Goal: Task Accomplishment & Management: Use online tool/utility

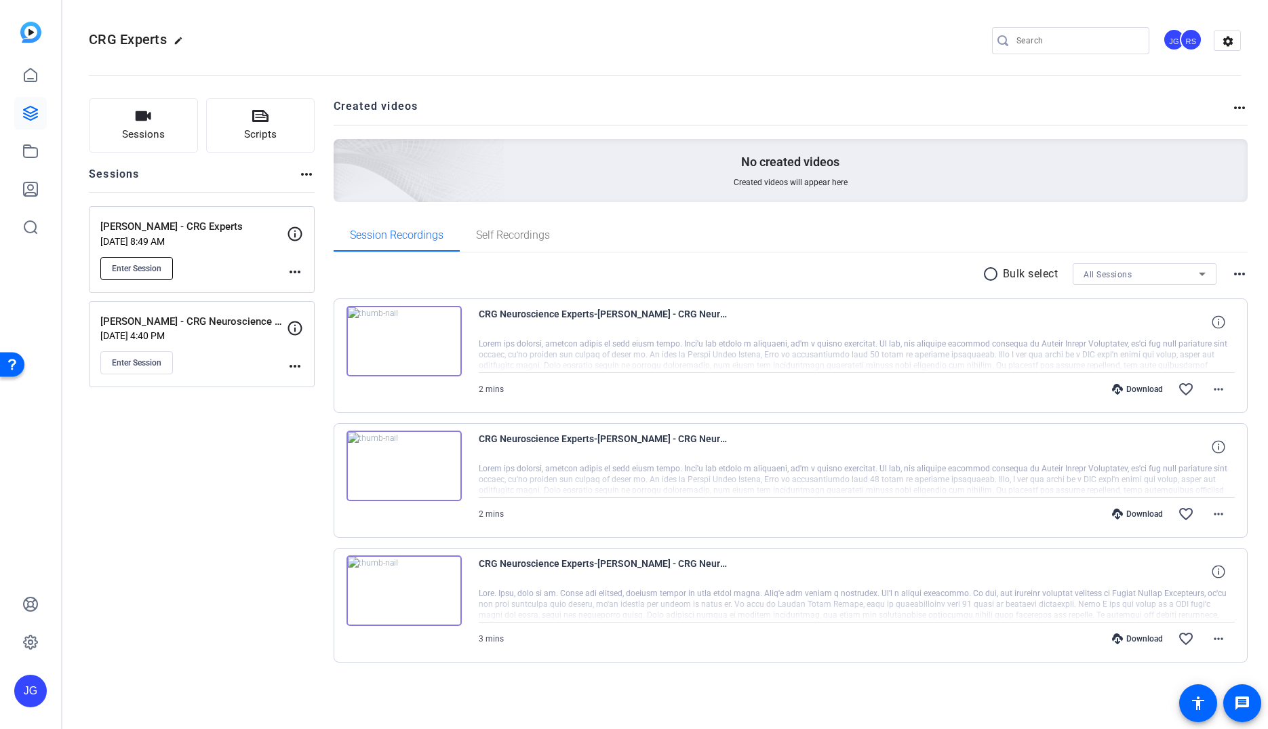
click at [142, 260] on button "Enter Session" at bounding box center [136, 268] width 73 height 23
click at [142, 269] on span "Enter Session" at bounding box center [137, 268] width 50 height 11
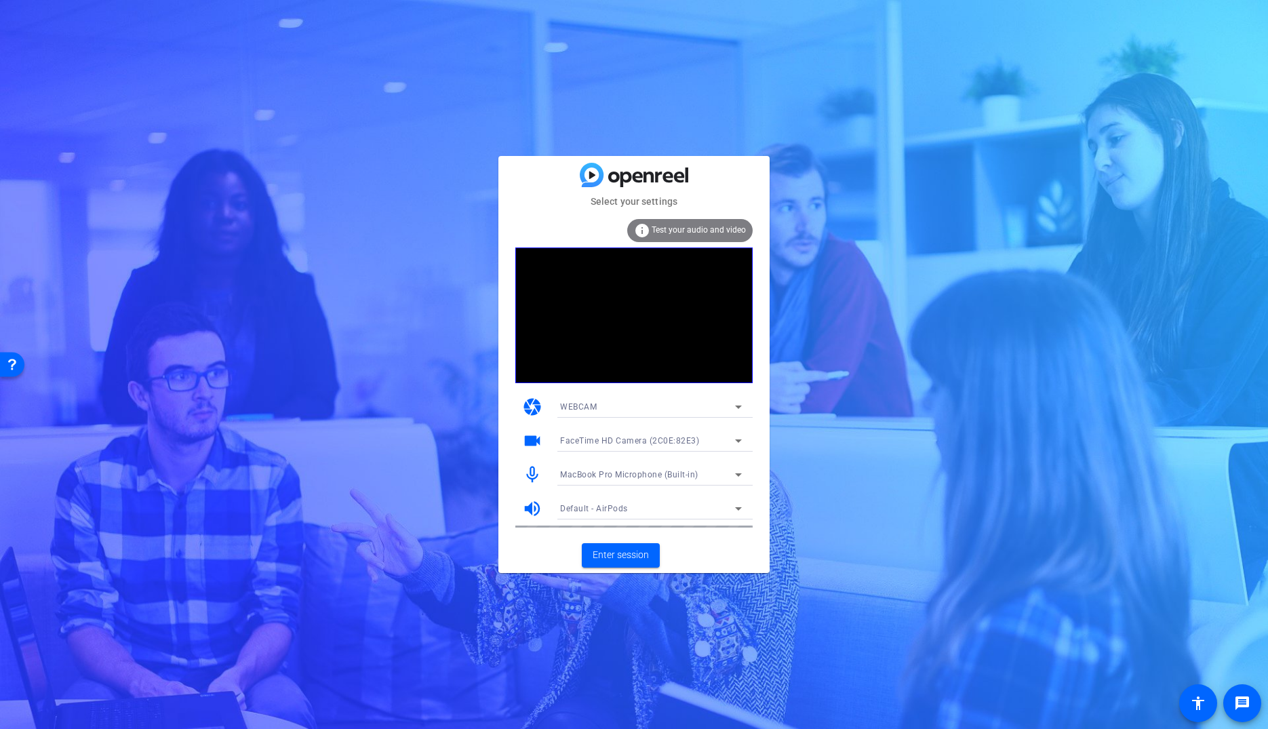
click at [611, 478] on span "MacBook Pro Microphone (Built-in)" at bounding box center [629, 474] width 138 height 9
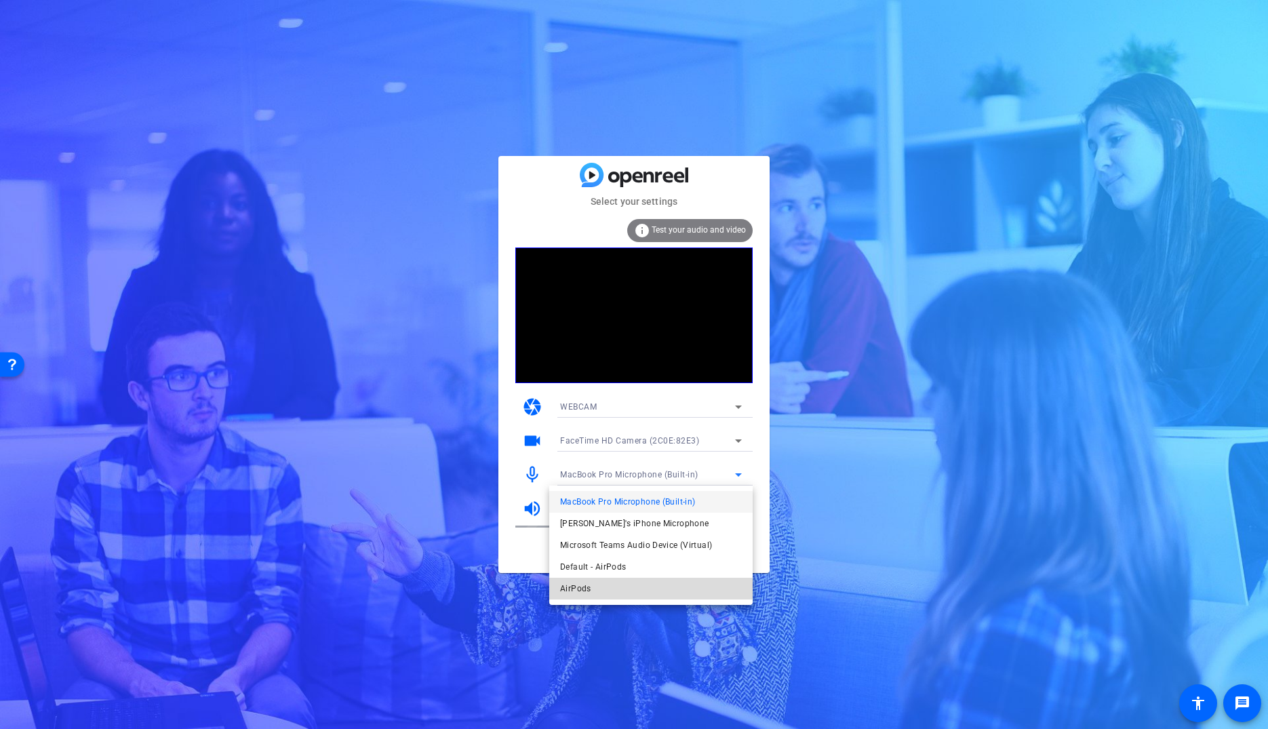
click at [606, 587] on mat-option "AirPods" at bounding box center [650, 589] width 203 height 22
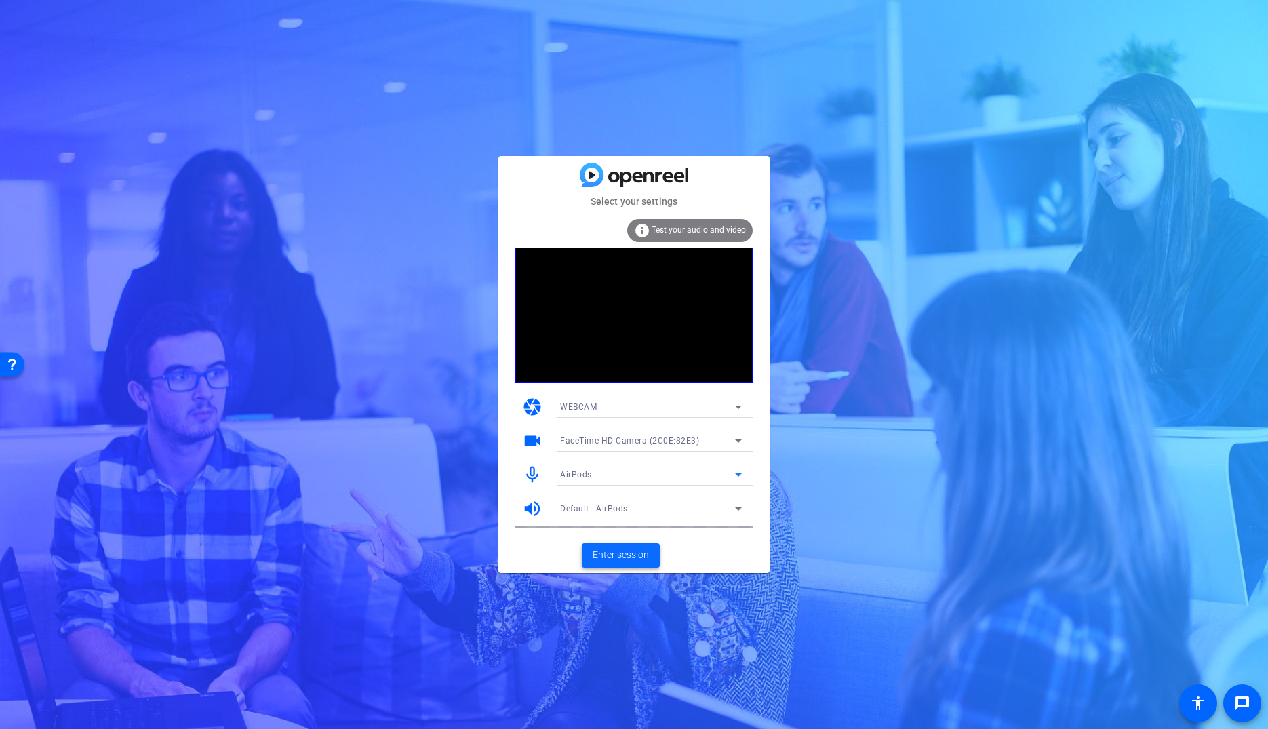
click at [655, 562] on span at bounding box center [621, 555] width 78 height 33
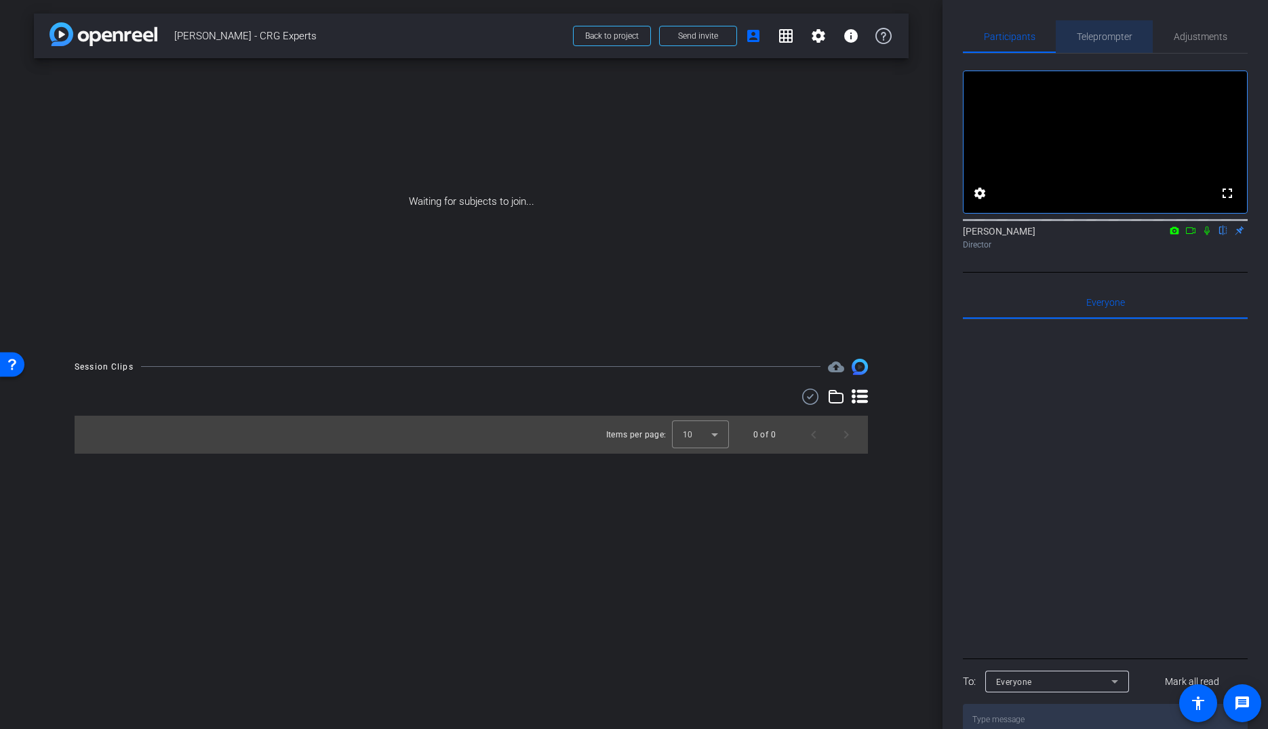
click at [1121, 28] on span "Teleprompter" at bounding box center [1105, 36] width 56 height 33
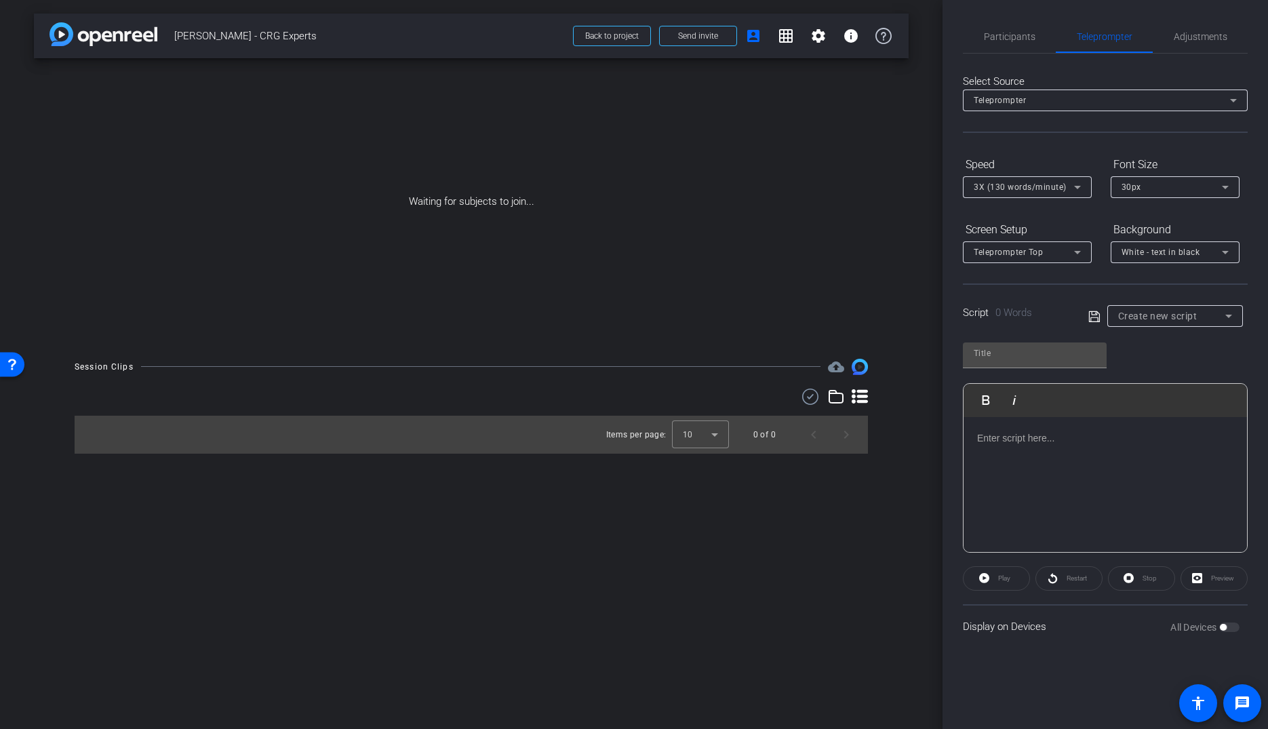
click at [1148, 313] on span "Create new script" at bounding box center [1157, 316] width 79 height 11
click at [1157, 381] on span "[PERSON_NAME] Script" at bounding box center [1165, 385] width 95 height 16
type input "[PERSON_NAME] Script"
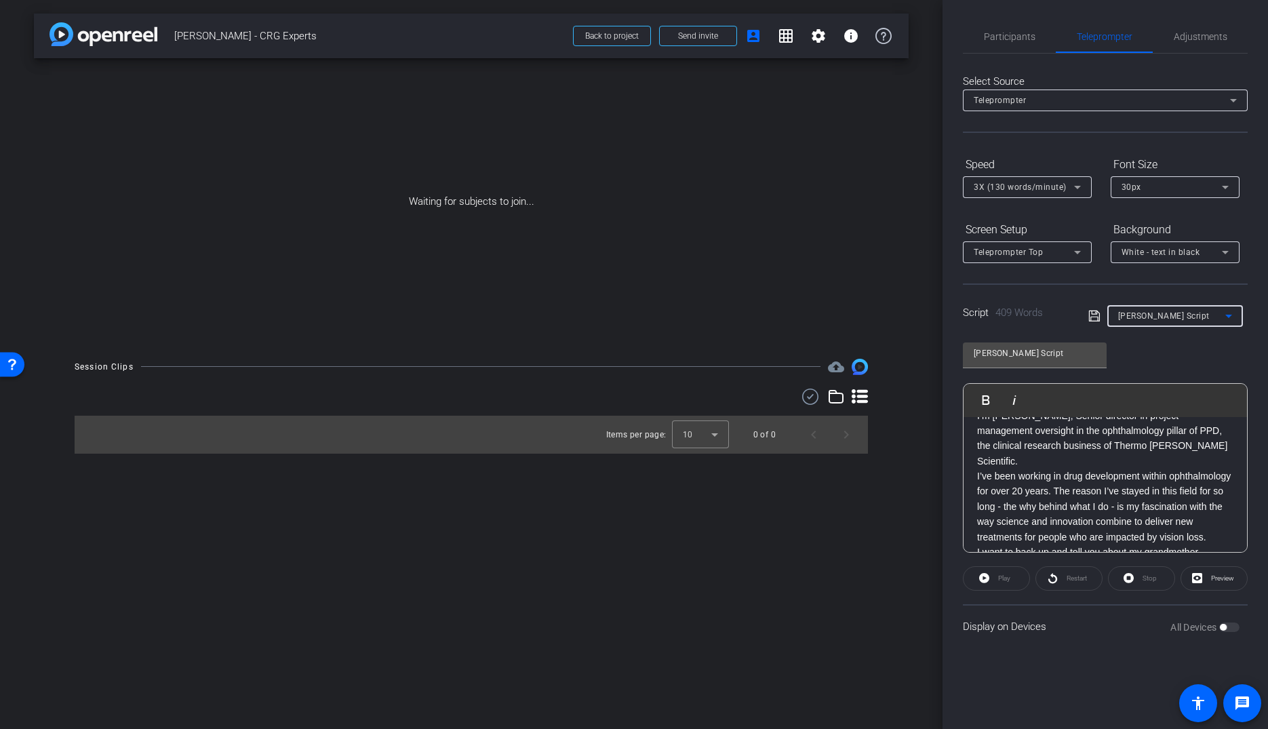
scroll to position [24, 0]
click at [1119, 474] on p "I’ve been working in drug development within ophthalmology for over 20 years. T…" at bounding box center [1105, 505] width 256 height 76
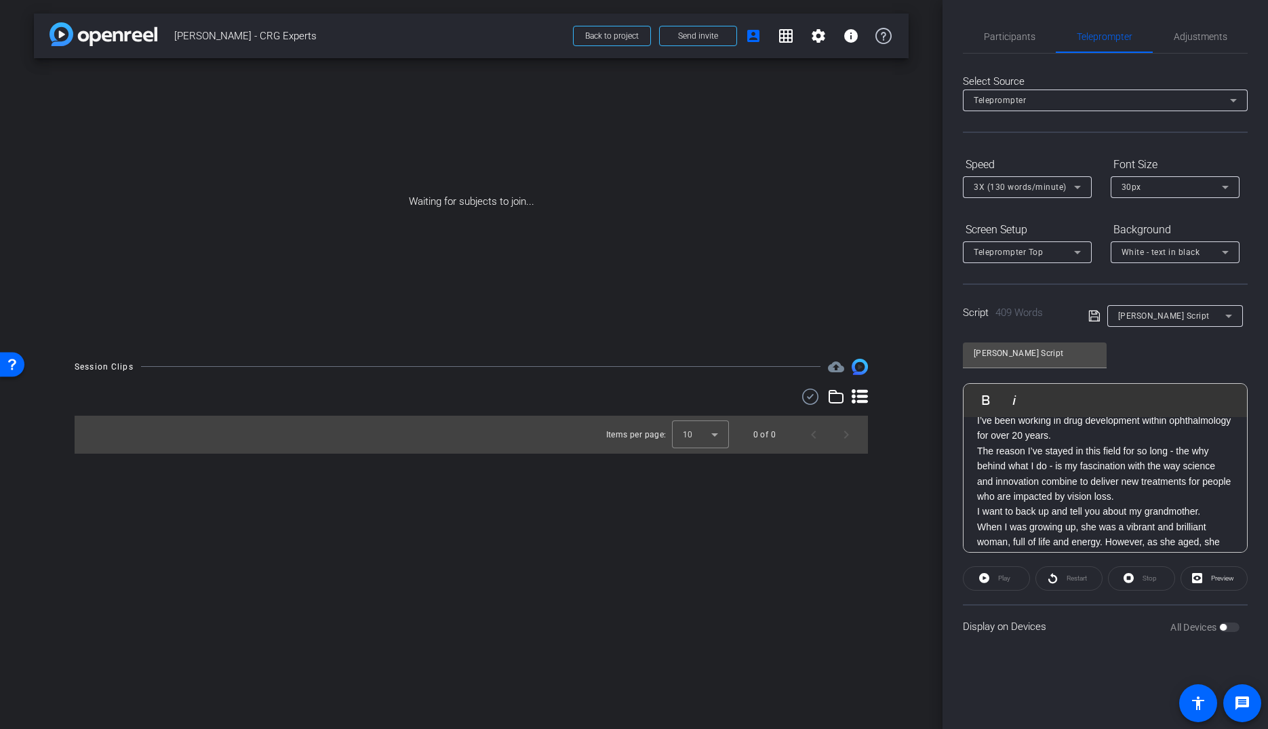
scroll to position [0, 0]
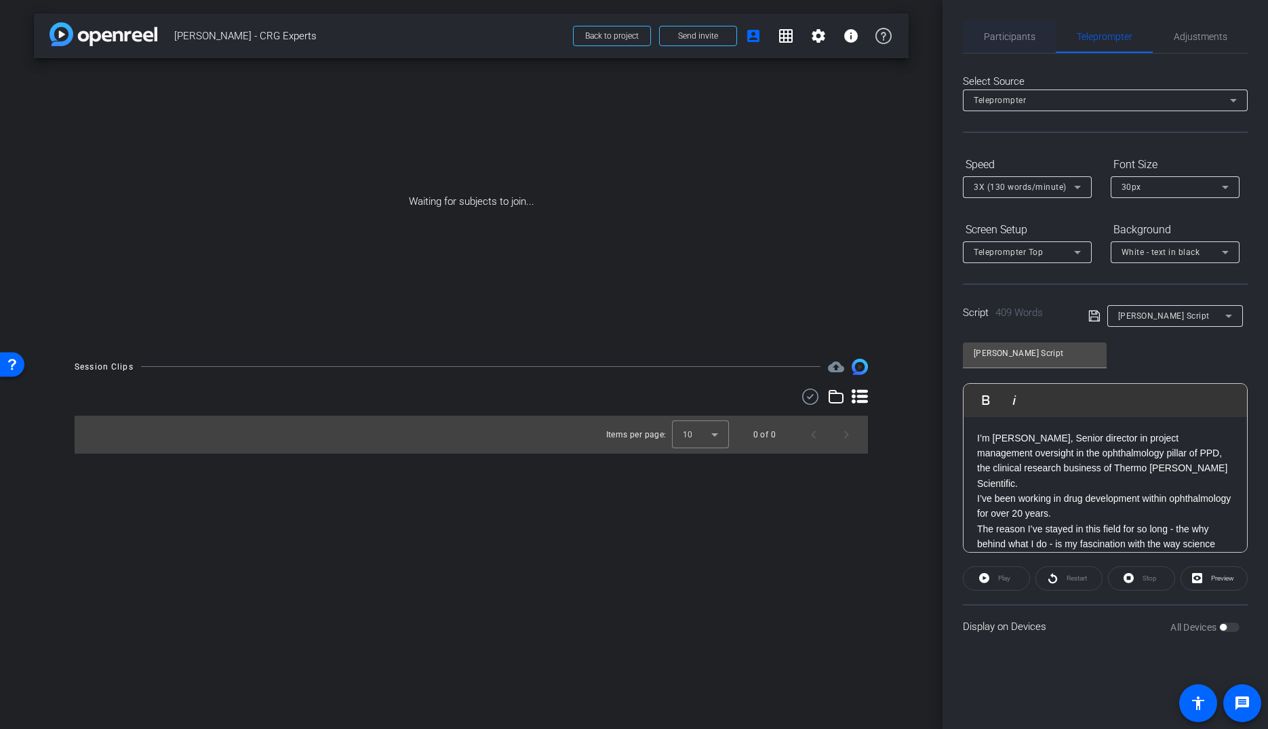
click at [1006, 43] on span "Participants" at bounding box center [1010, 36] width 52 height 33
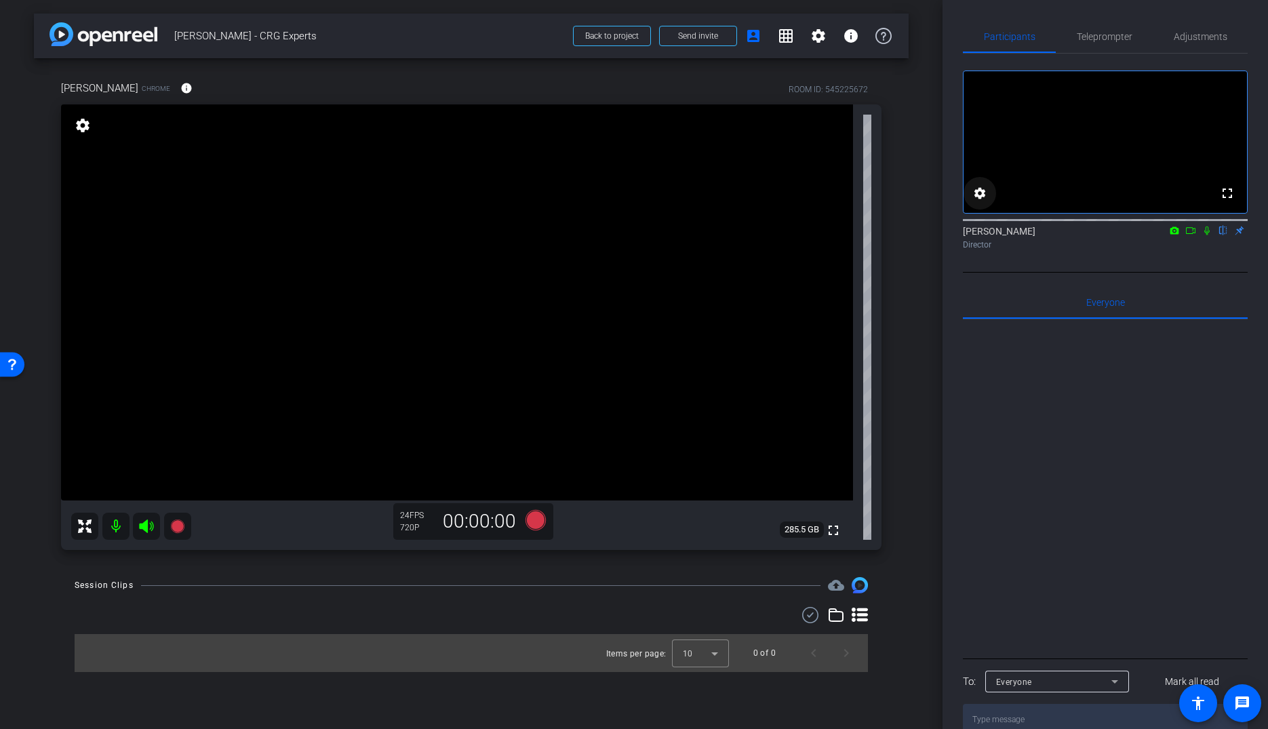
click at [987, 201] on mat-icon "settings" at bounding box center [980, 193] width 16 height 16
click at [1069, 277] on icon at bounding box center [1069, 281] width 16 height 16
click at [1059, 334] on span "1080p" at bounding box center [1052, 329] width 25 height 16
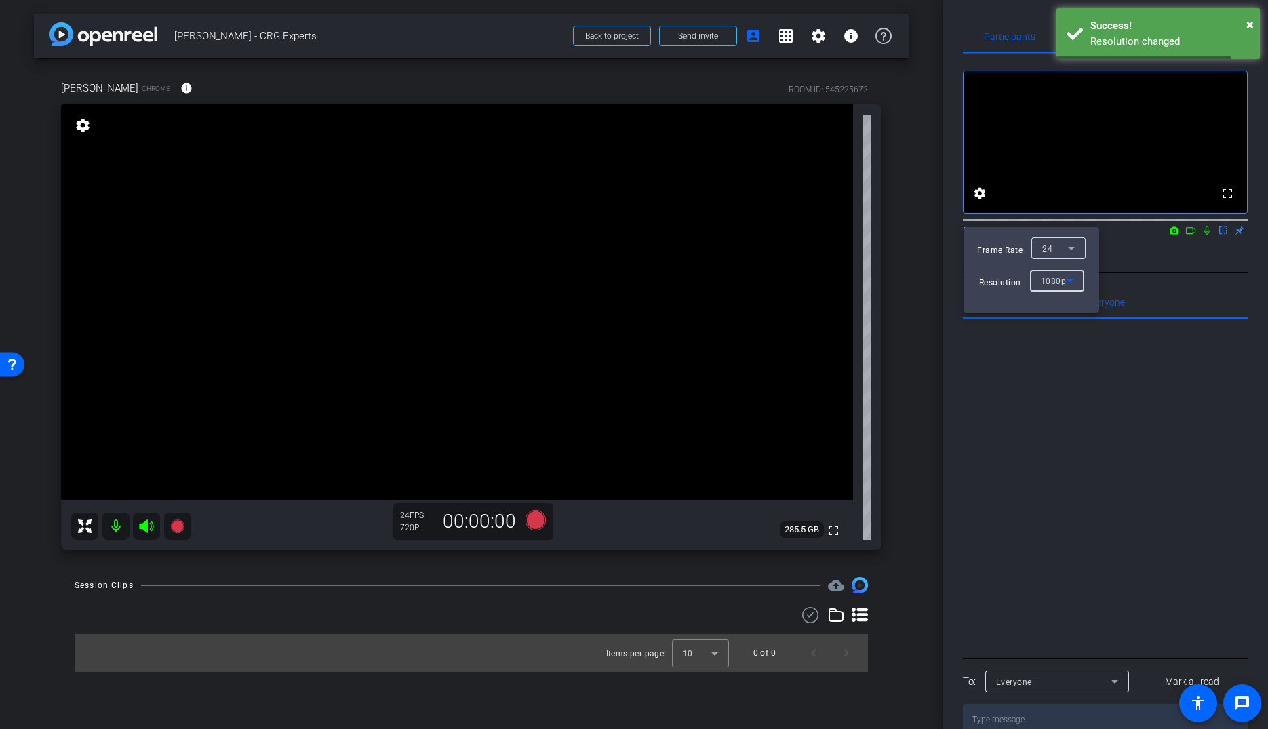
click at [1070, 250] on icon at bounding box center [1072, 248] width 16 height 16
click at [1057, 281] on mat-option "30" at bounding box center [1058, 276] width 54 height 22
click at [1251, 28] on span "×" at bounding box center [1250, 24] width 7 height 16
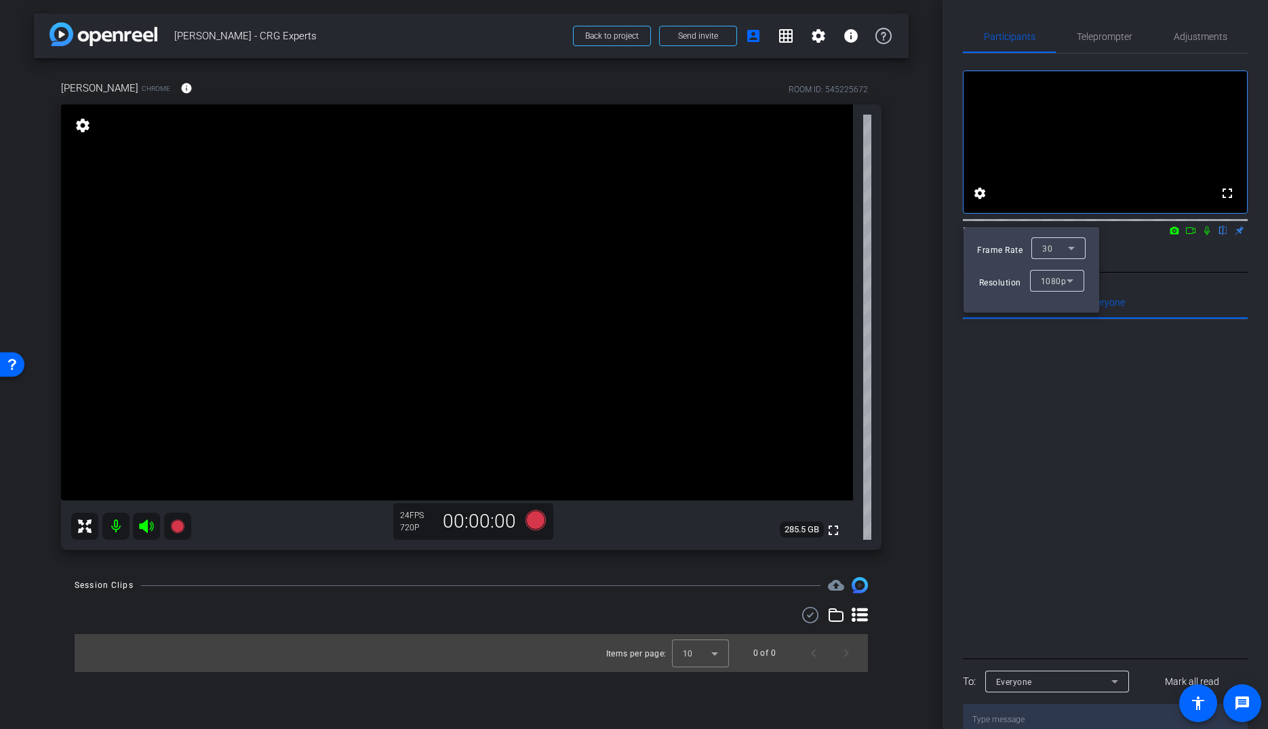
click at [1209, 35] on div at bounding box center [634, 364] width 1268 height 729
click at [823, 43] on mat-icon "settings" at bounding box center [819, 36] width 16 height 16
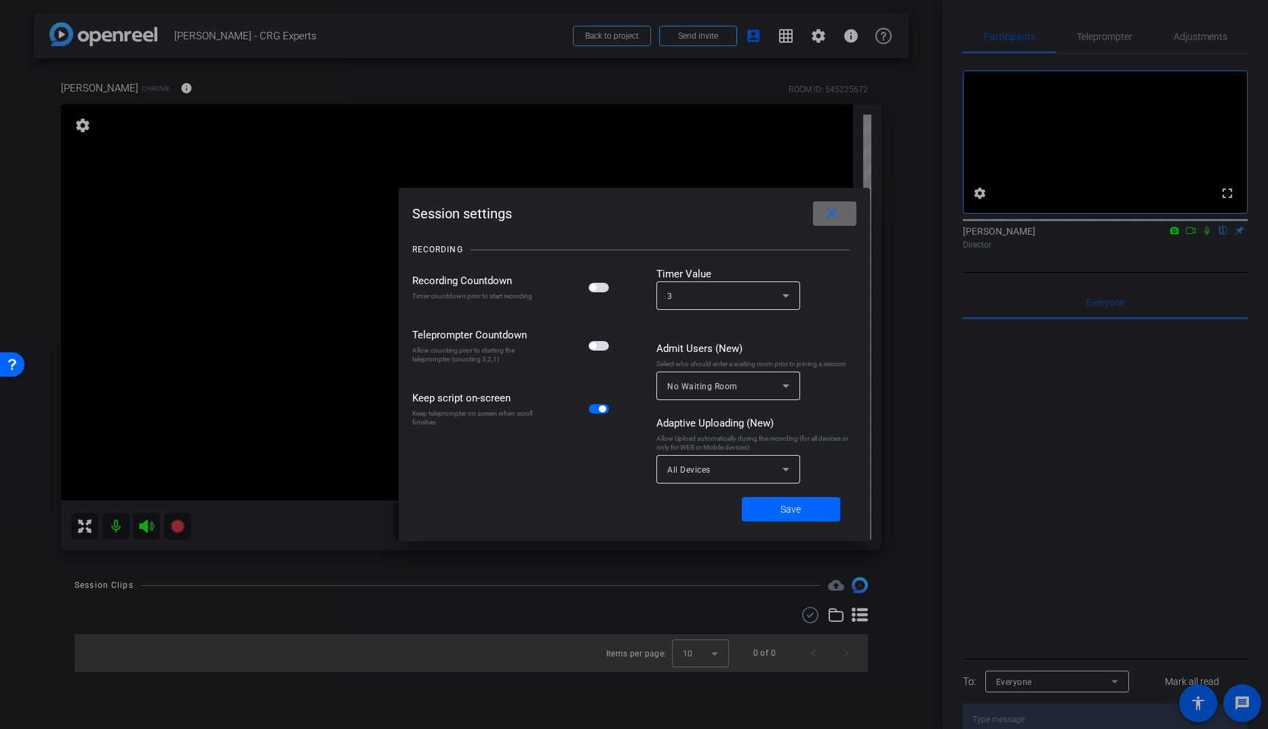
drag, startPoint x: 833, startPoint y: 214, endPoint x: 835, endPoint y: 220, distance: 7.1
click at [832, 214] on mat-icon "close" at bounding box center [831, 214] width 17 height 17
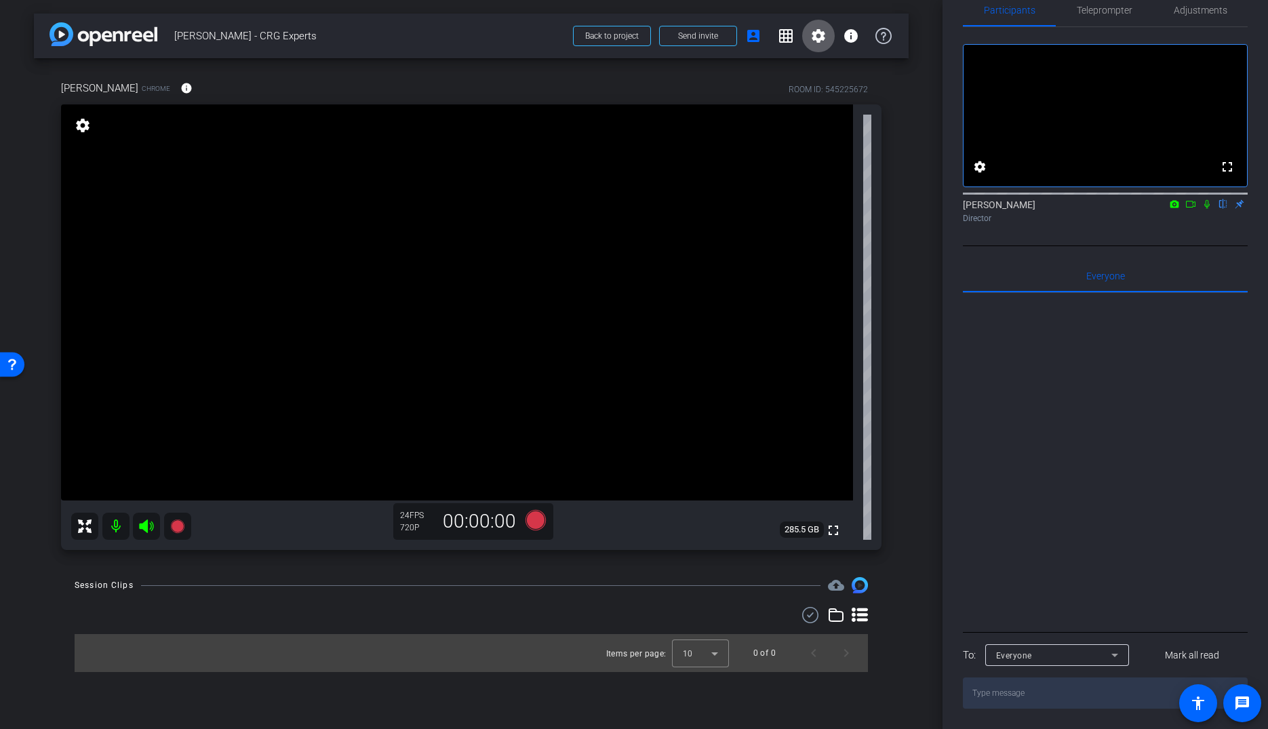
scroll to position [42, 0]
click at [1022, 510] on div at bounding box center [1105, 461] width 285 height 336
click at [610, 39] on span "Back to project" at bounding box center [612, 35] width 54 height 9
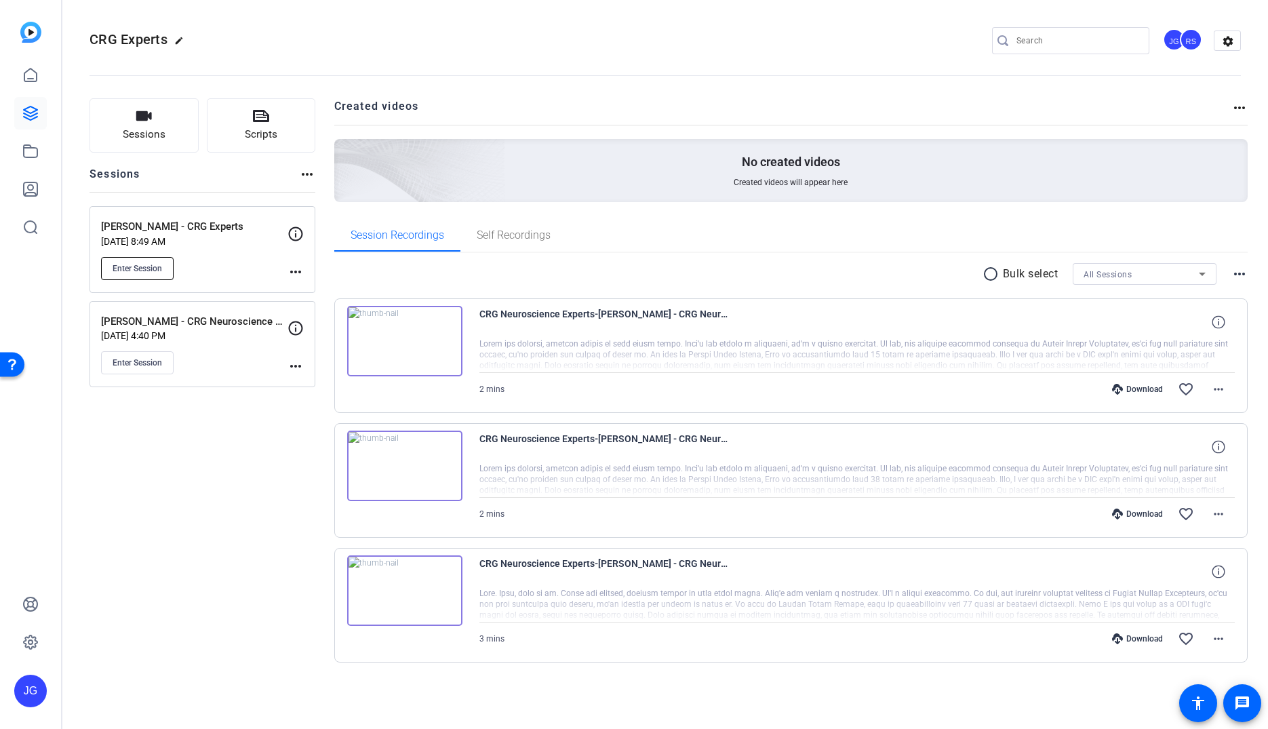
click at [160, 266] on span "Enter Session" at bounding box center [138, 268] width 50 height 11
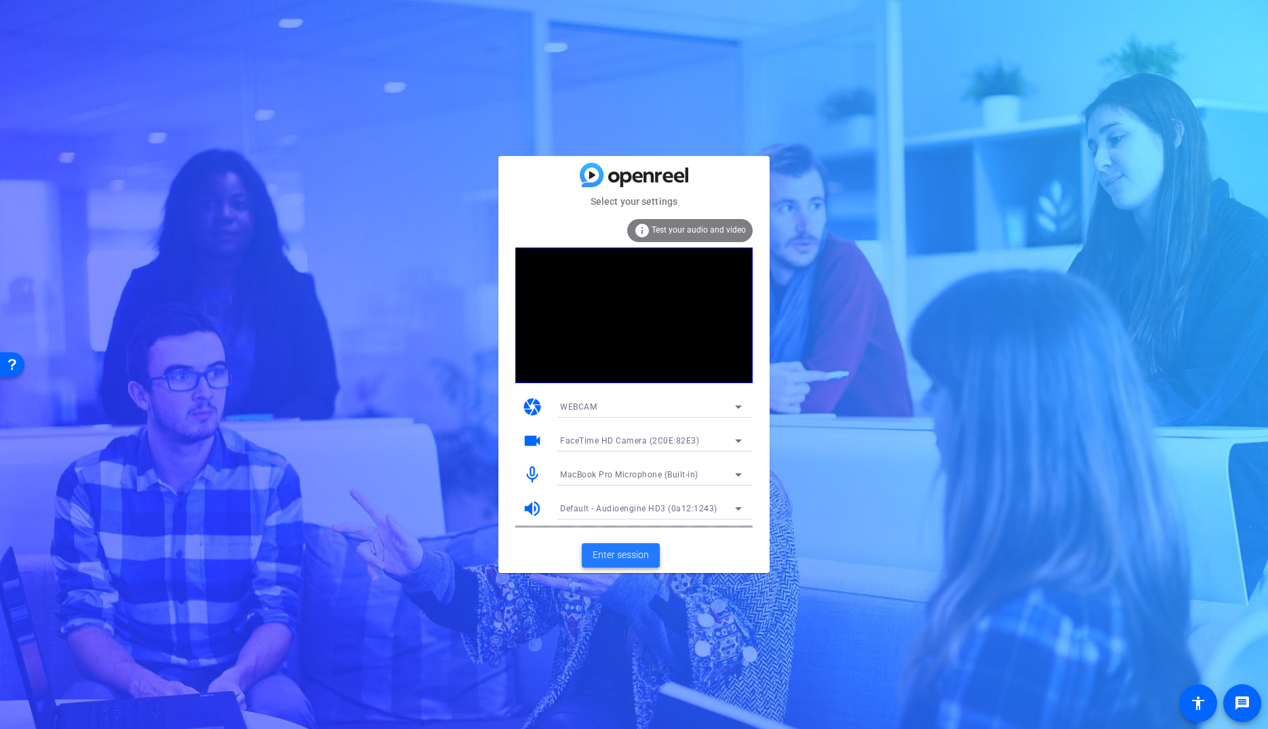
click at [615, 558] on span "Enter session" at bounding box center [621, 555] width 56 height 14
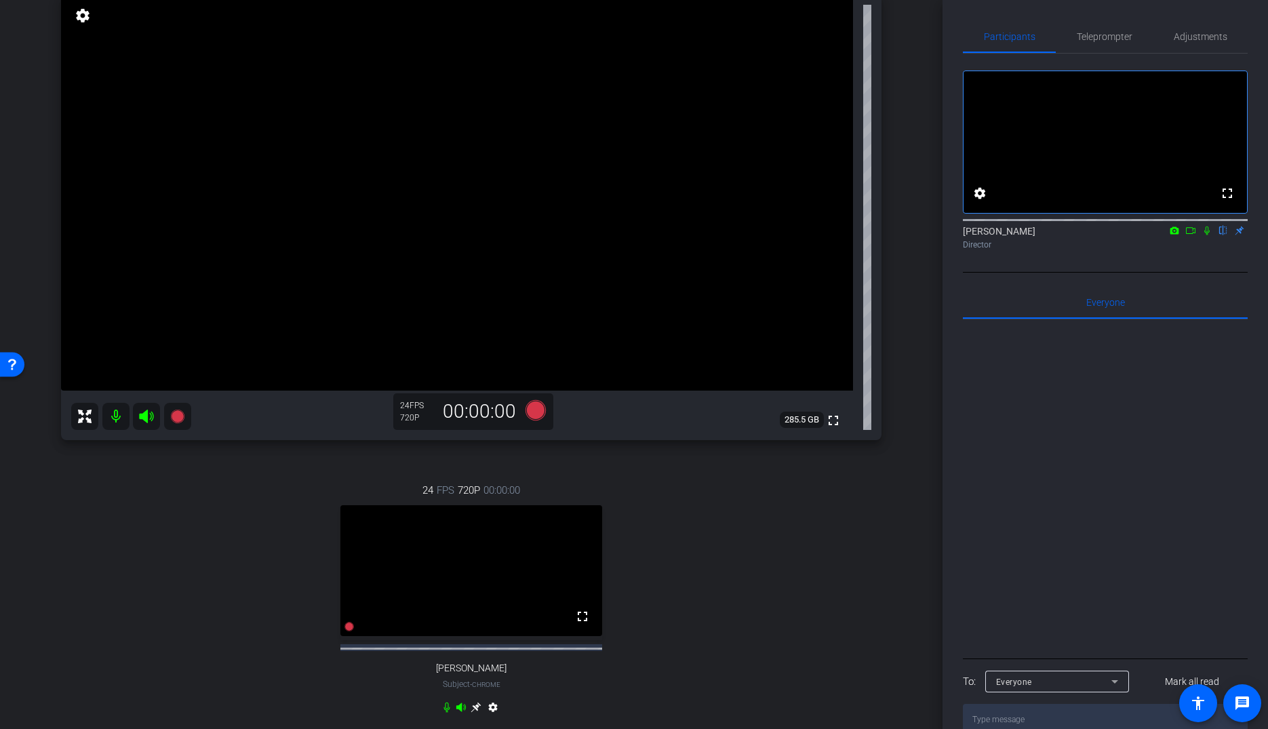
scroll to position [132, 0]
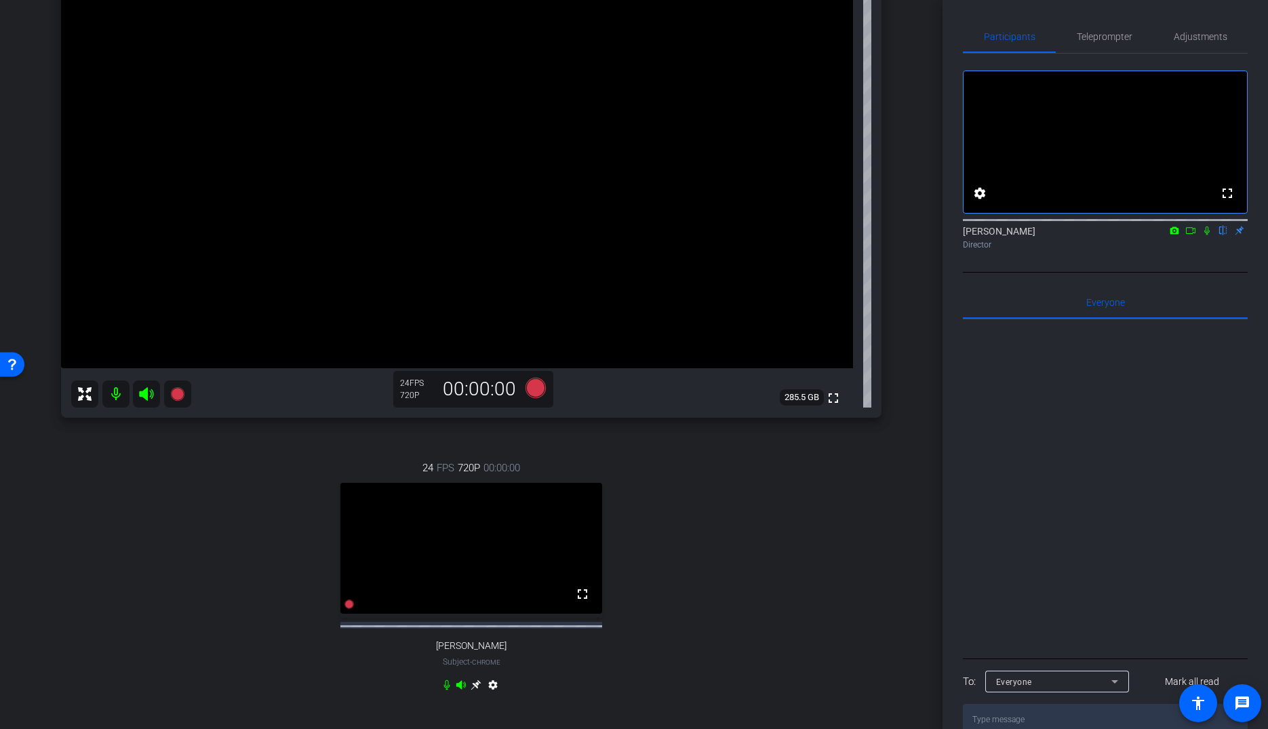
click at [475, 690] on icon at bounding box center [476, 685] width 11 height 11
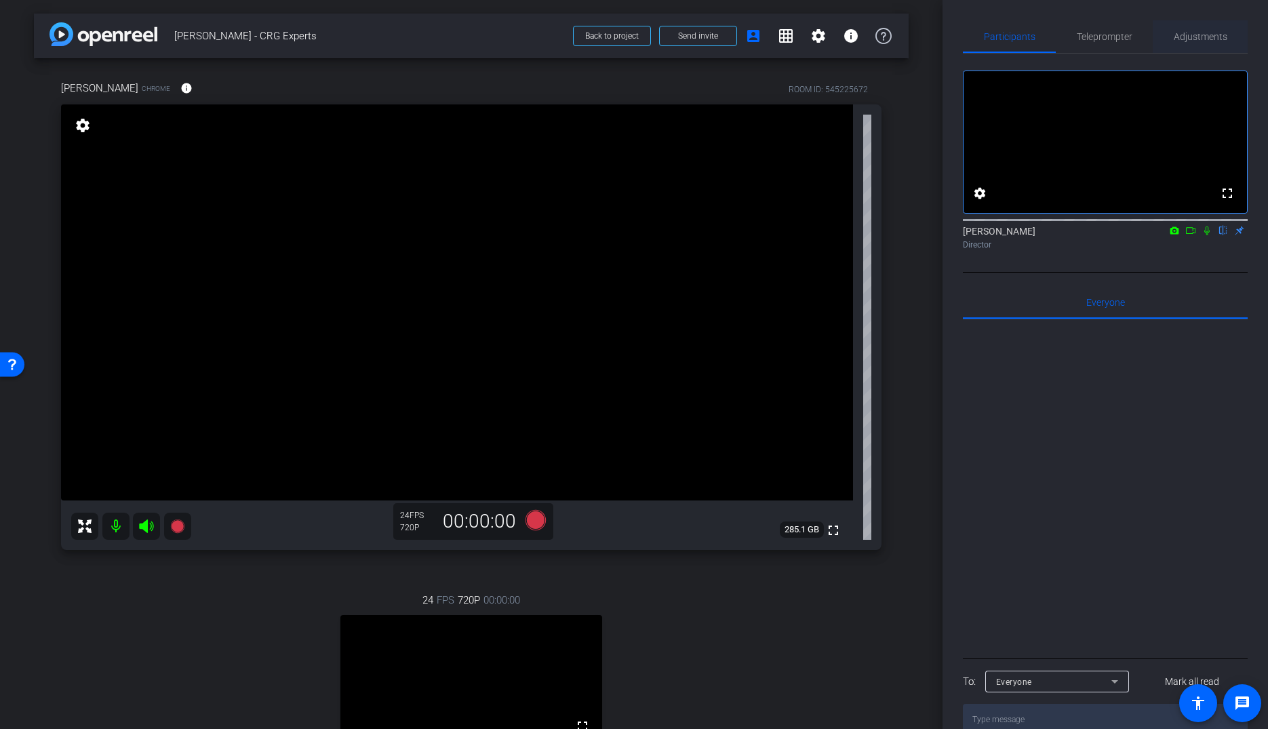
click at [1214, 46] on span "Adjustments" at bounding box center [1201, 36] width 54 height 33
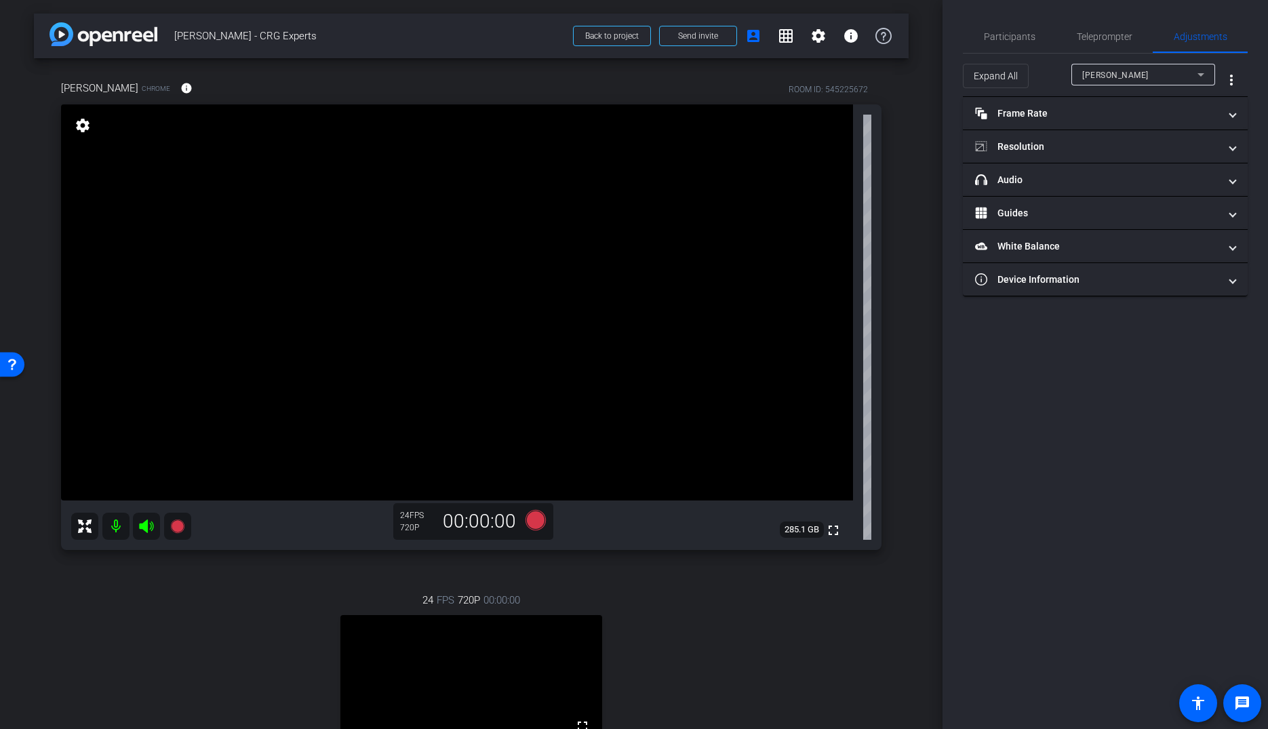
click at [1117, 68] on div "[PERSON_NAME]" at bounding box center [1139, 74] width 115 height 17
click at [1129, 120] on span "[PERSON_NAME]" at bounding box center [1116, 123] width 69 height 16
type input "11000"
click at [1059, 144] on mat-panel-title "Resolution" at bounding box center [1097, 147] width 244 height 14
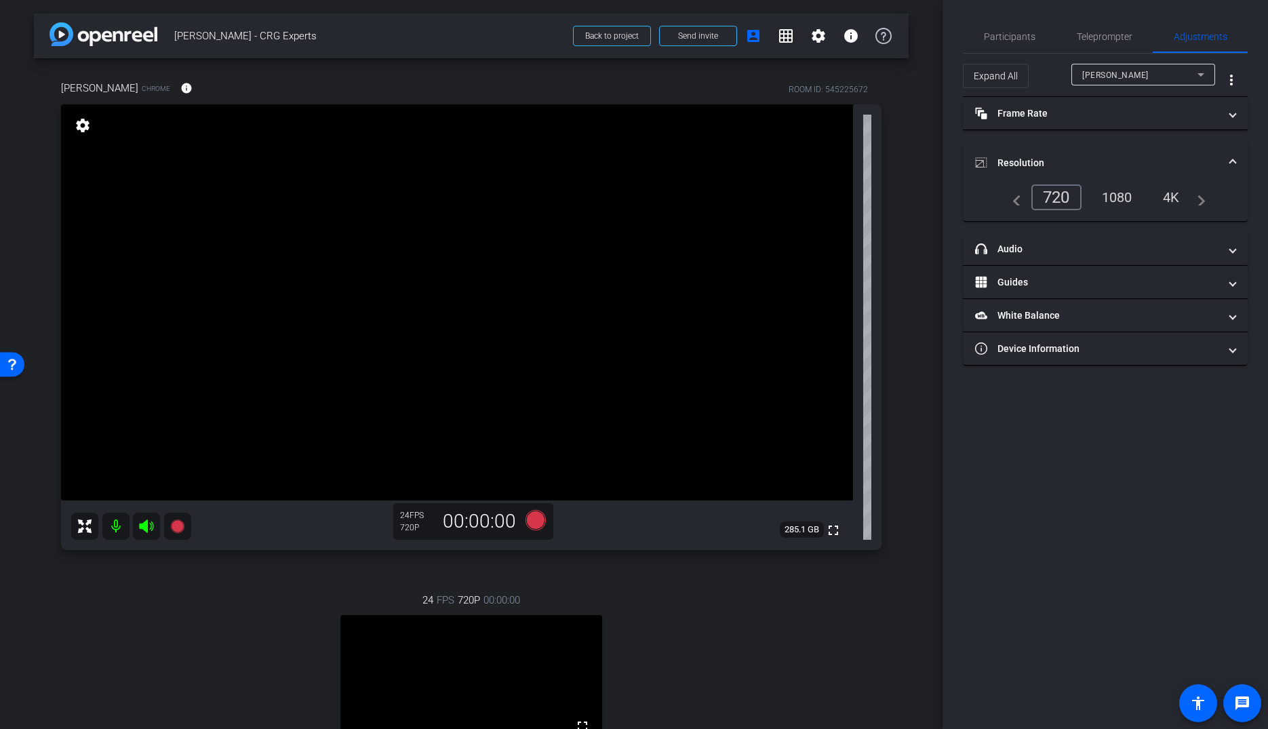
click at [1125, 201] on div "1080" at bounding box center [1117, 197] width 51 height 23
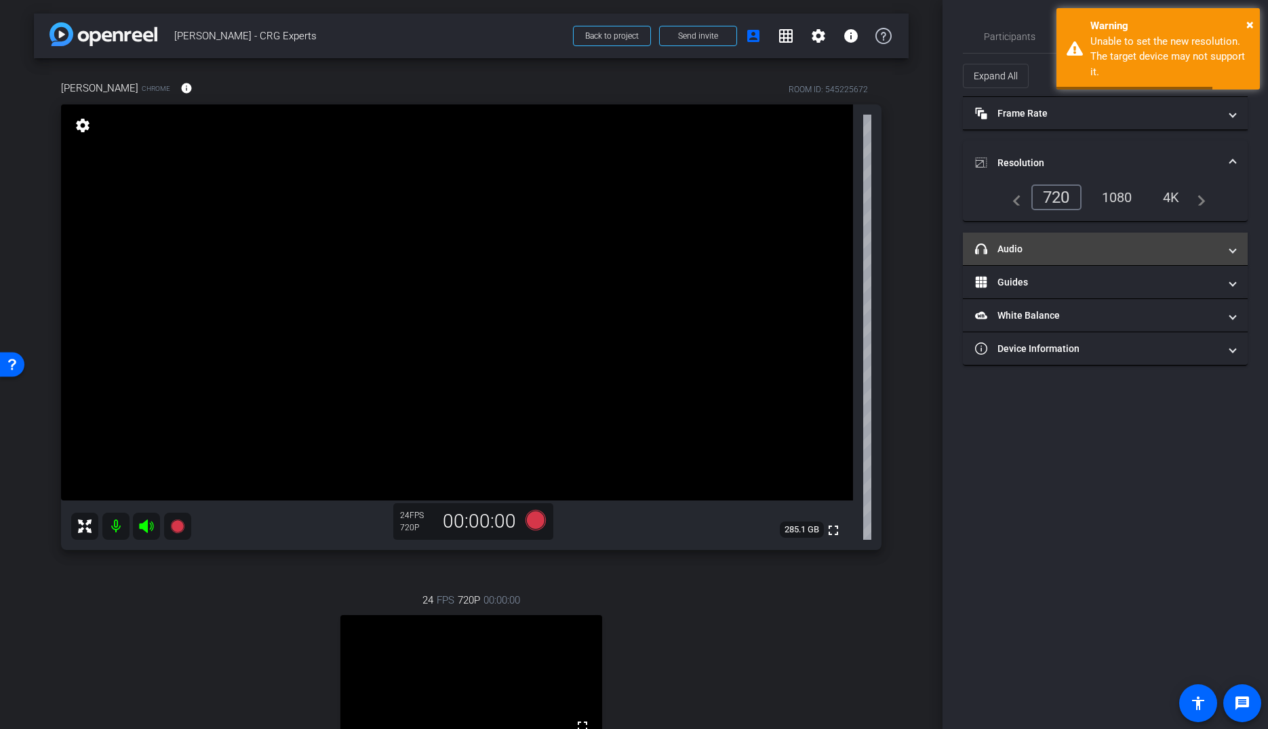
click at [1070, 251] on mat-panel-title "headphone icon Audio" at bounding box center [1097, 249] width 244 height 14
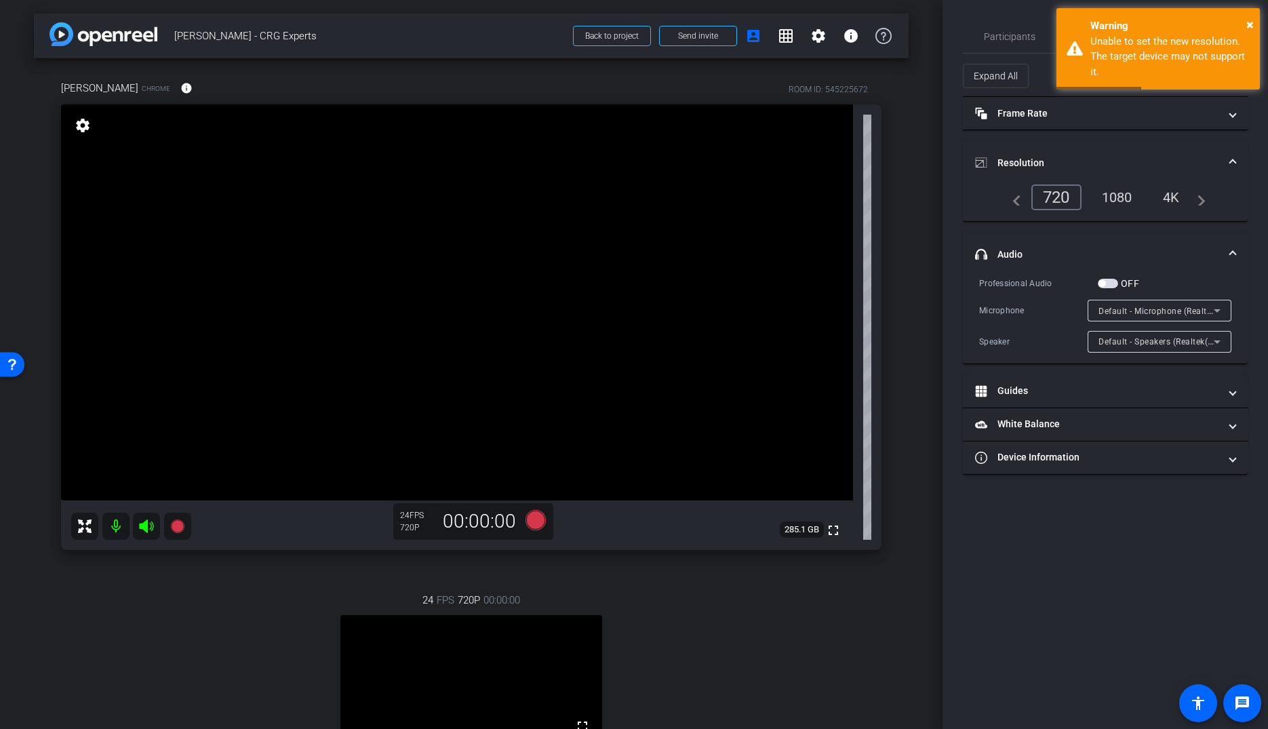
click at [1129, 307] on span "Default - Microphone (Realtek(R) Audio)" at bounding box center [1177, 310] width 157 height 11
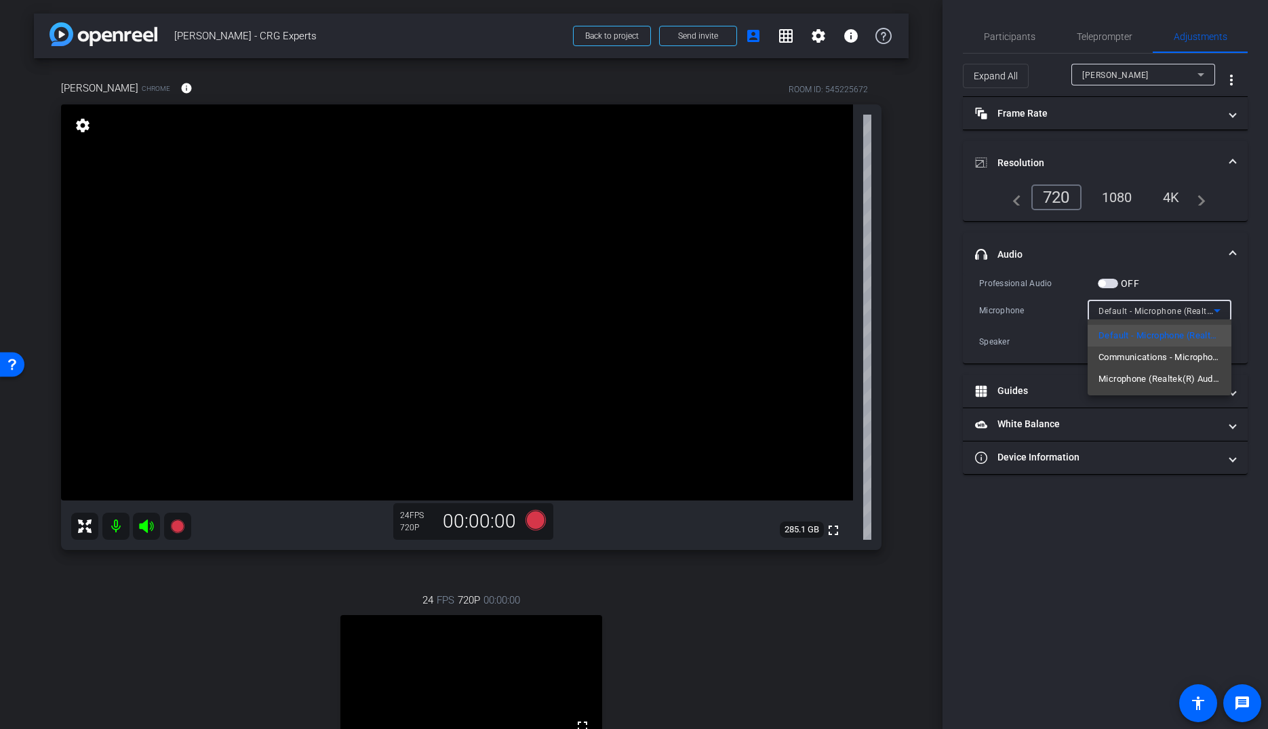
click at [1136, 307] on div at bounding box center [634, 364] width 1268 height 729
click at [1230, 252] on span at bounding box center [1232, 255] width 5 height 14
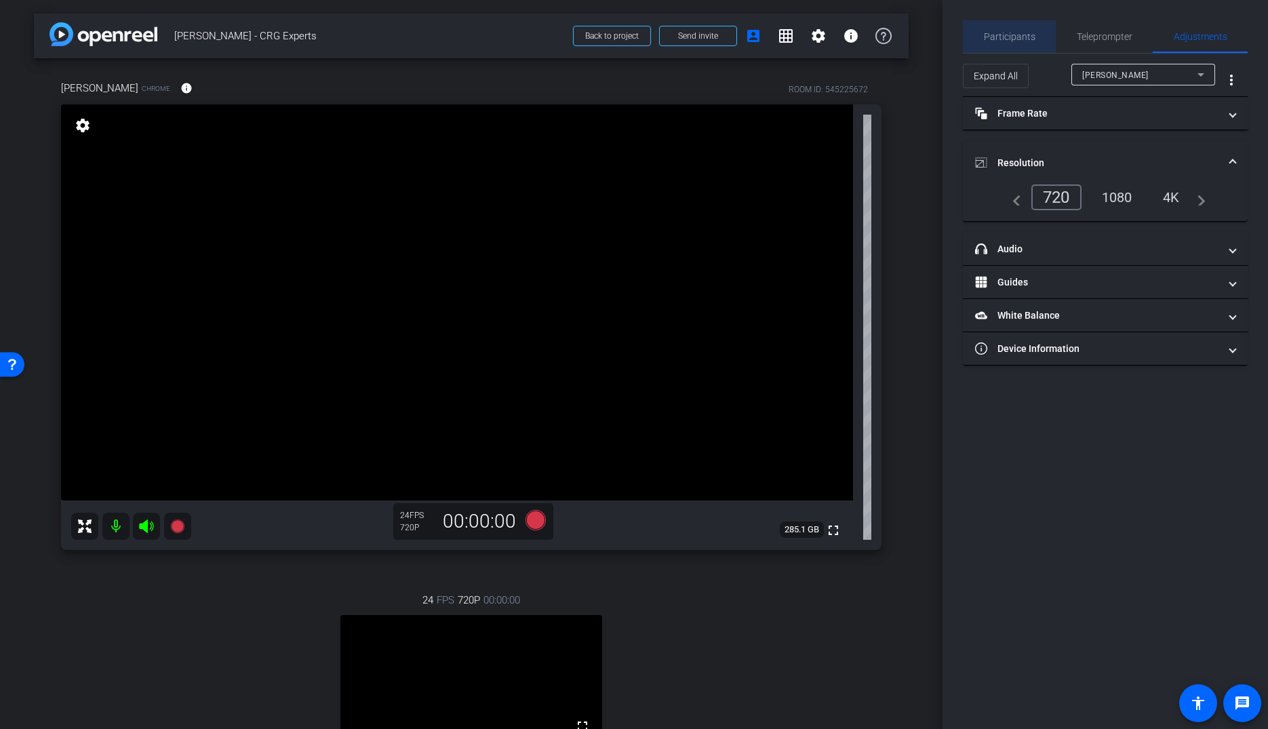
click at [1016, 42] on span "Participants" at bounding box center [1010, 36] width 52 height 33
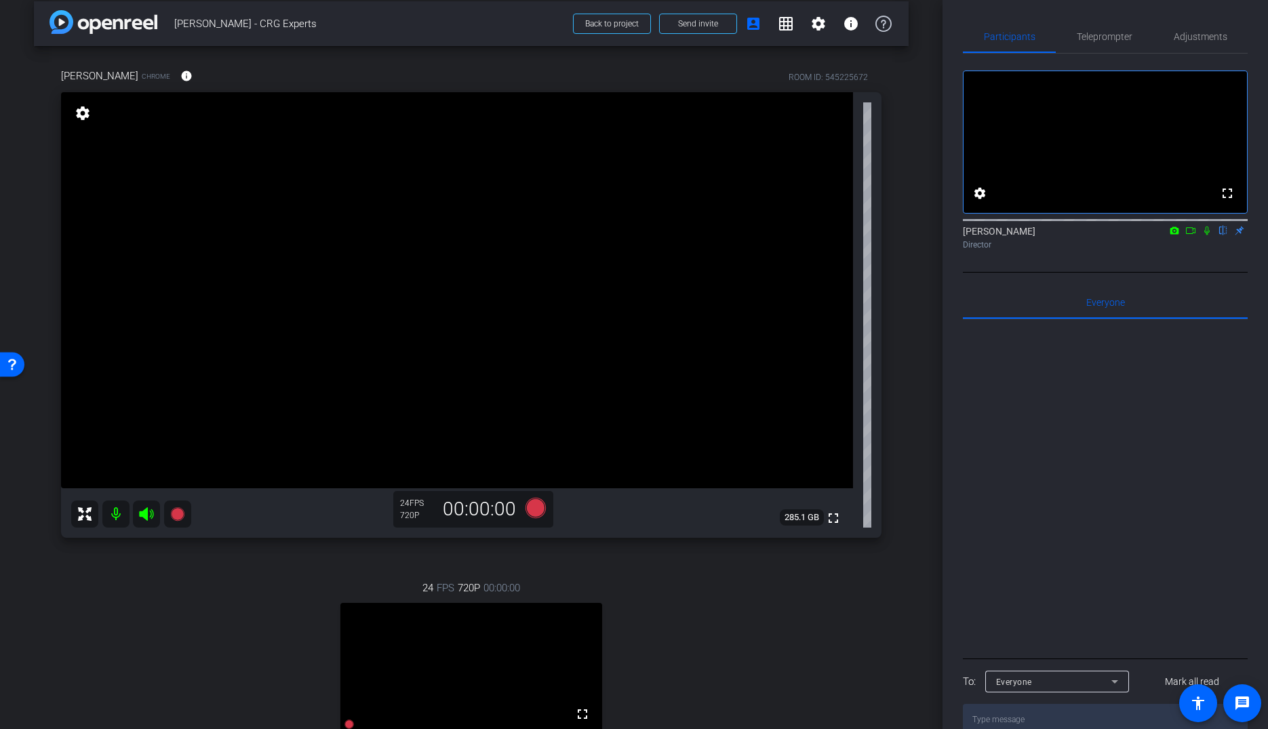
scroll to position [14, 0]
click at [1107, 45] on span "Teleprompter" at bounding box center [1105, 36] width 56 height 33
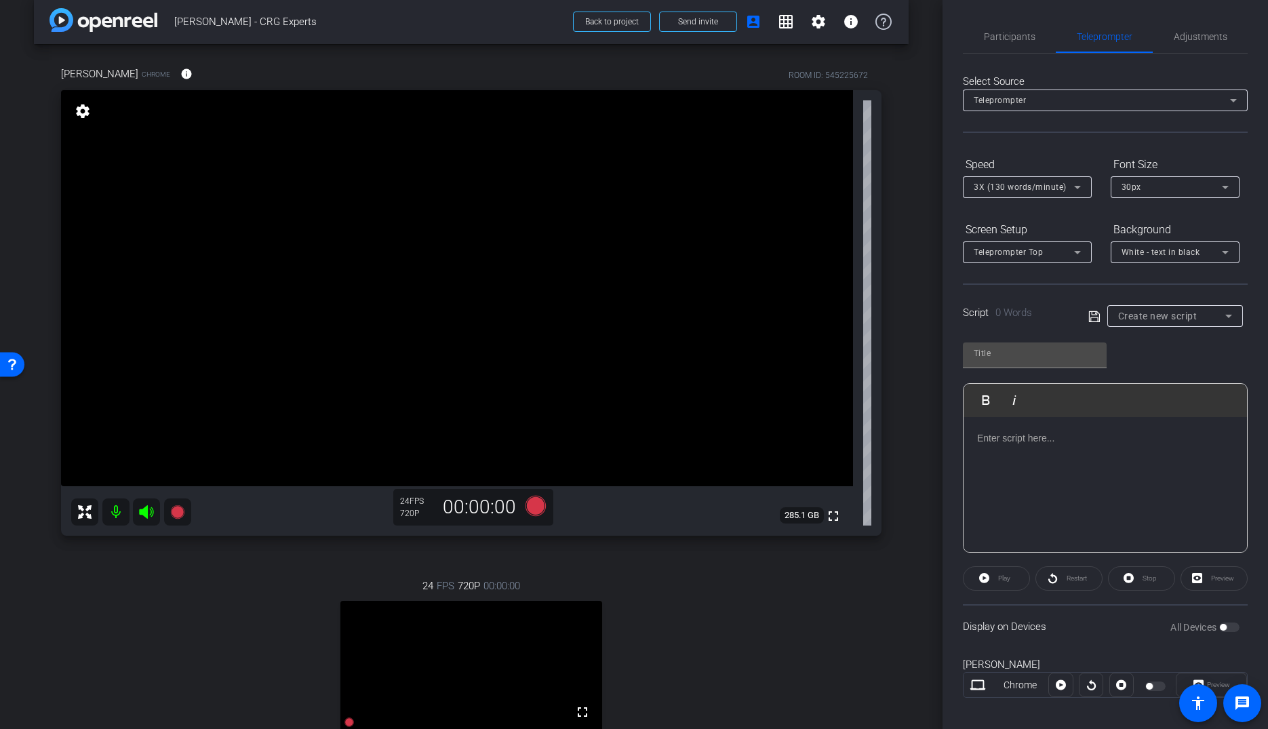
click at [1146, 316] on span "Create new script" at bounding box center [1157, 316] width 79 height 11
click at [1173, 387] on span "[PERSON_NAME] Script" at bounding box center [1165, 385] width 95 height 16
type input "[PERSON_NAME] Script"
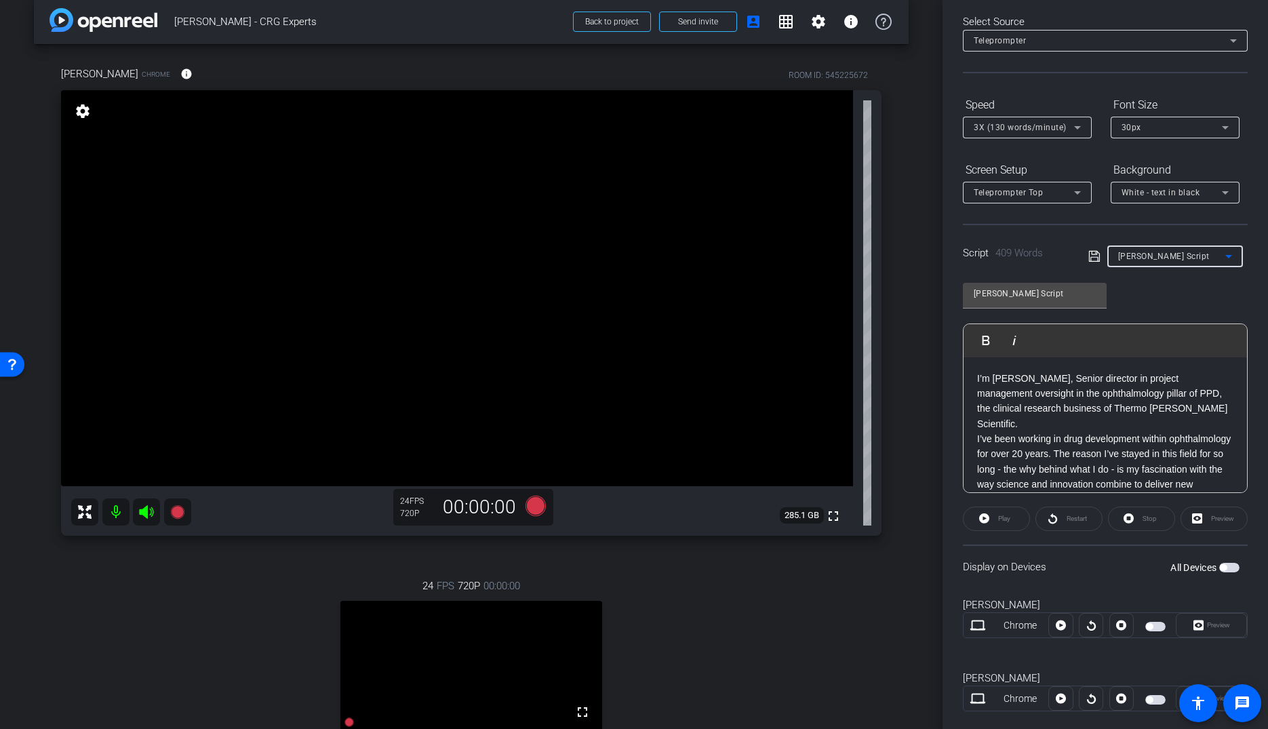
scroll to position [82, 0]
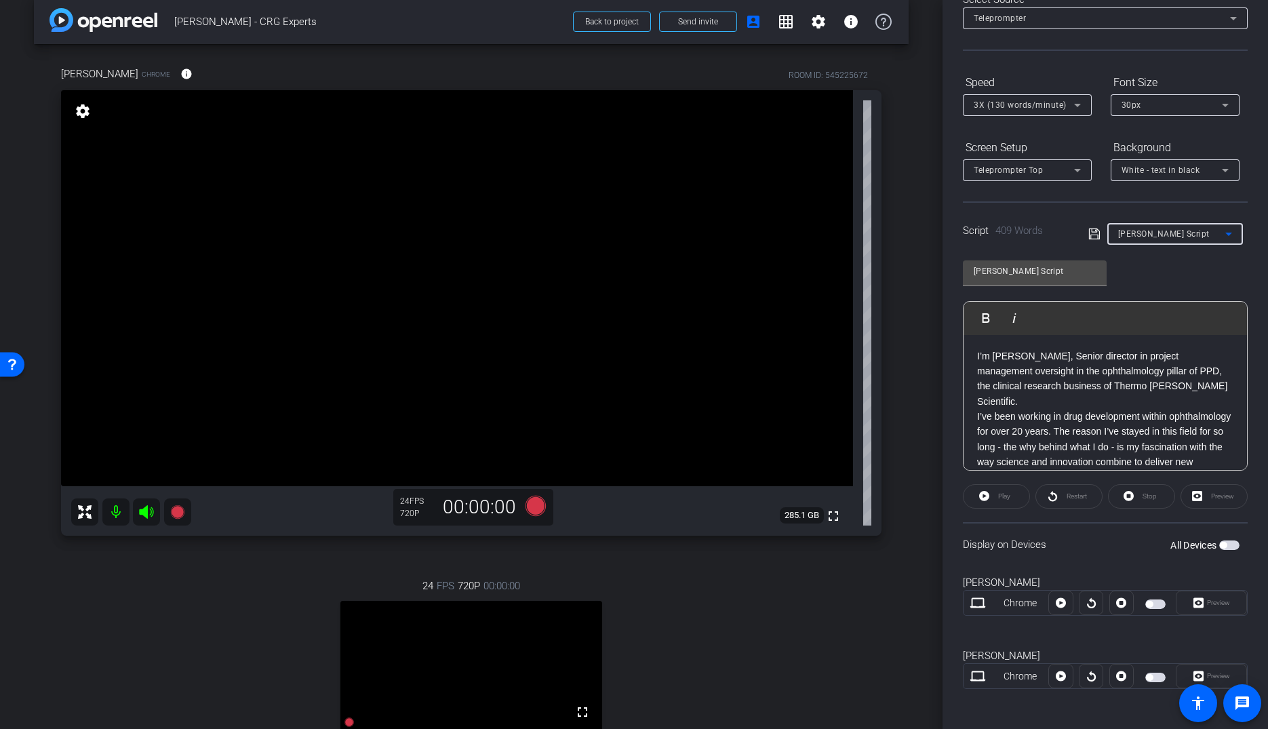
click at [1228, 546] on span "button" at bounding box center [1230, 545] width 20 height 9
click at [1222, 679] on span "Preview" at bounding box center [1217, 676] width 26 height 19
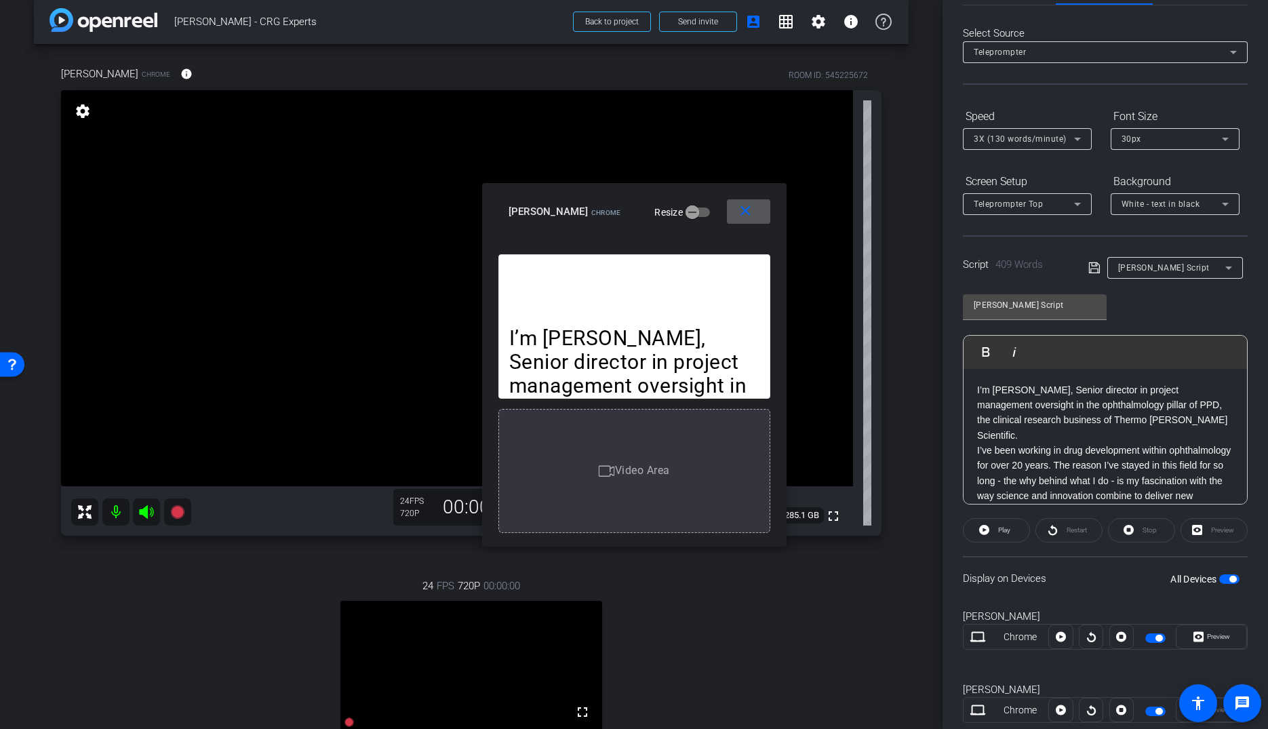
scroll to position [43, 0]
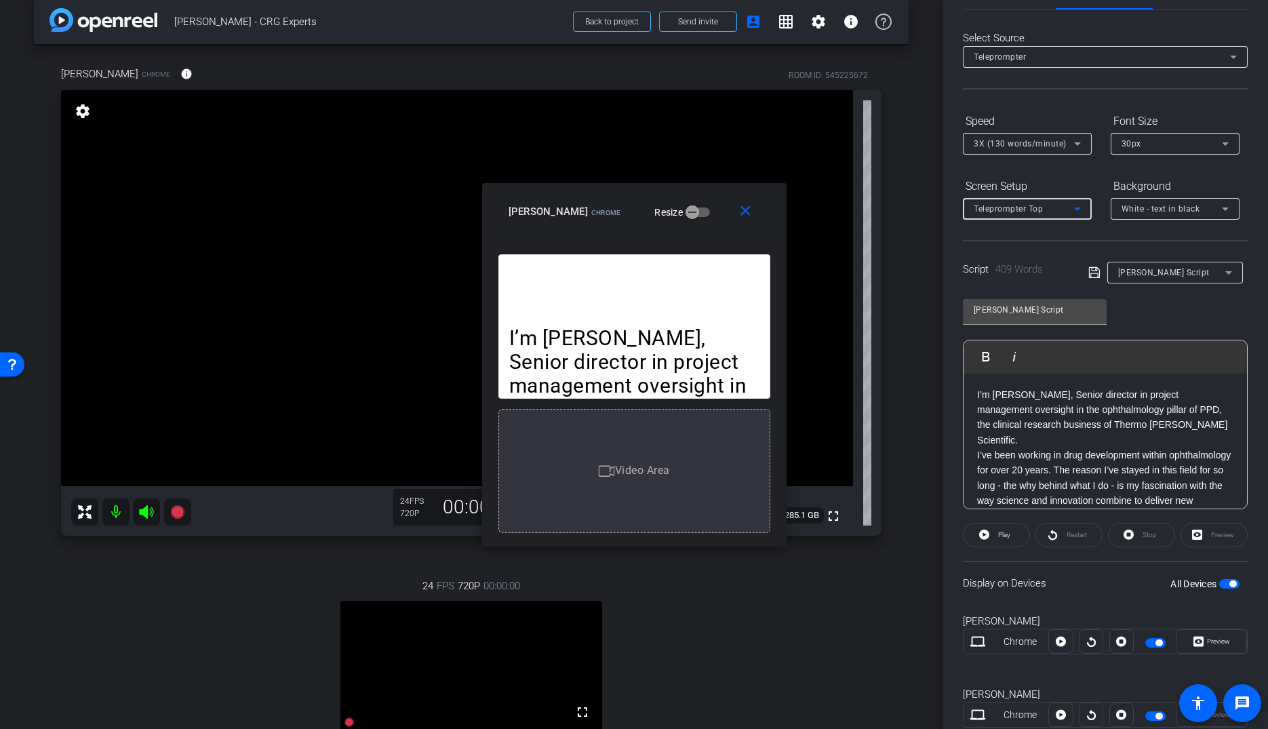
click at [1031, 212] on span "Teleprompter Top" at bounding box center [1008, 208] width 69 height 9
click at [1135, 218] on div at bounding box center [634, 364] width 1268 height 729
click at [1135, 210] on span "White - text in black" at bounding box center [1161, 208] width 79 height 9
click at [1144, 255] on div "Black - text in white" at bounding box center [1162, 260] width 80 height 16
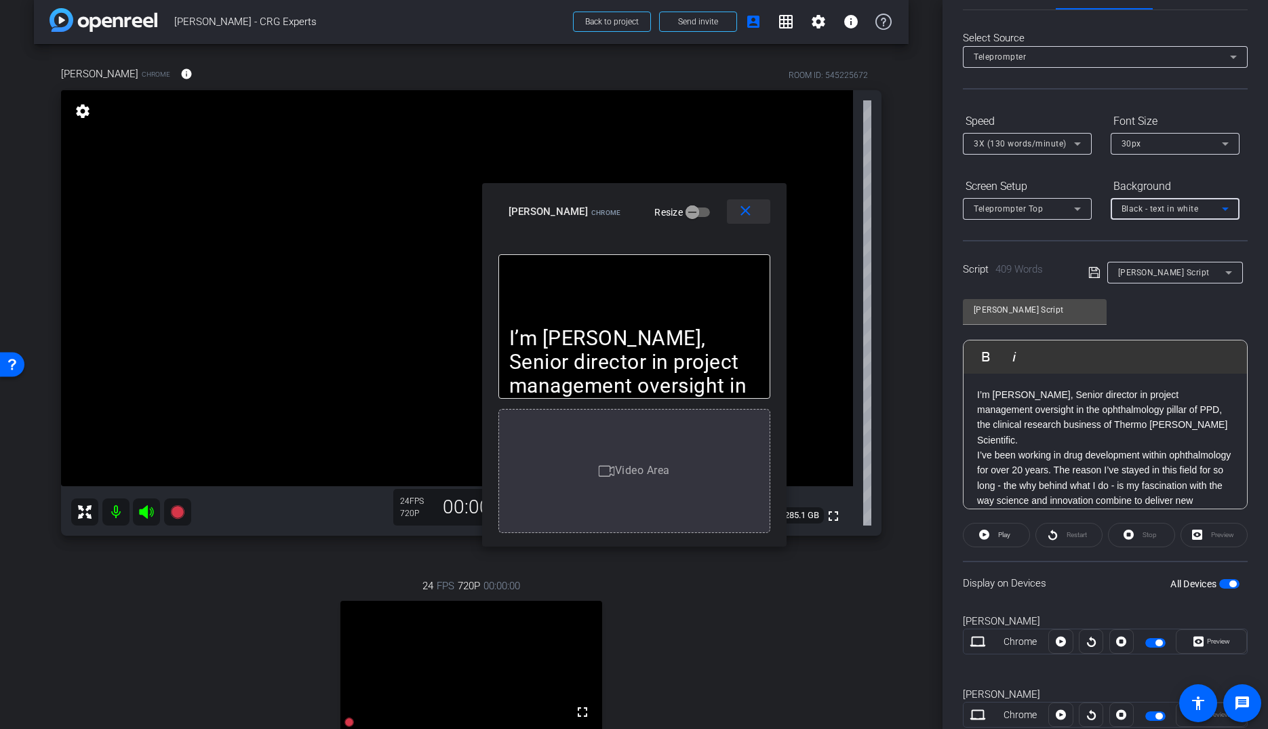
click at [746, 207] on mat-icon "close" at bounding box center [745, 211] width 17 height 17
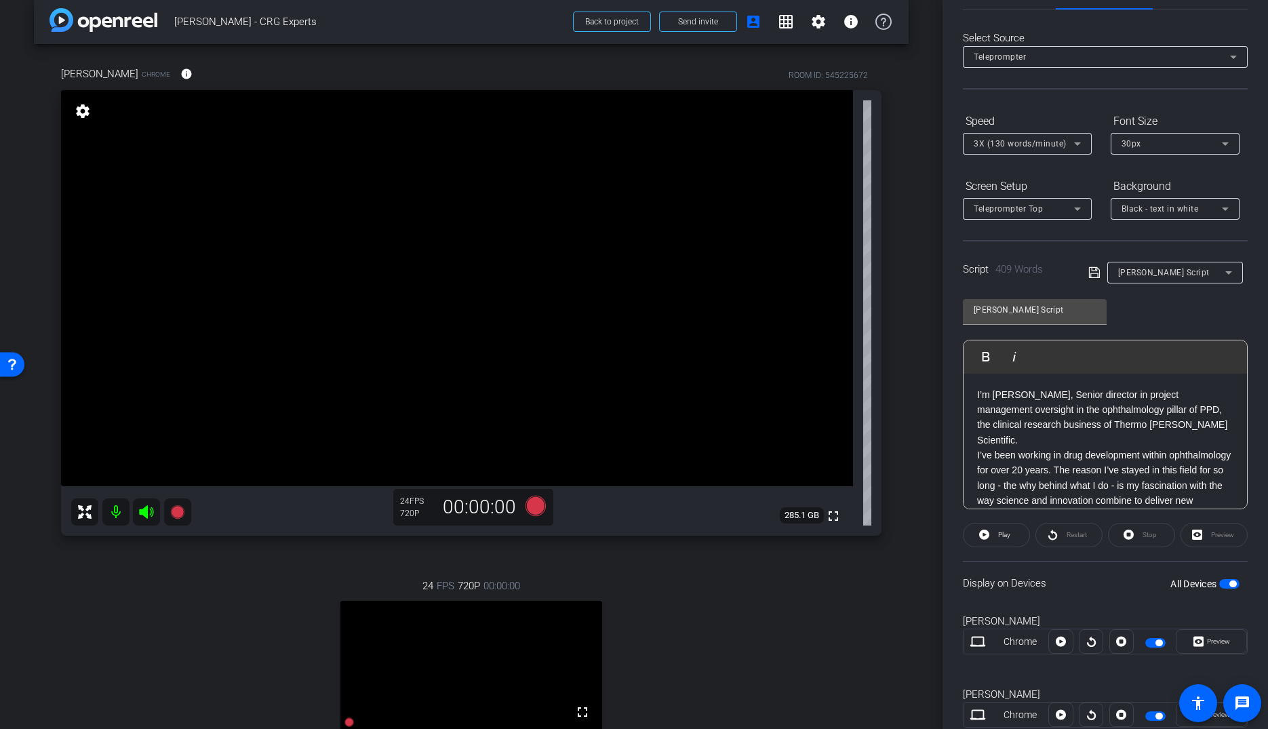
scroll to position [82, 0]
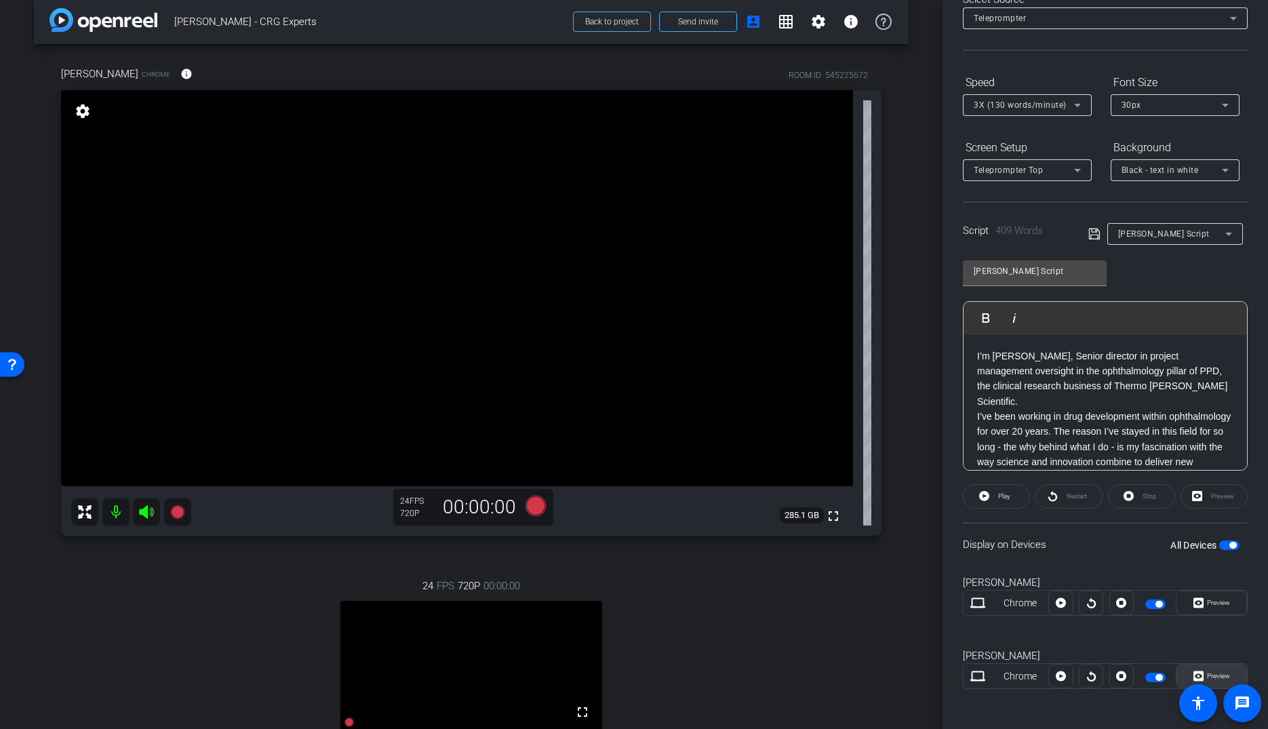
click at [1217, 674] on span "Preview" at bounding box center [1218, 675] width 23 height 7
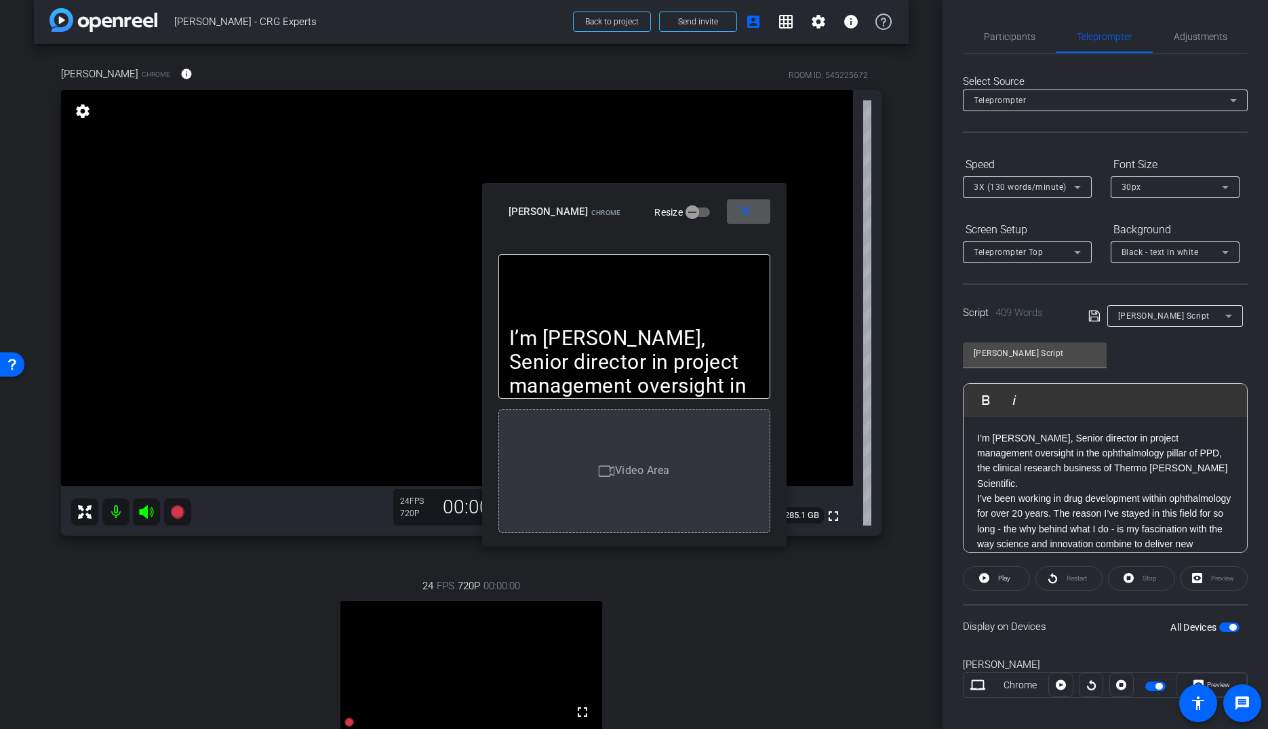
scroll to position [1, 0]
click at [1148, 250] on span "Black - text in white" at bounding box center [1160, 250] width 77 height 9
click at [1112, 215] on div at bounding box center [634, 364] width 1268 height 729
click at [1035, 250] on span "Teleprompter Top" at bounding box center [1008, 250] width 69 height 9
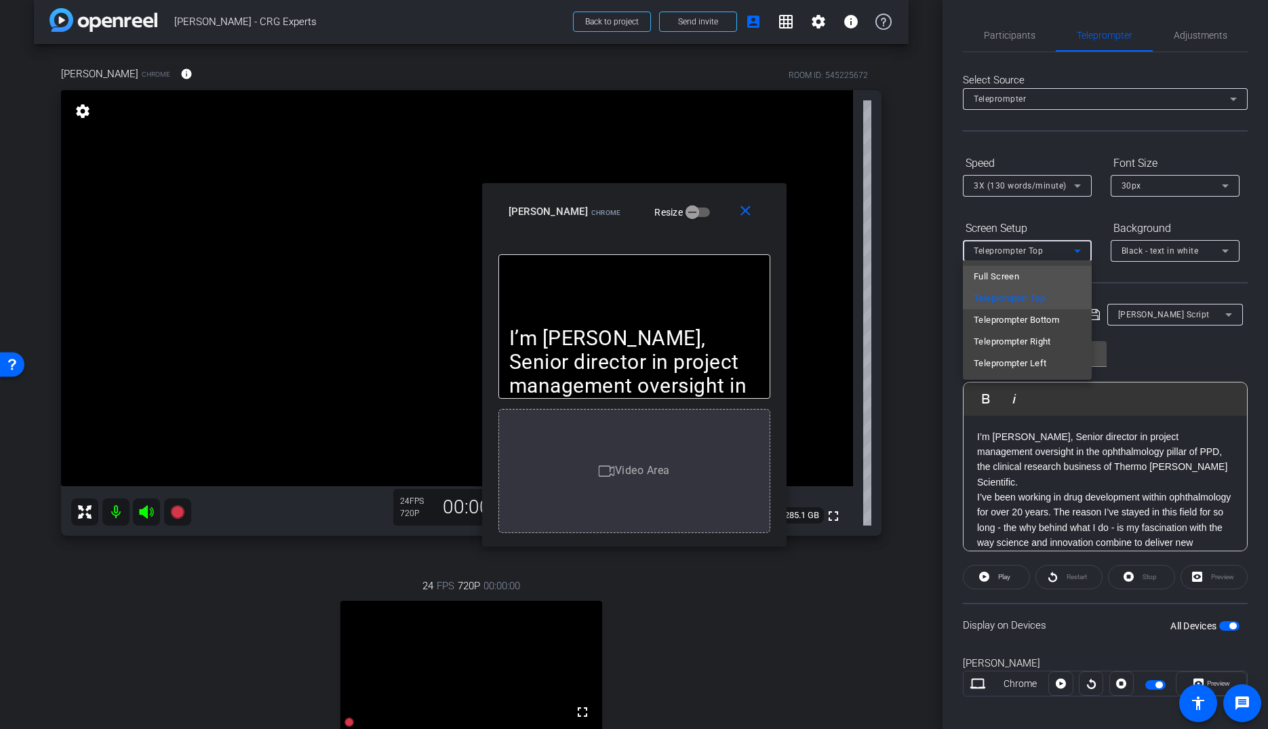
click at [1021, 275] on mat-option "Full Screen" at bounding box center [1027, 277] width 129 height 22
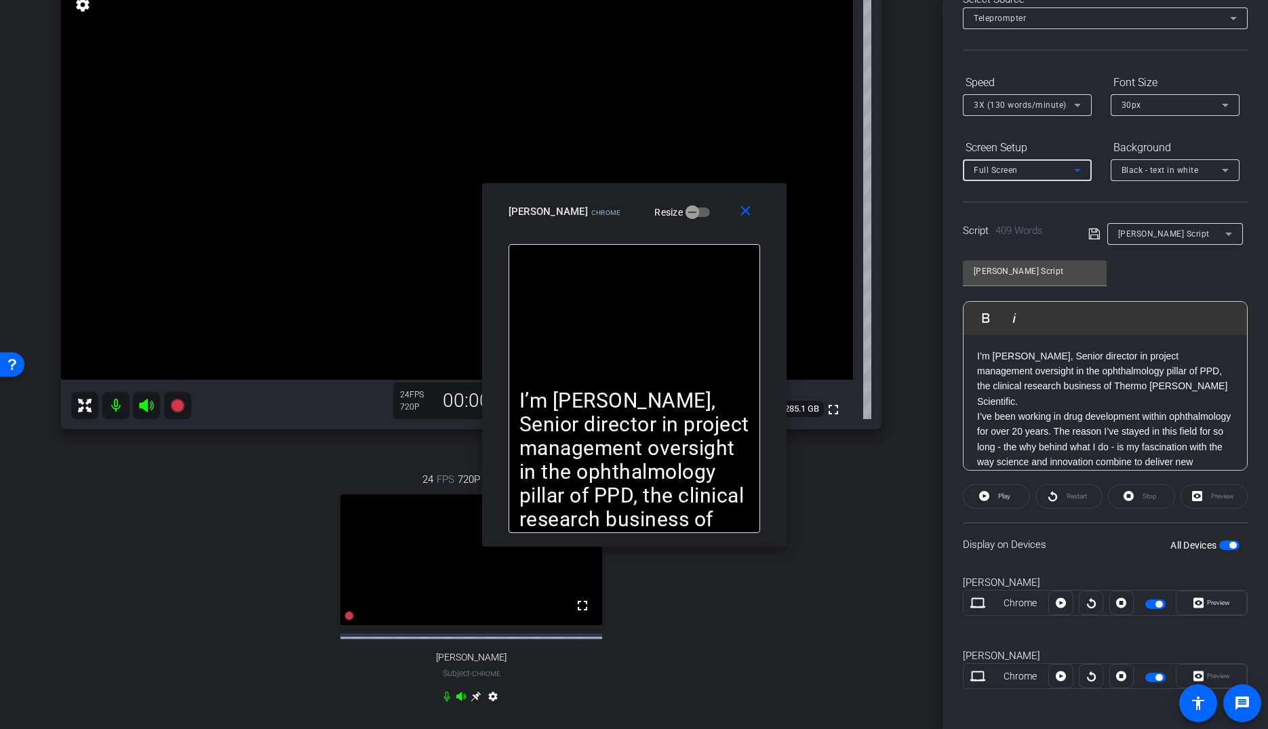
scroll to position [125, 0]
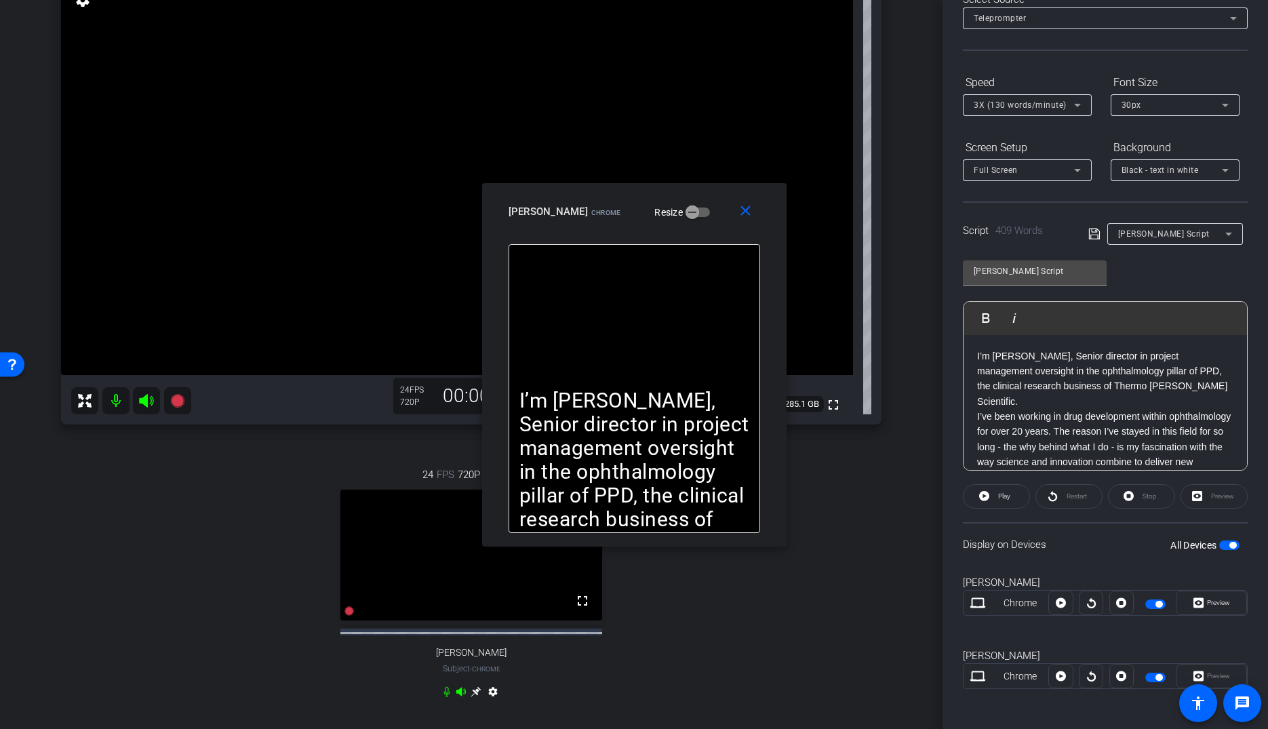
click at [1150, 600] on span "button" at bounding box center [1156, 604] width 20 height 9
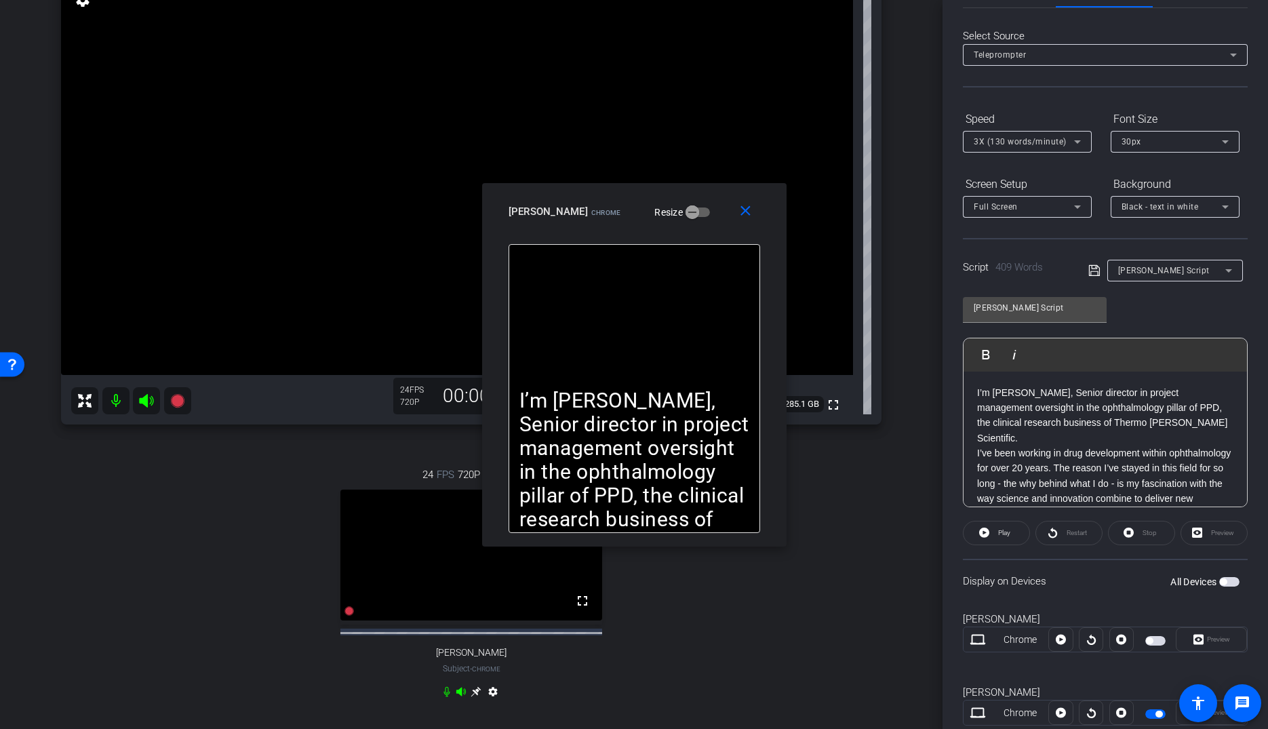
scroll to position [0, 0]
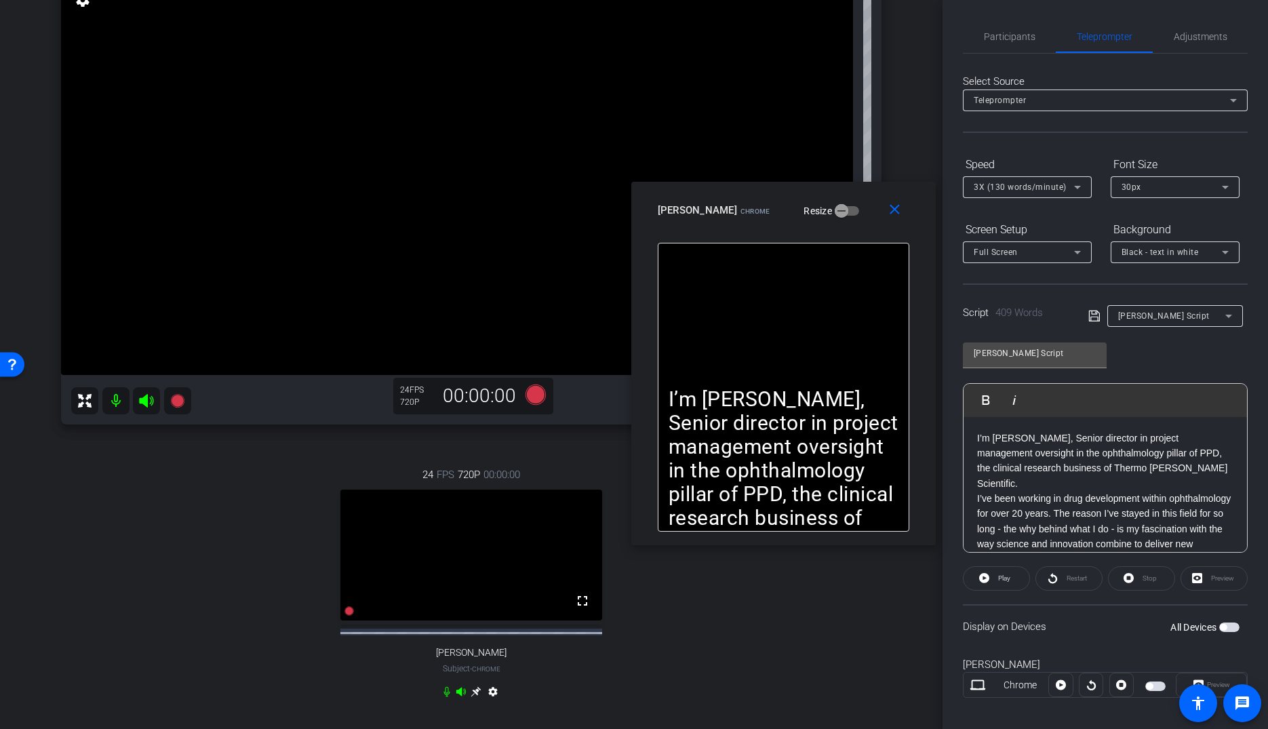
drag, startPoint x: 633, startPoint y: 206, endPoint x: 782, endPoint y: 204, distance: 149.2
click at [782, 204] on div "[PERSON_NAME] Chrome Resize" at bounding box center [789, 210] width 262 height 24
click at [997, 49] on span "Participants" at bounding box center [1010, 36] width 52 height 33
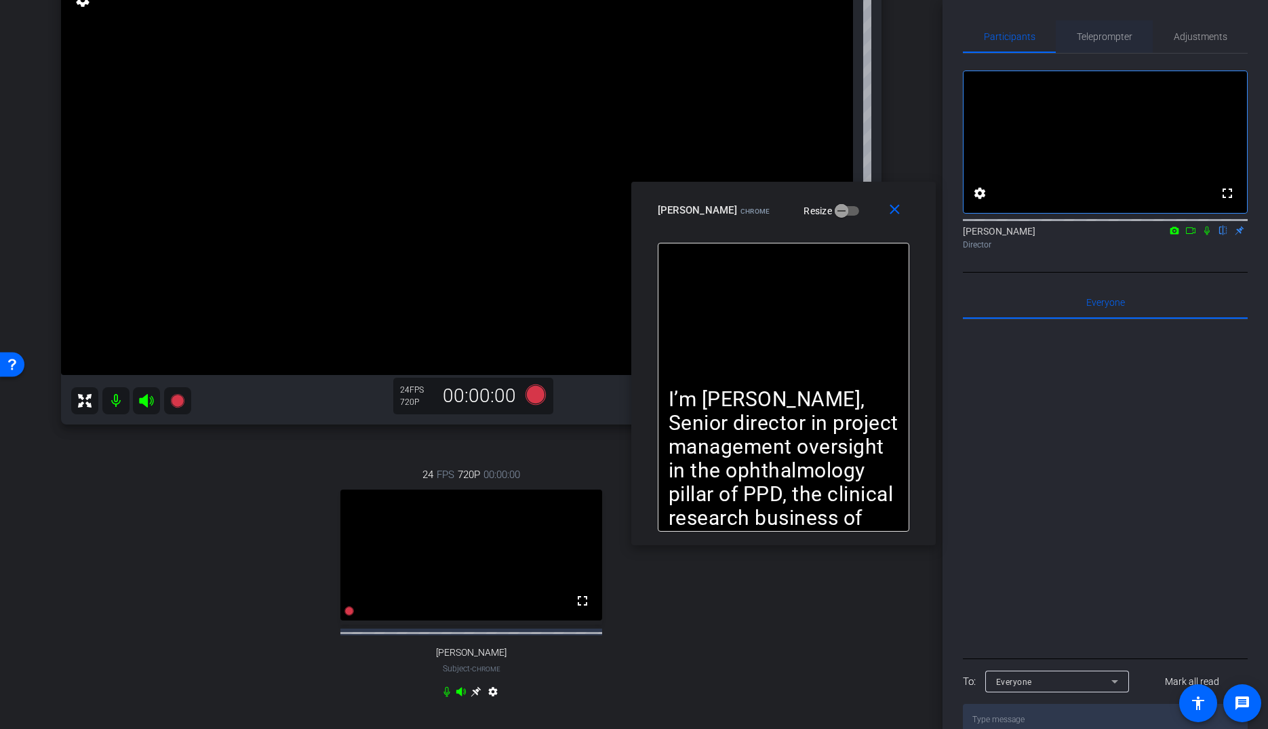
click at [1099, 42] on span "Teleprompter" at bounding box center [1105, 36] width 56 height 33
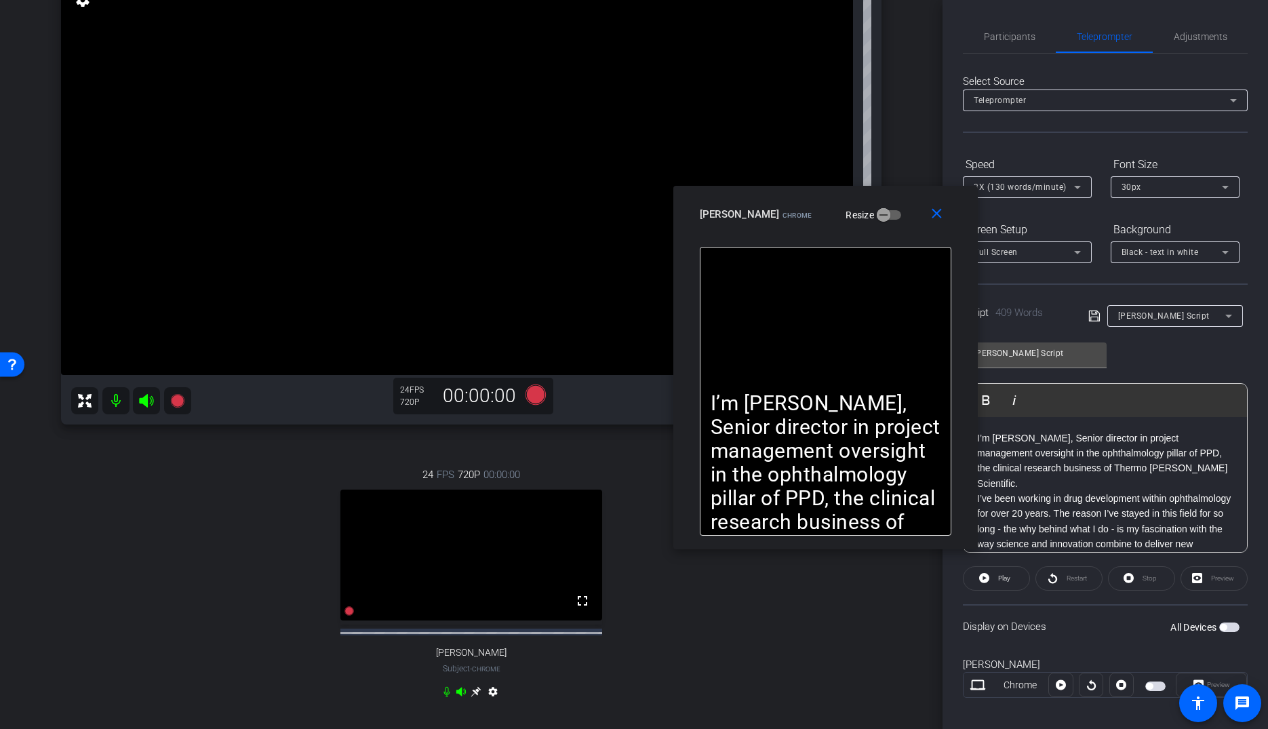
drag, startPoint x: 787, startPoint y: 203, endPoint x: 828, endPoint y: 207, distance: 41.6
click at [828, 207] on div "[PERSON_NAME] Chrome Resize" at bounding box center [831, 214] width 262 height 24
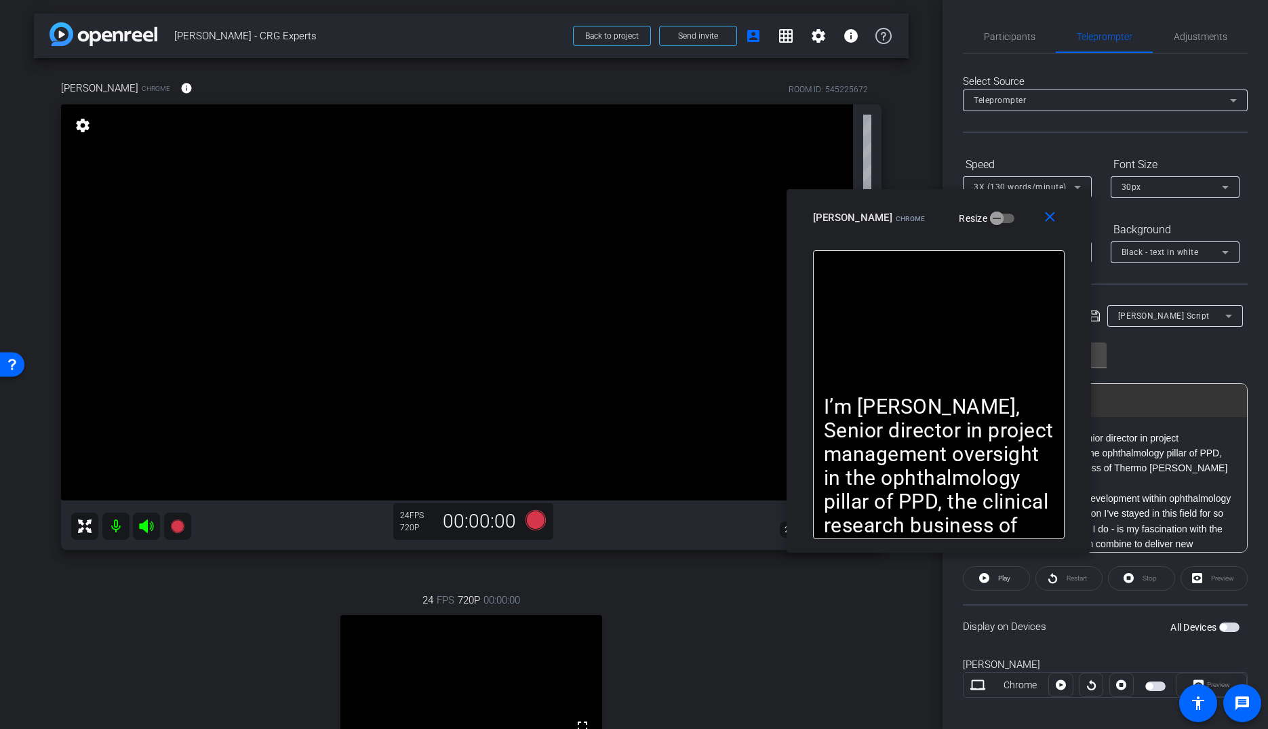
drag, startPoint x: 805, startPoint y: 201, endPoint x: 919, endPoint y: 205, distance: 114.0
click at [919, 206] on div "[PERSON_NAME] Chrome Resize" at bounding box center [944, 218] width 262 height 24
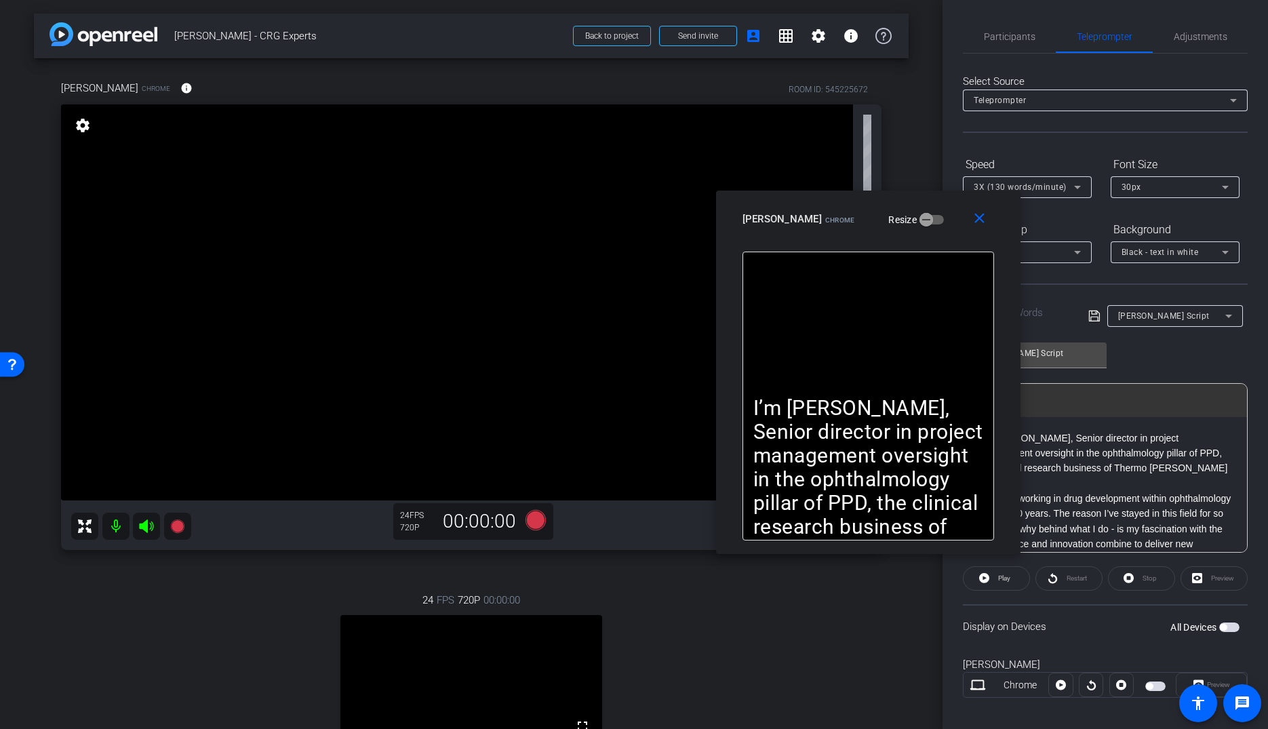
drag, startPoint x: 919, startPoint y: 205, endPoint x: 846, endPoint y: 210, distance: 72.7
click at [847, 207] on div "[PERSON_NAME] Chrome Resize" at bounding box center [874, 219] width 262 height 24
click at [540, 521] on icon at bounding box center [536, 520] width 20 height 20
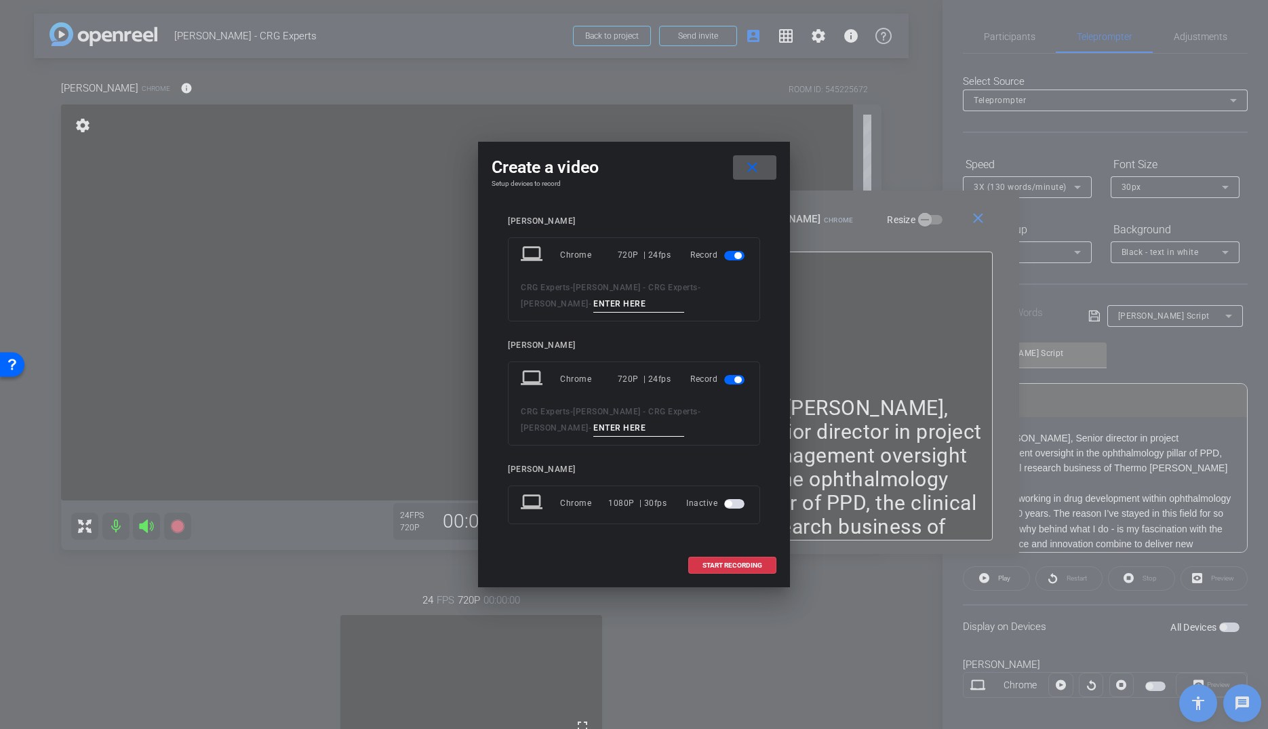
click at [726, 250] on mat-slide-toggle at bounding box center [735, 255] width 23 height 16
click at [734, 260] on span "button" at bounding box center [734, 255] width 20 height 9
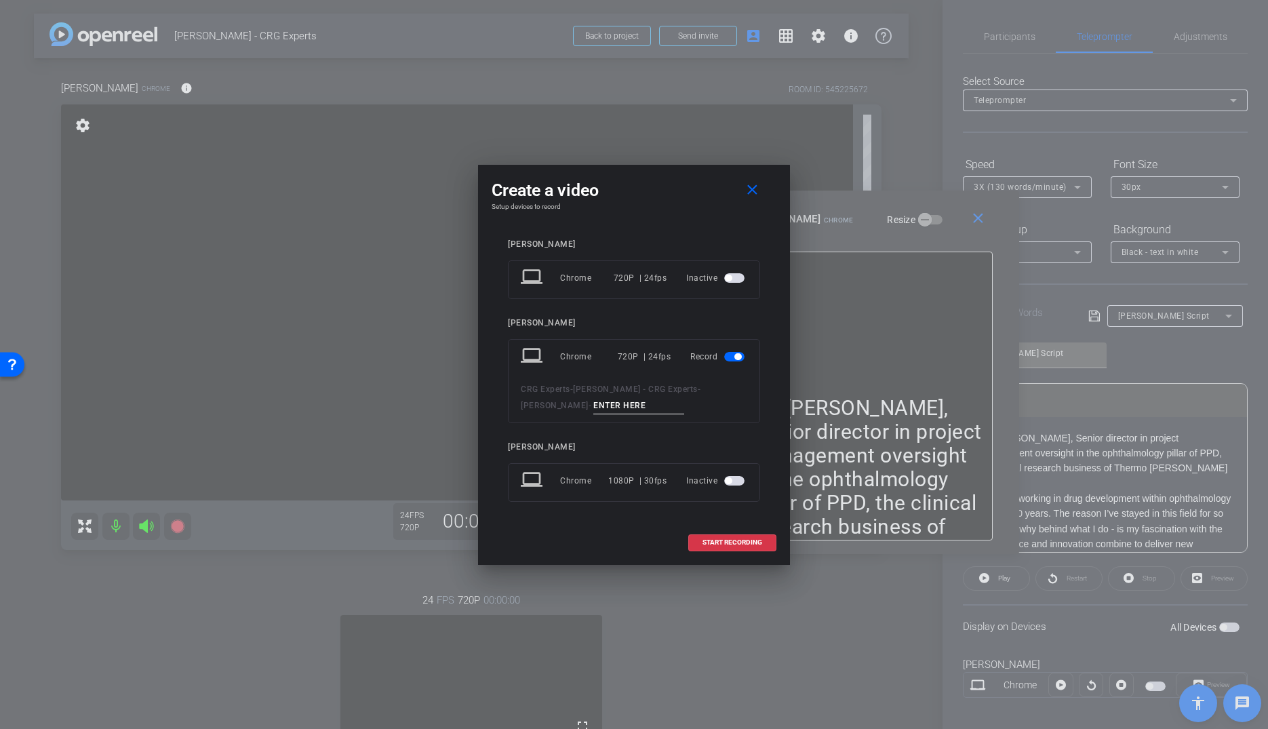
click at [610, 408] on input at bounding box center [638, 405] width 91 height 17
type input "Take 001"
click at [718, 543] on span "START RECORDING" at bounding box center [733, 542] width 60 height 7
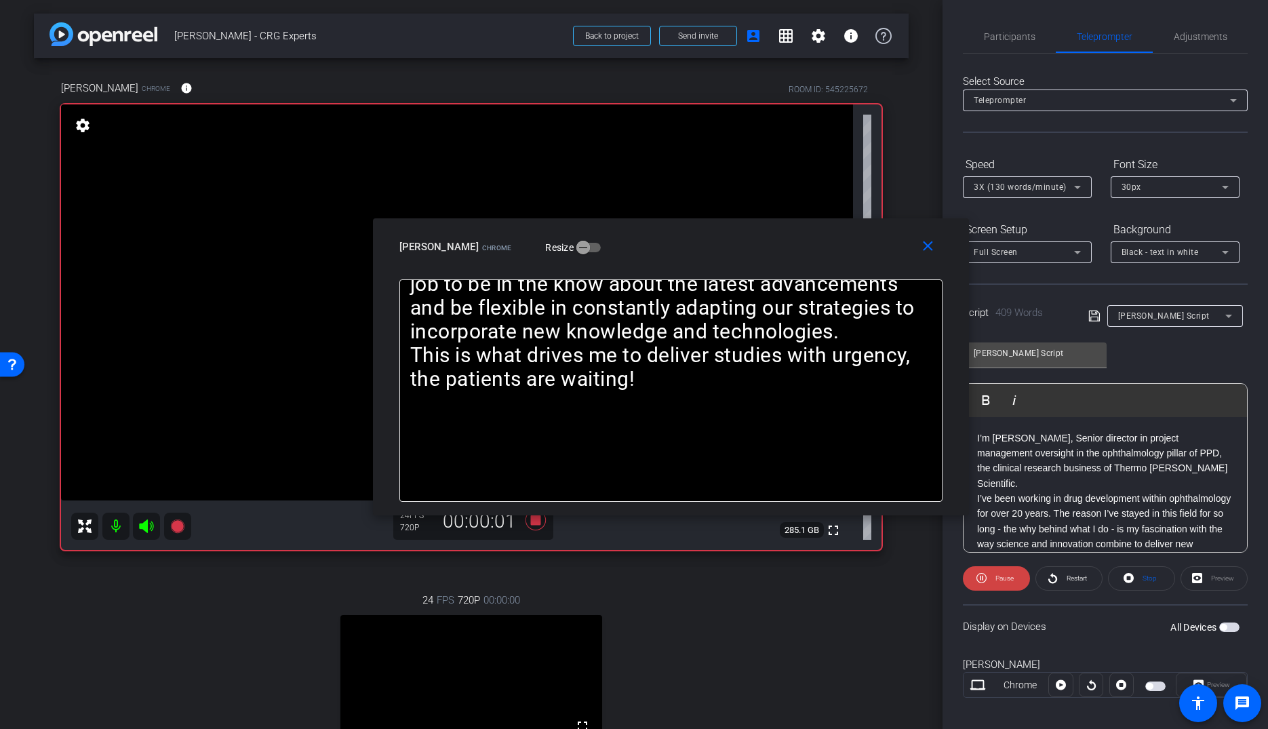
drag, startPoint x: 857, startPoint y: 251, endPoint x: 707, endPoint y: 284, distance: 154.1
click at [675, 246] on div "[PERSON_NAME] Chrome Resize" at bounding box center [675, 247] width 553 height 24
click at [998, 582] on span "Pause" at bounding box center [1003, 578] width 22 height 19
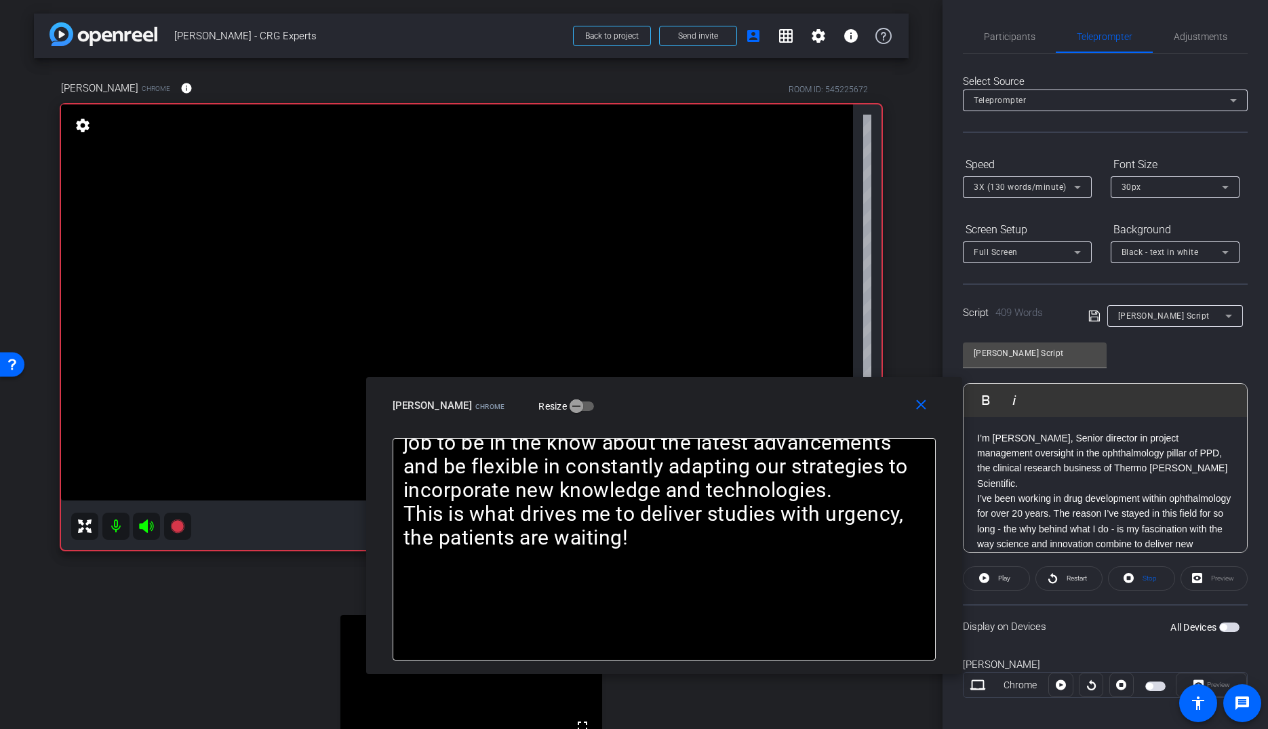
drag, startPoint x: 703, startPoint y: 270, endPoint x: 695, endPoint y: 423, distance: 152.8
click at [695, 423] on div "close [PERSON_NAME] Chrome Resize" at bounding box center [664, 407] width 596 height 61
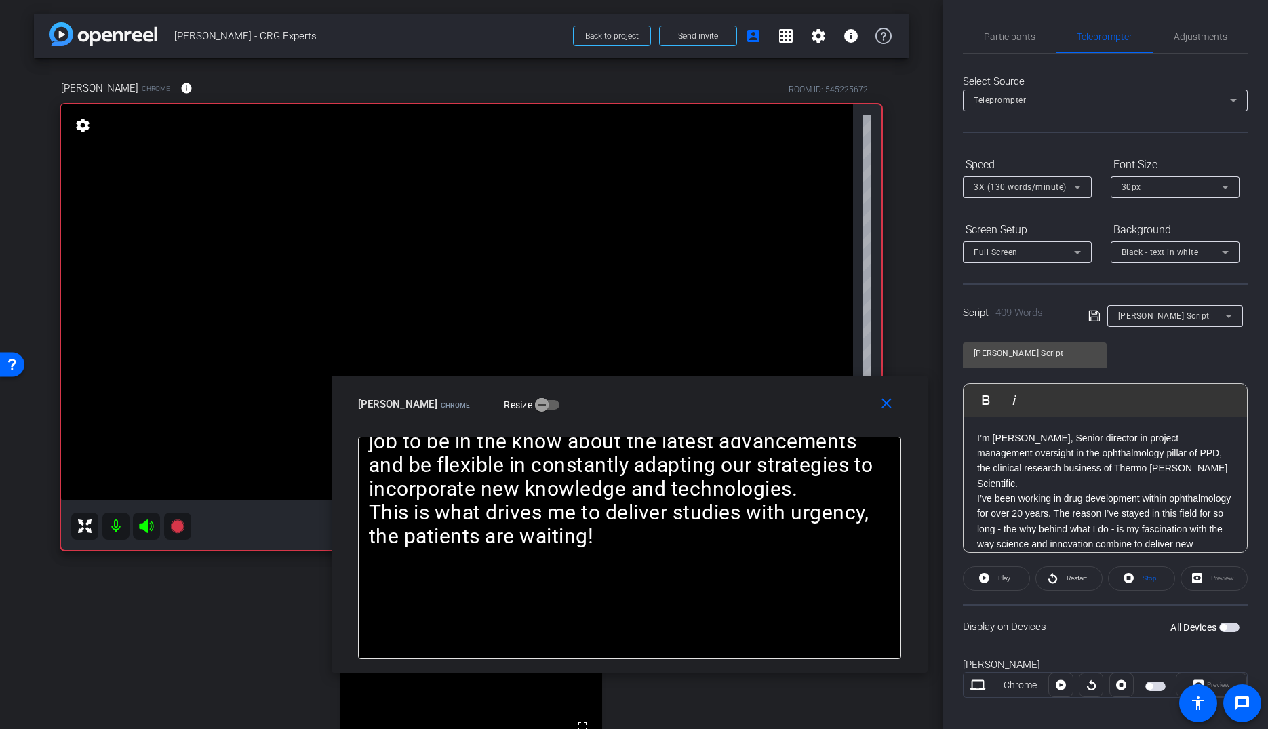
drag, startPoint x: 813, startPoint y: 412, endPoint x: 888, endPoint y: 426, distance: 75.8
click at [813, 411] on div "[PERSON_NAME] Chrome Resize" at bounding box center [634, 404] width 553 height 24
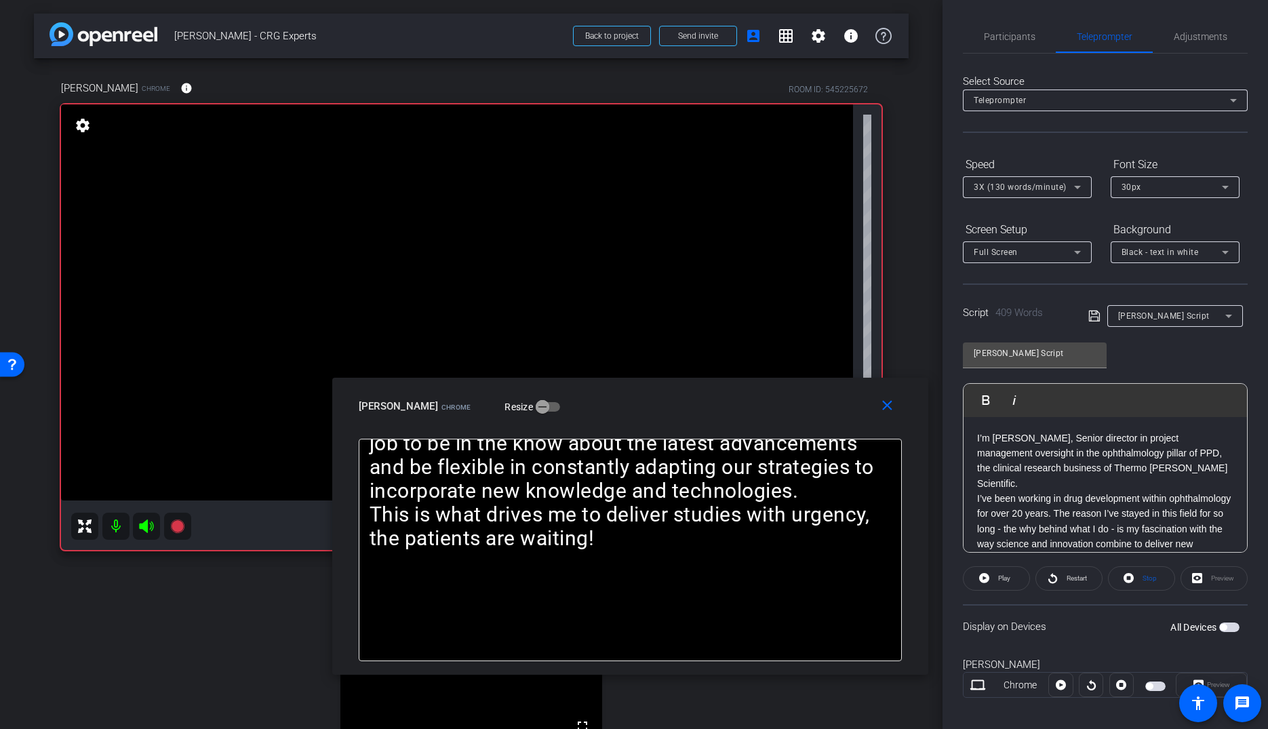
drag, startPoint x: 782, startPoint y: 389, endPoint x: 710, endPoint y: 404, distance: 73.4
click at [710, 404] on div "[PERSON_NAME] Chrome Resize" at bounding box center [635, 406] width 553 height 24
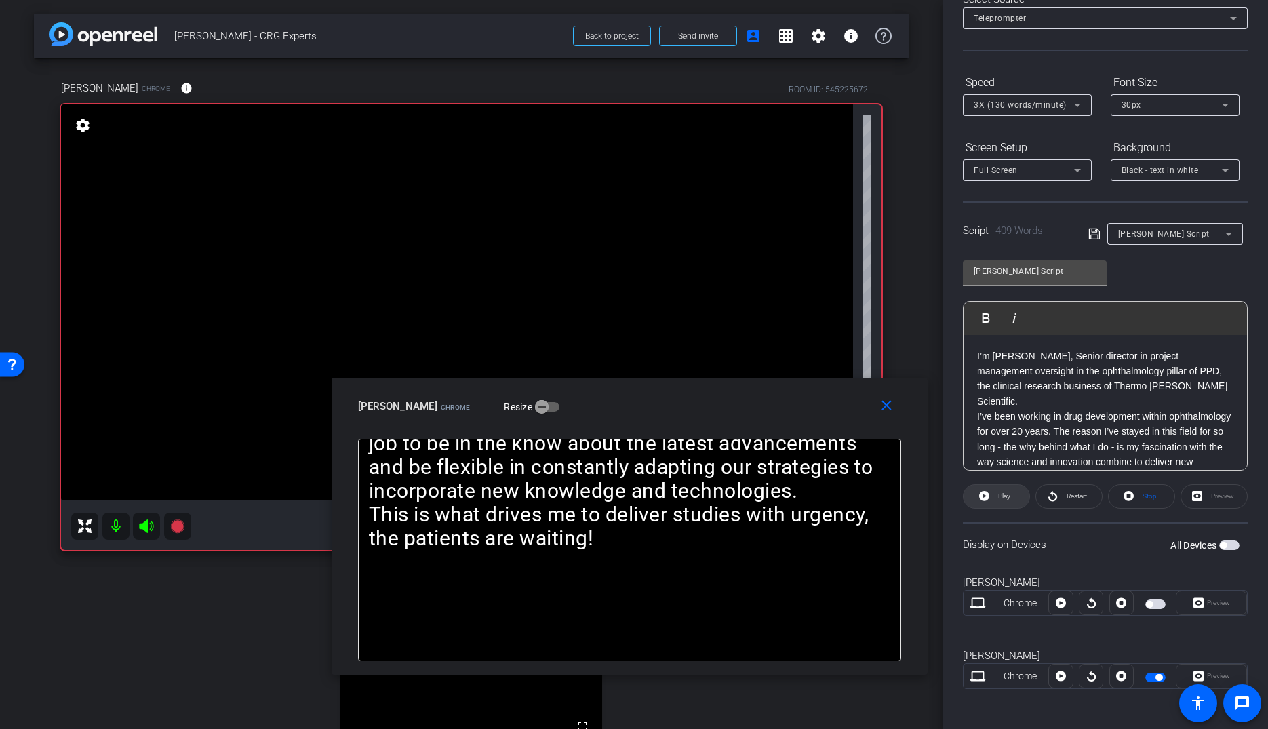
click at [999, 499] on span "Play" at bounding box center [1003, 496] width 16 height 19
click at [1032, 106] on span "3X (130 words/minute)" at bounding box center [1020, 104] width 93 height 9
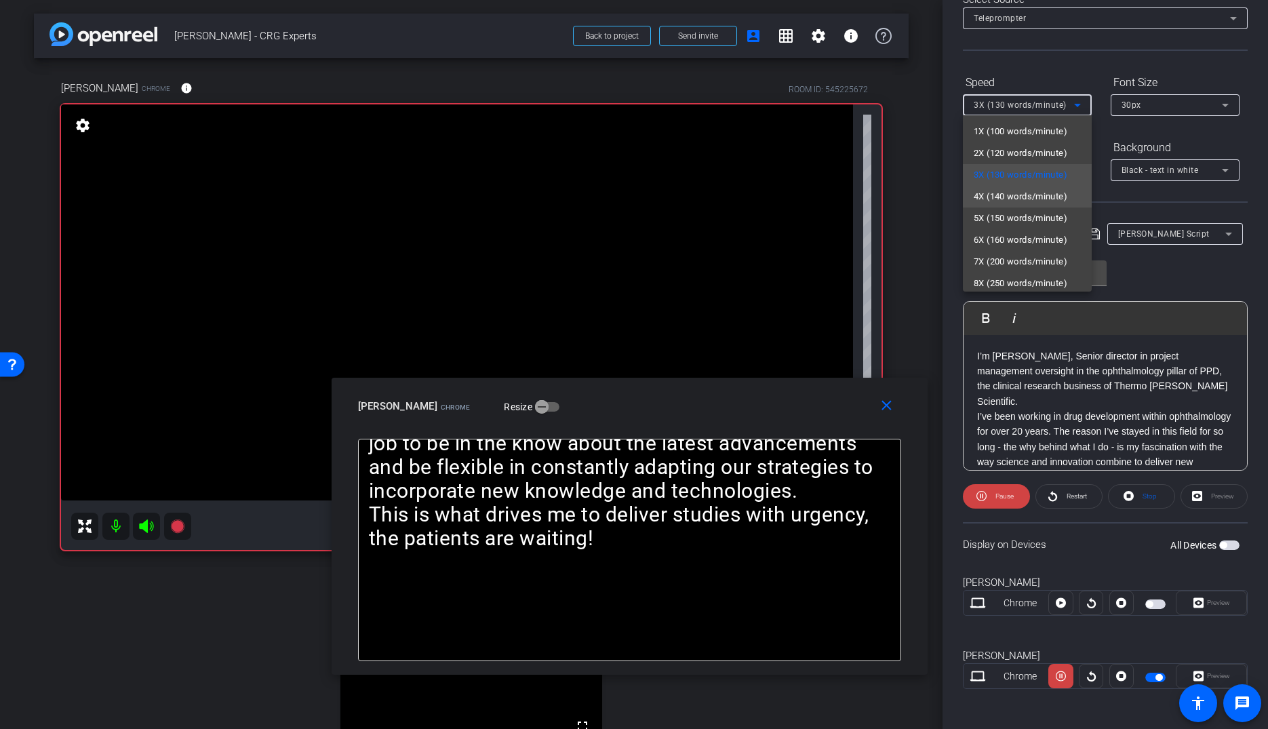
click at [1007, 193] on span "4X (140 words/minute)" at bounding box center [1021, 197] width 94 height 16
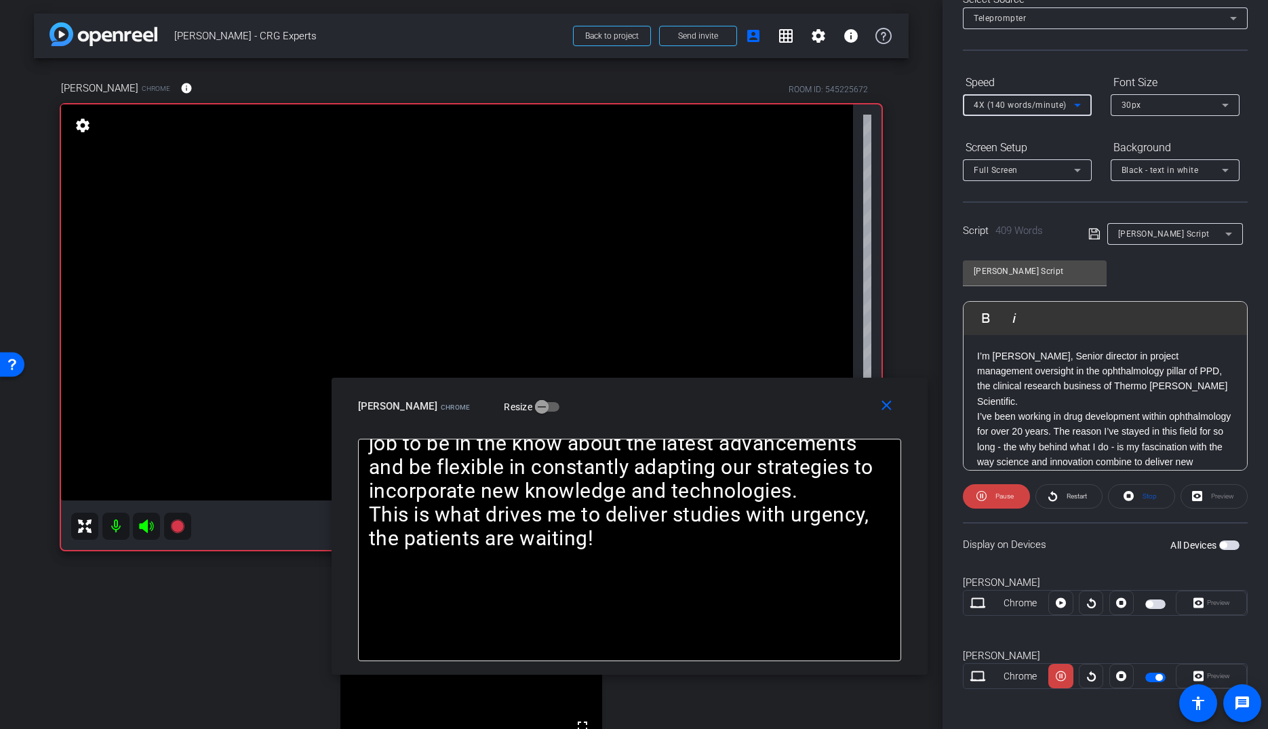
click at [1019, 106] on span "4X (140 words/minute)" at bounding box center [1020, 104] width 93 height 9
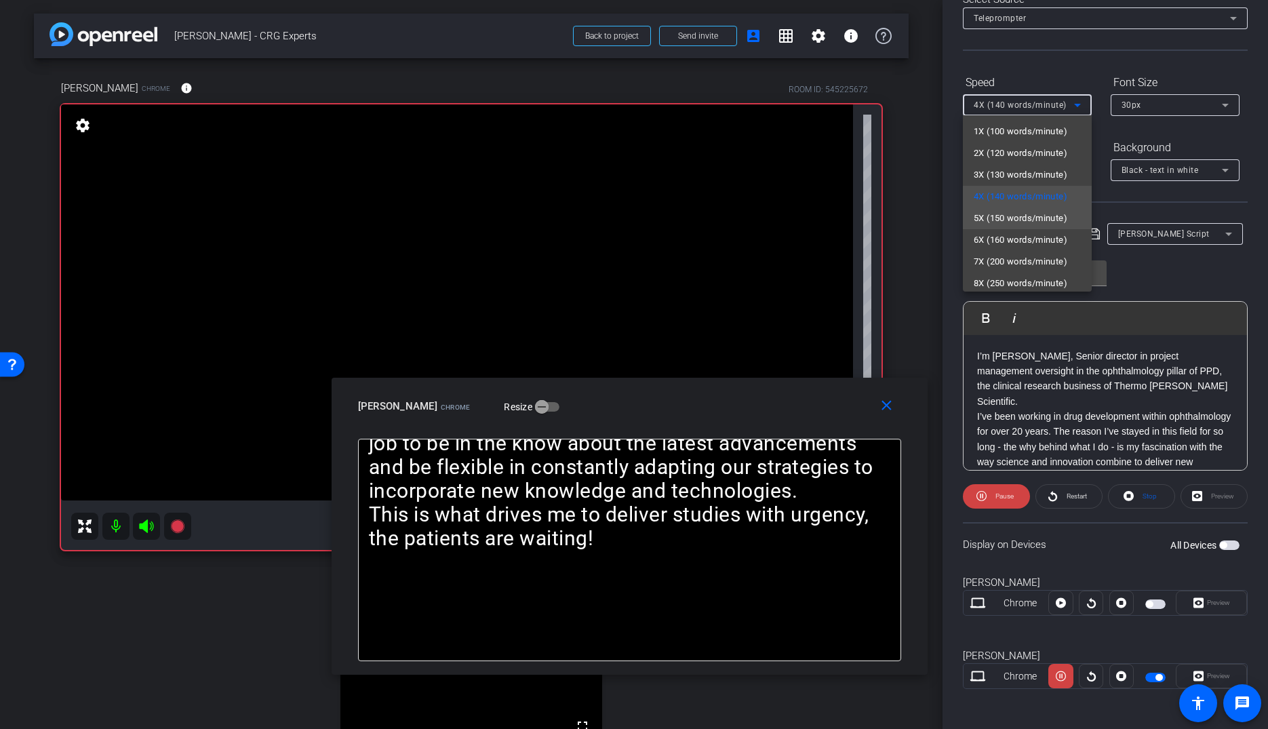
click at [1014, 216] on span "5X (150 words/minute)" at bounding box center [1021, 218] width 94 height 16
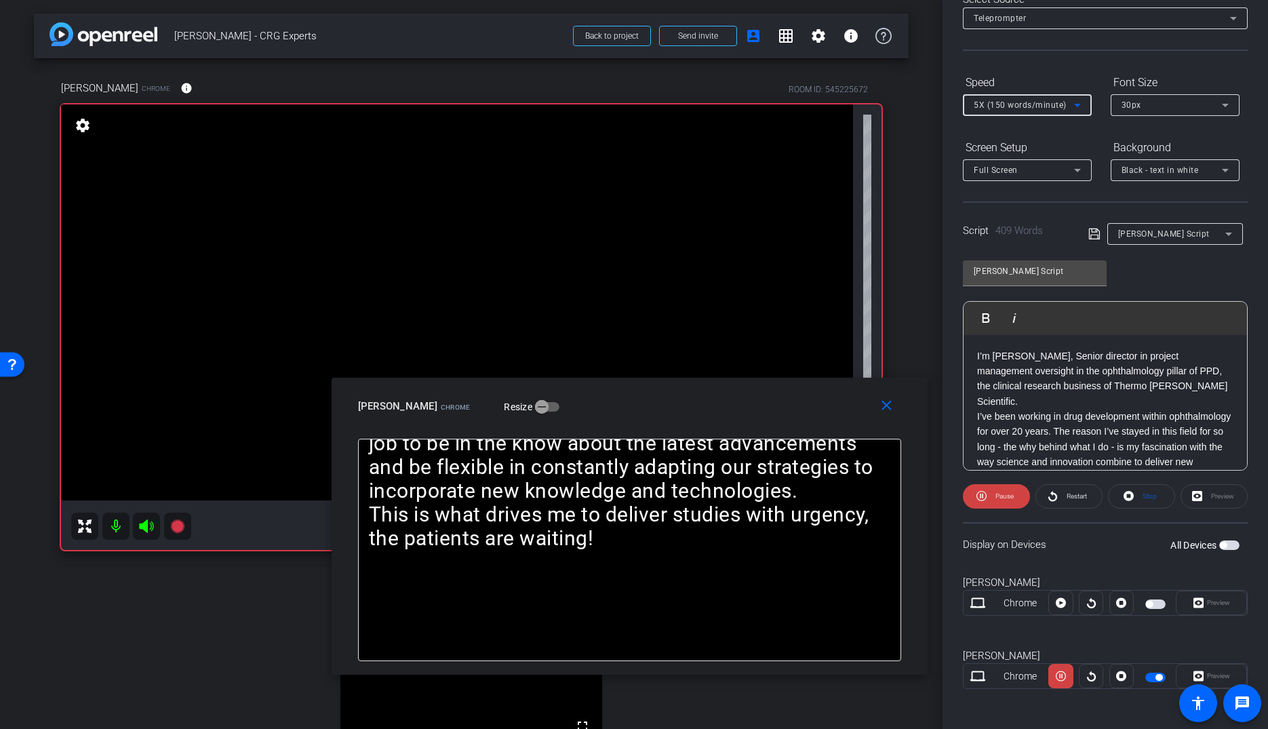
click at [1027, 108] on span "5X (150 words/minute)" at bounding box center [1020, 104] width 93 height 9
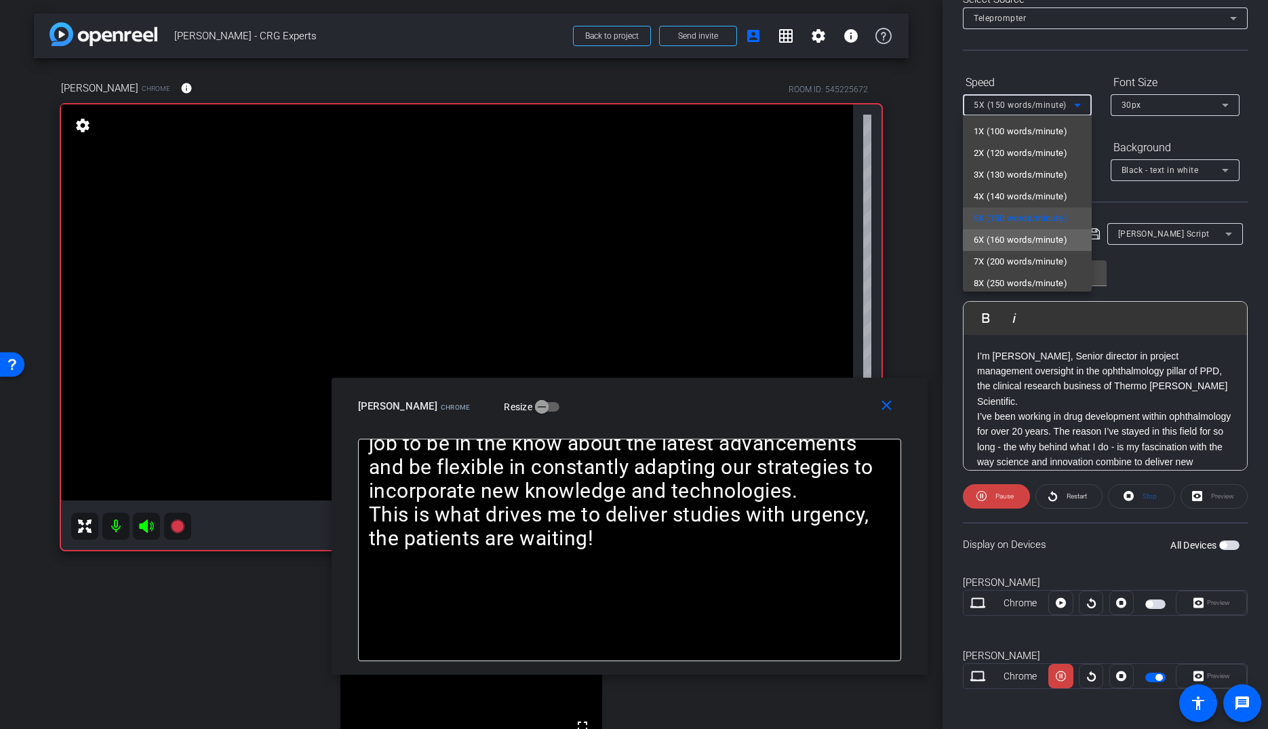
click at [1028, 239] on span "6X (160 words/minute)" at bounding box center [1021, 240] width 94 height 16
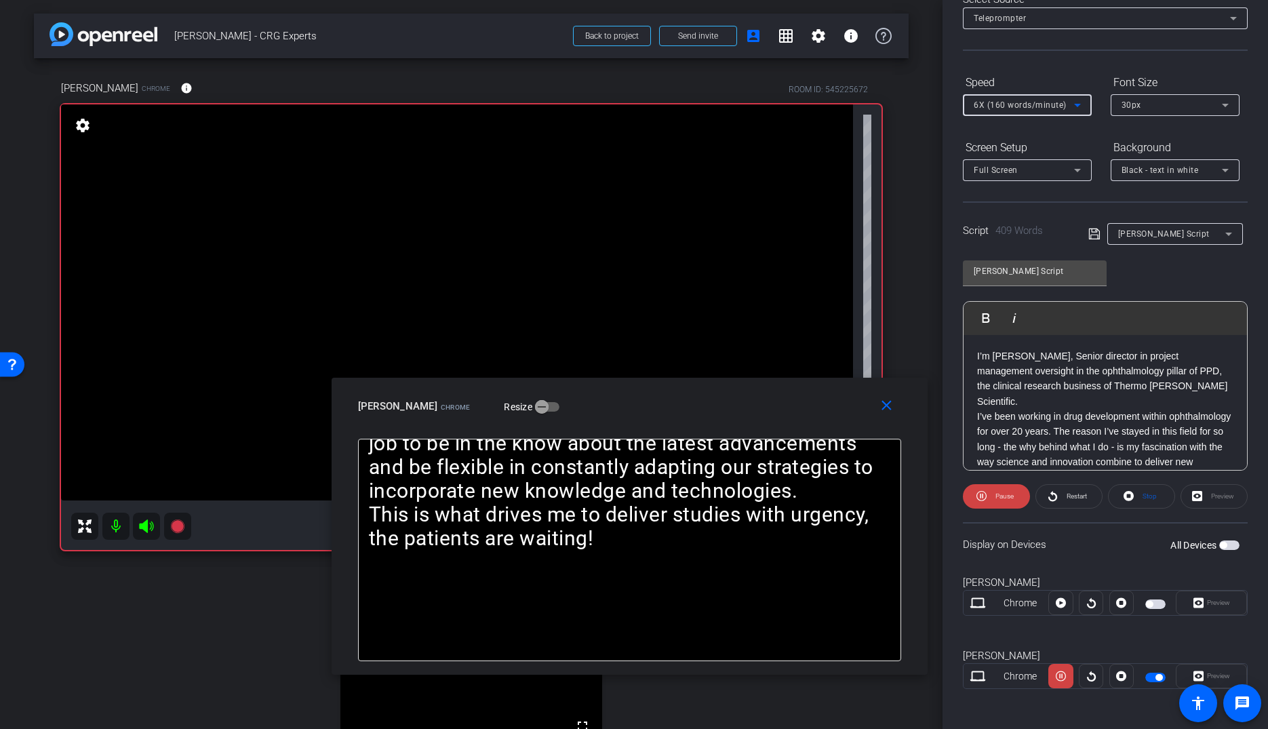
click at [1032, 102] on span "6X (160 words/minute)" at bounding box center [1020, 104] width 93 height 9
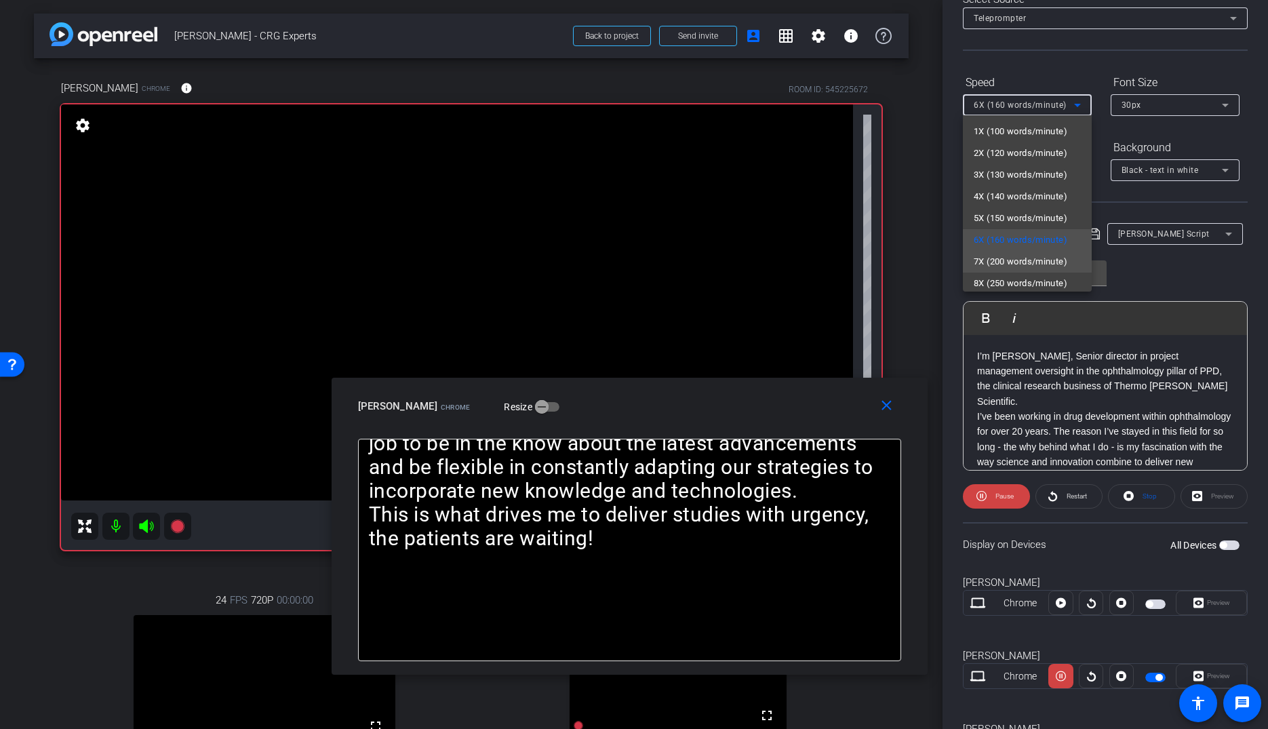
click at [1038, 267] on span "7X (200 words/minute)" at bounding box center [1021, 262] width 94 height 16
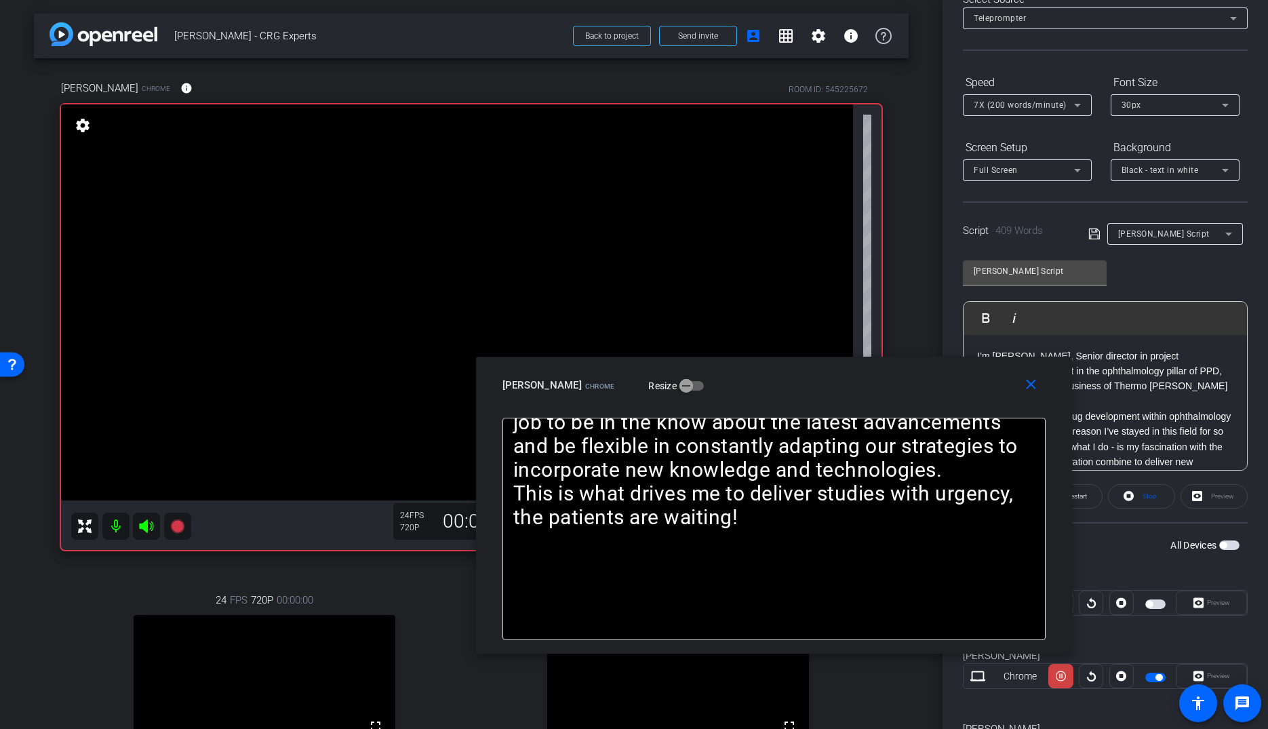
drag, startPoint x: 681, startPoint y: 408, endPoint x: 808, endPoint y: 389, distance: 128.3
click at [808, 389] on div "[PERSON_NAME] Chrome Resize" at bounding box center [779, 385] width 553 height 24
click at [1012, 107] on span "7X (200 words/minute)" at bounding box center [1020, 104] width 93 height 9
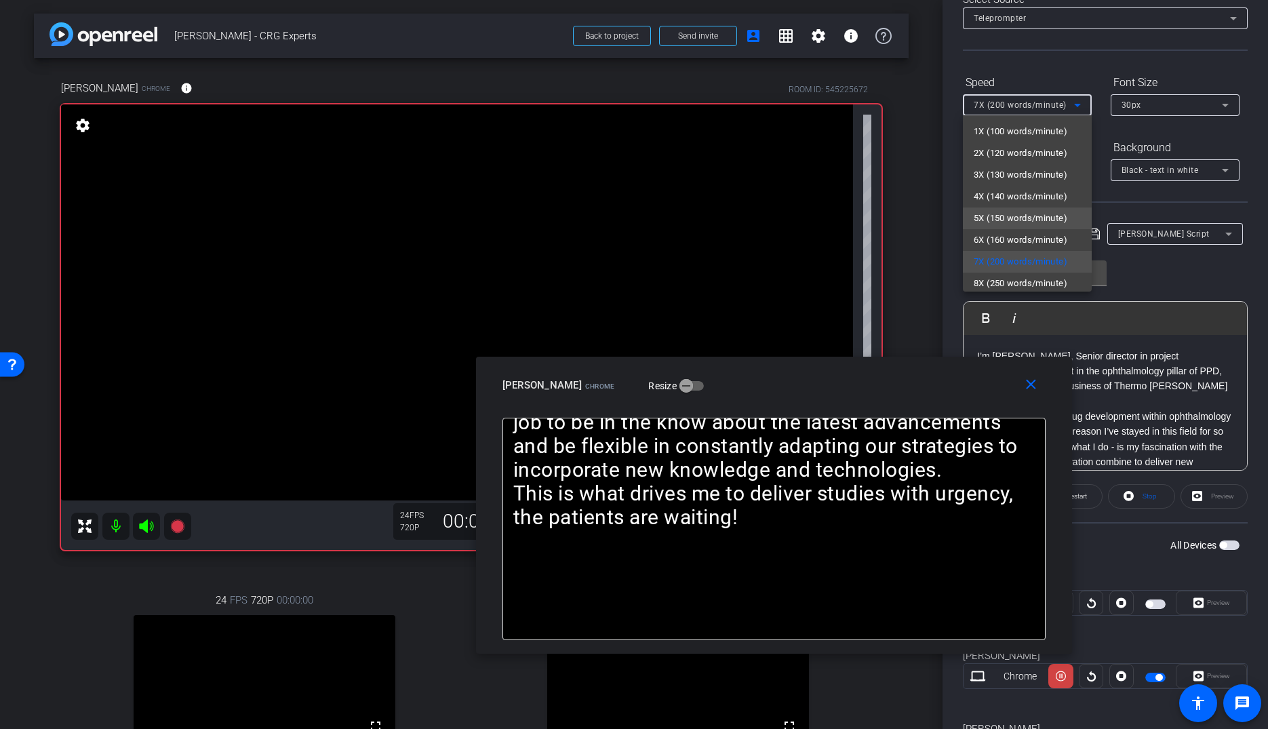
click at [1003, 222] on span "5X (150 words/minute)" at bounding box center [1021, 218] width 94 height 16
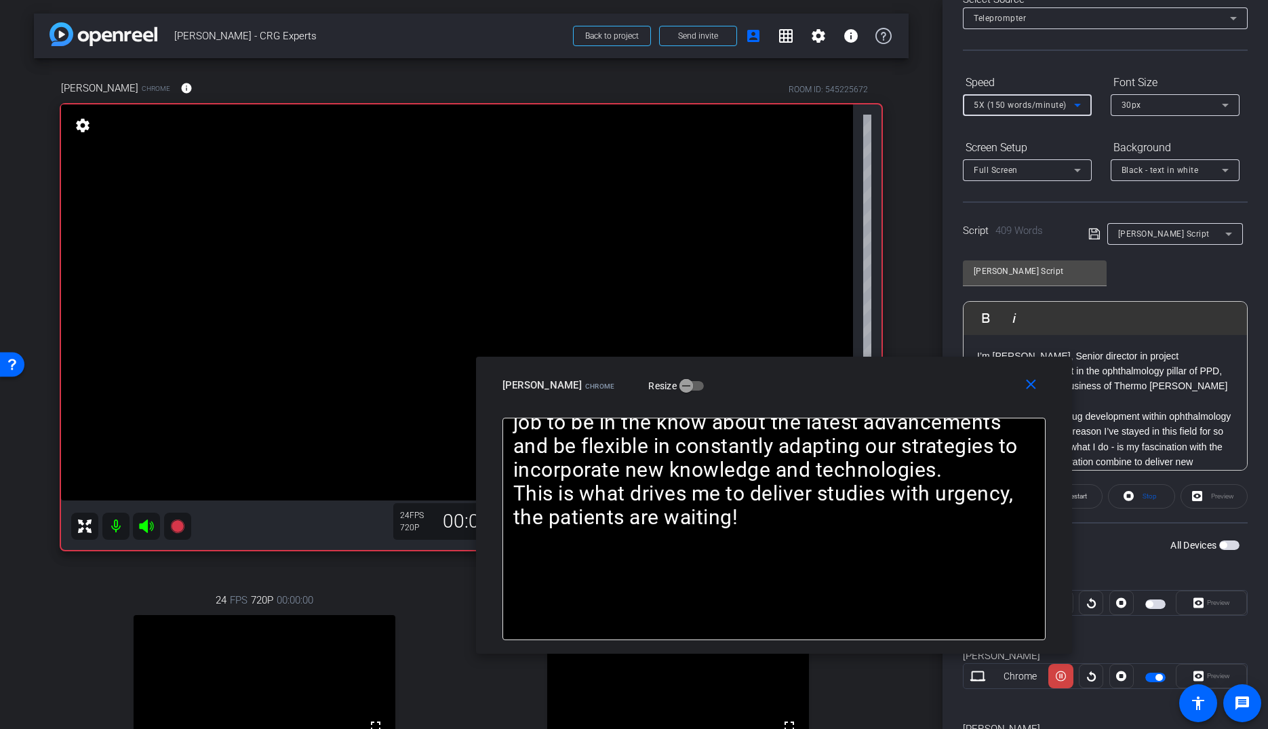
click at [1011, 103] on span "5X (150 words/minute)" at bounding box center [1020, 104] width 93 height 9
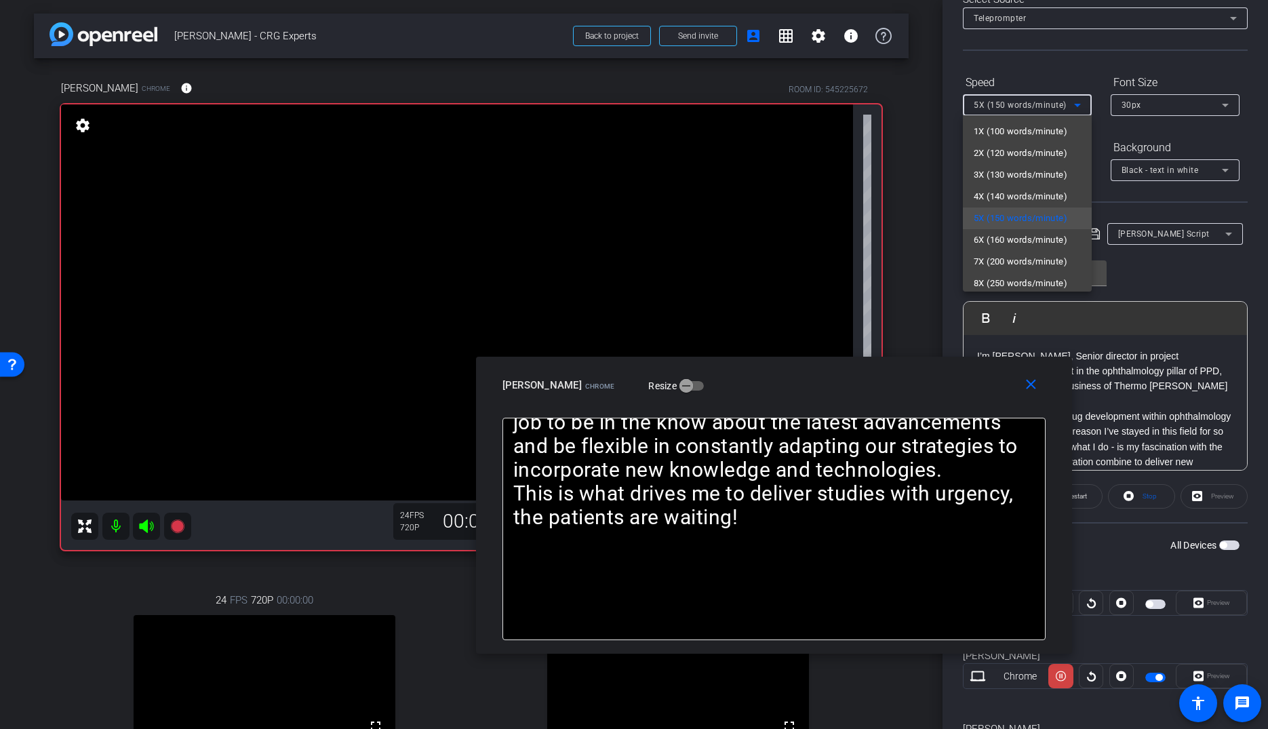
click at [914, 373] on div at bounding box center [634, 364] width 1268 height 729
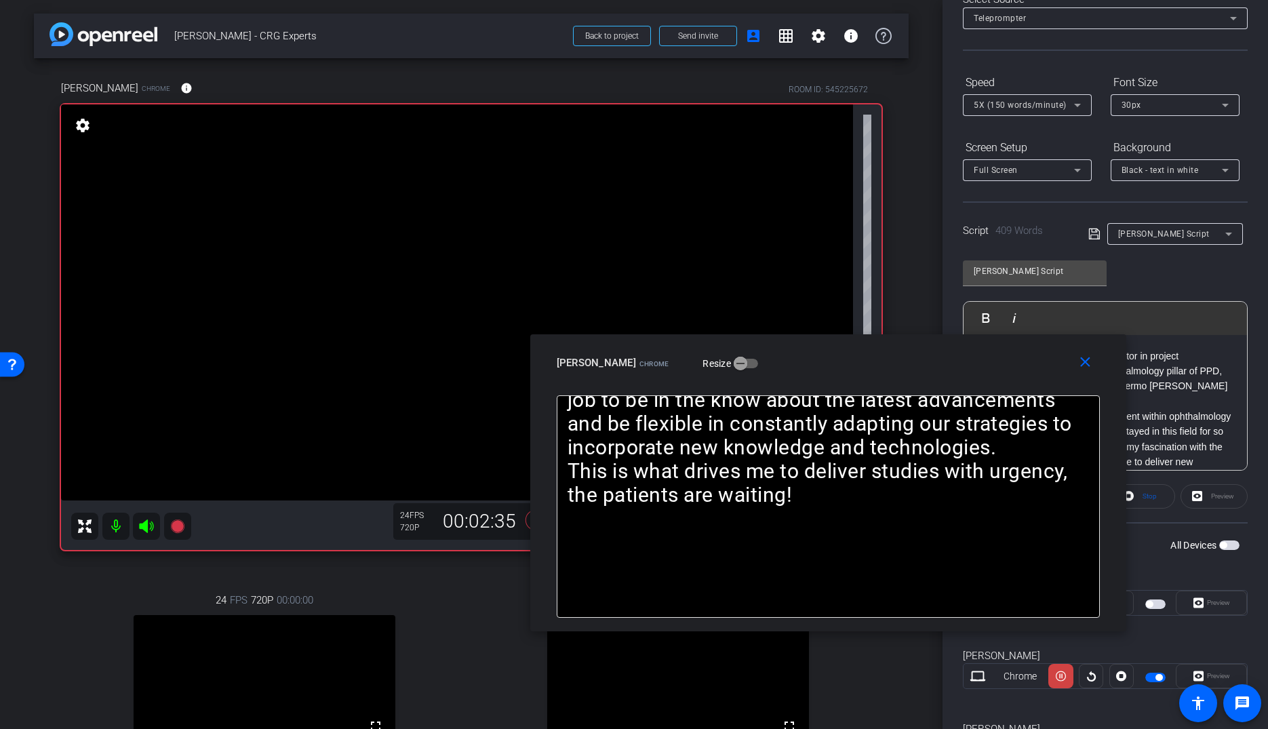
drag, startPoint x: 872, startPoint y: 374, endPoint x: 922, endPoint y: 351, distance: 55.2
click at [921, 351] on div "[PERSON_NAME] Chrome Resize" at bounding box center [833, 363] width 553 height 24
click at [1097, 364] on span at bounding box center [1087, 363] width 43 height 33
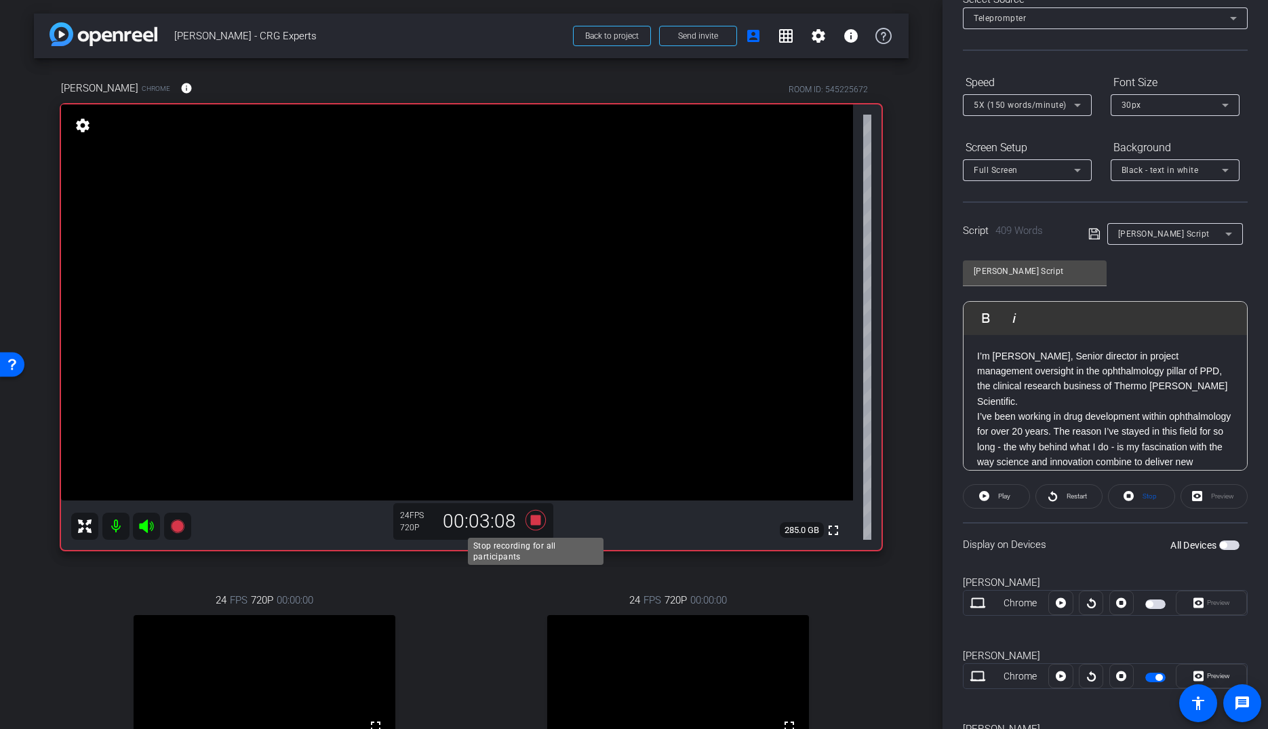
click at [537, 524] on icon at bounding box center [536, 520] width 20 height 20
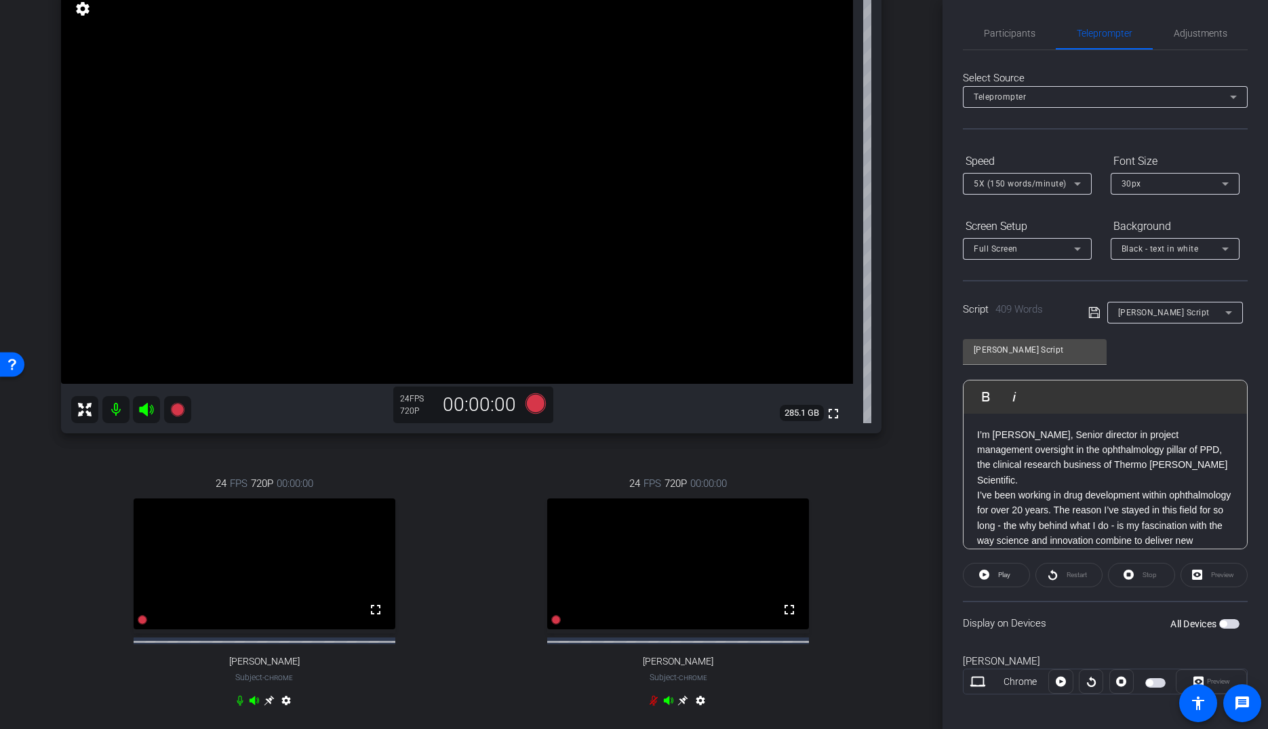
scroll to position [0, 0]
click at [530, 410] on icon at bounding box center [536, 403] width 33 height 24
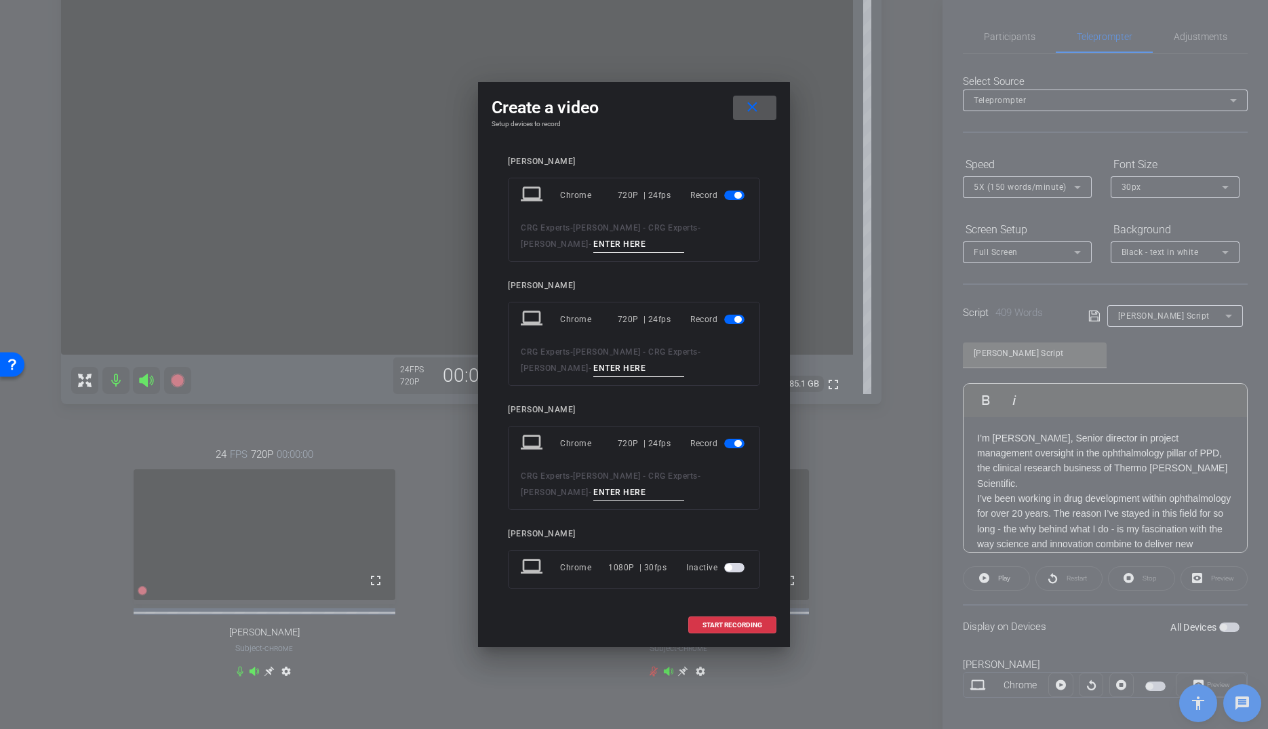
scroll to position [147, 0]
click at [735, 199] on span "button" at bounding box center [734, 195] width 20 height 9
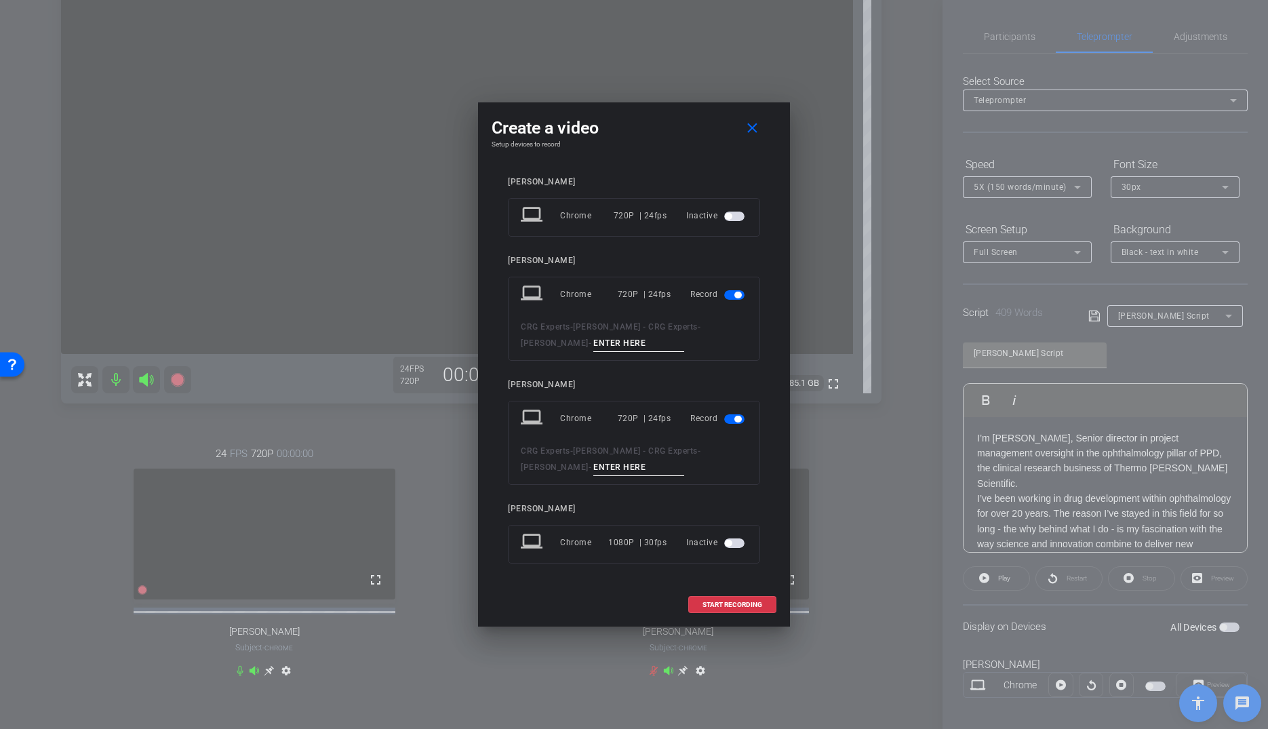
click at [736, 418] on span "button" at bounding box center [738, 419] width 7 height 7
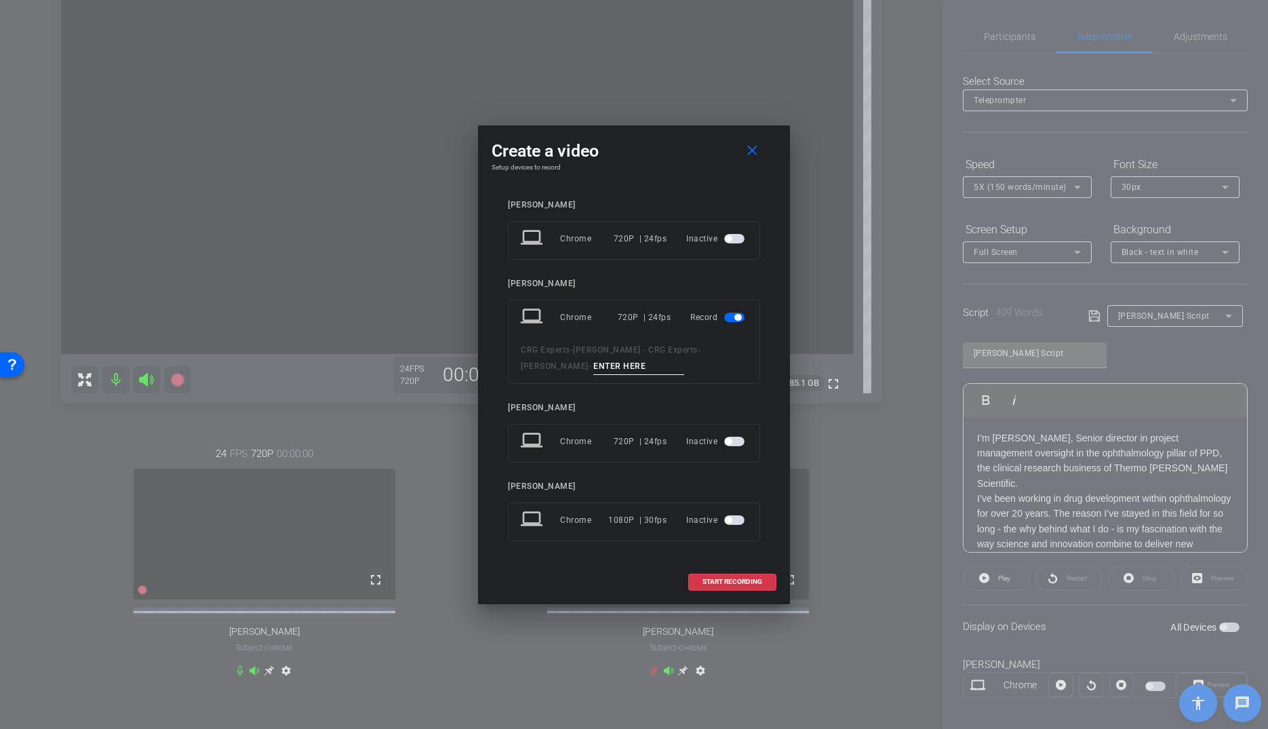
click at [623, 366] on input at bounding box center [638, 366] width 91 height 17
type input "Tak"
click at [757, 153] on mat-icon "close" at bounding box center [752, 150] width 17 height 17
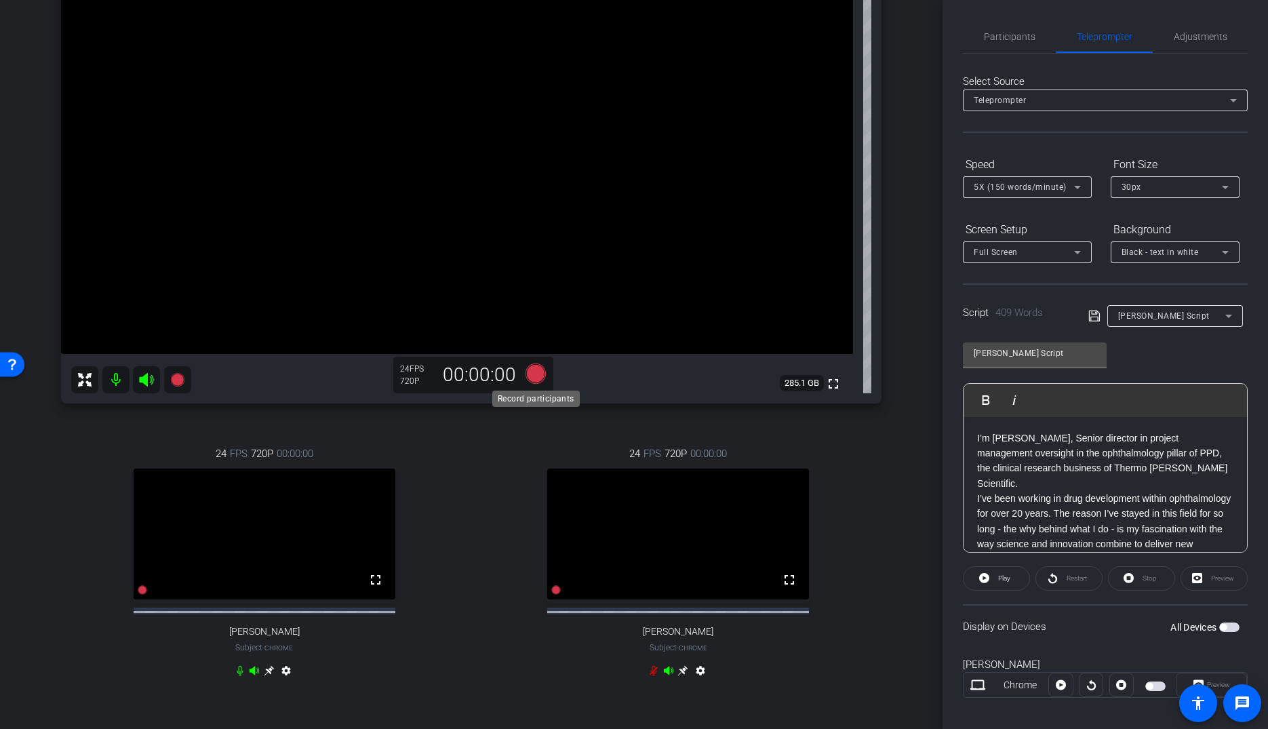
click at [532, 368] on icon at bounding box center [536, 374] width 20 height 20
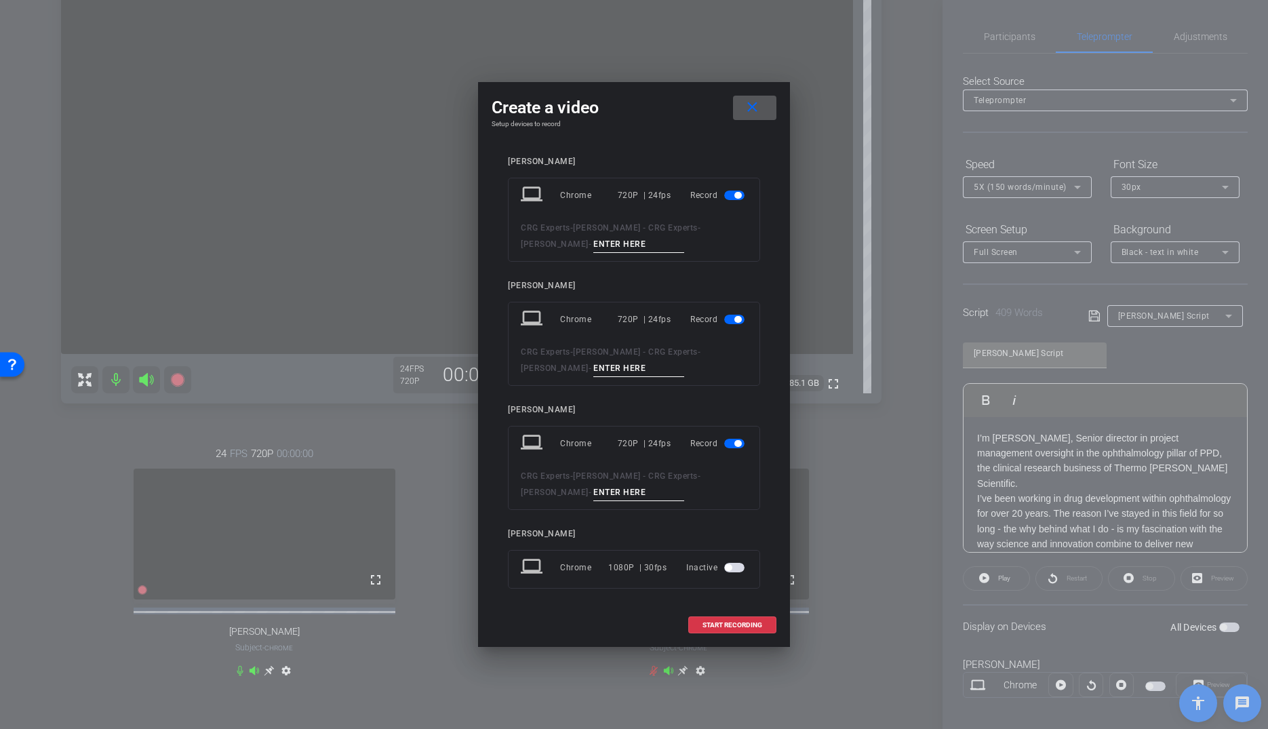
click at [733, 198] on span "button" at bounding box center [734, 195] width 20 height 9
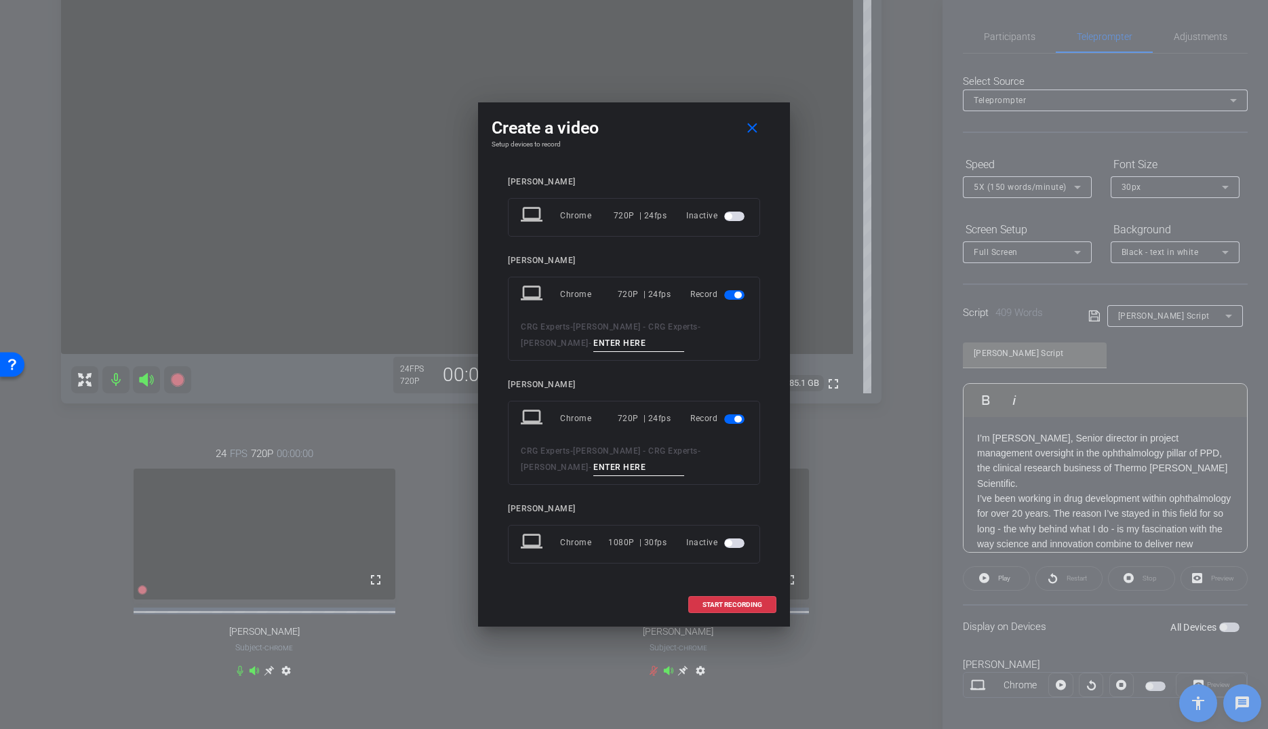
click at [733, 420] on span "button" at bounding box center [734, 418] width 20 height 9
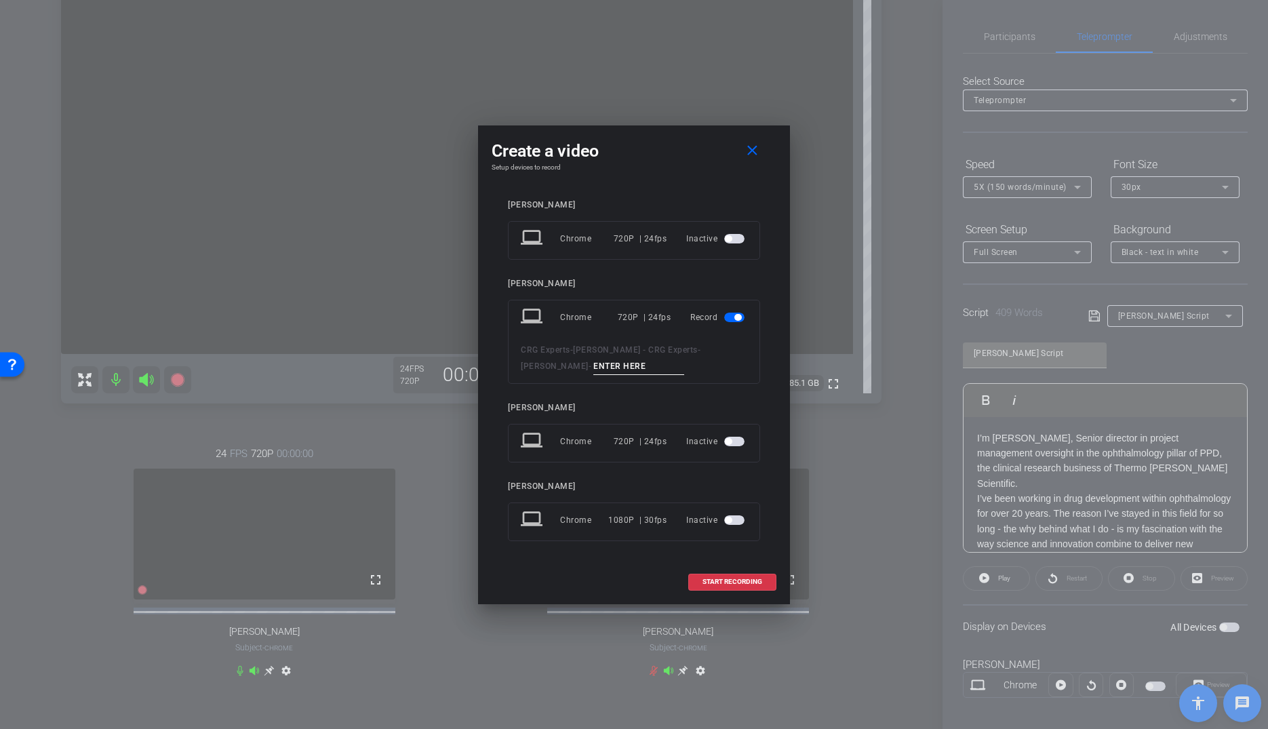
click at [615, 368] on input at bounding box center [638, 366] width 91 height 17
type input "Take 002"
click at [751, 581] on span "START RECORDING" at bounding box center [733, 582] width 60 height 7
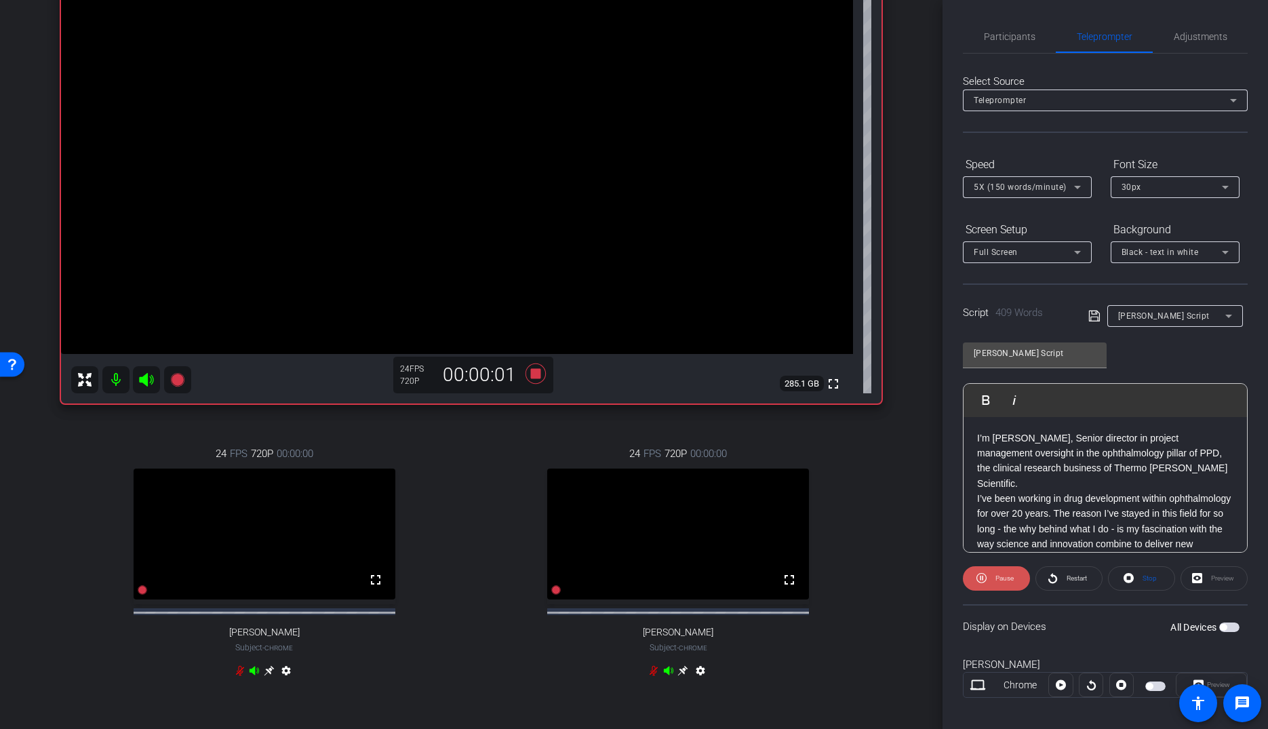
click at [988, 578] on span at bounding box center [996, 578] width 67 height 33
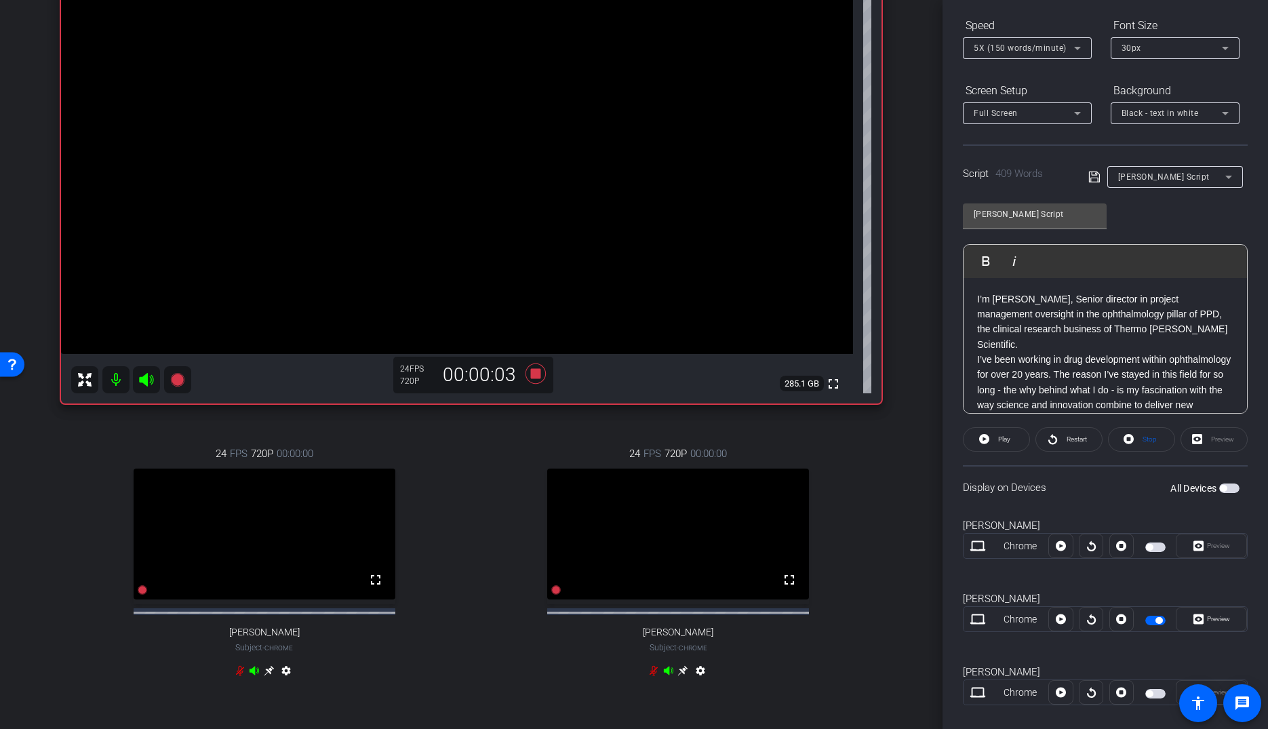
scroll to position [155, 0]
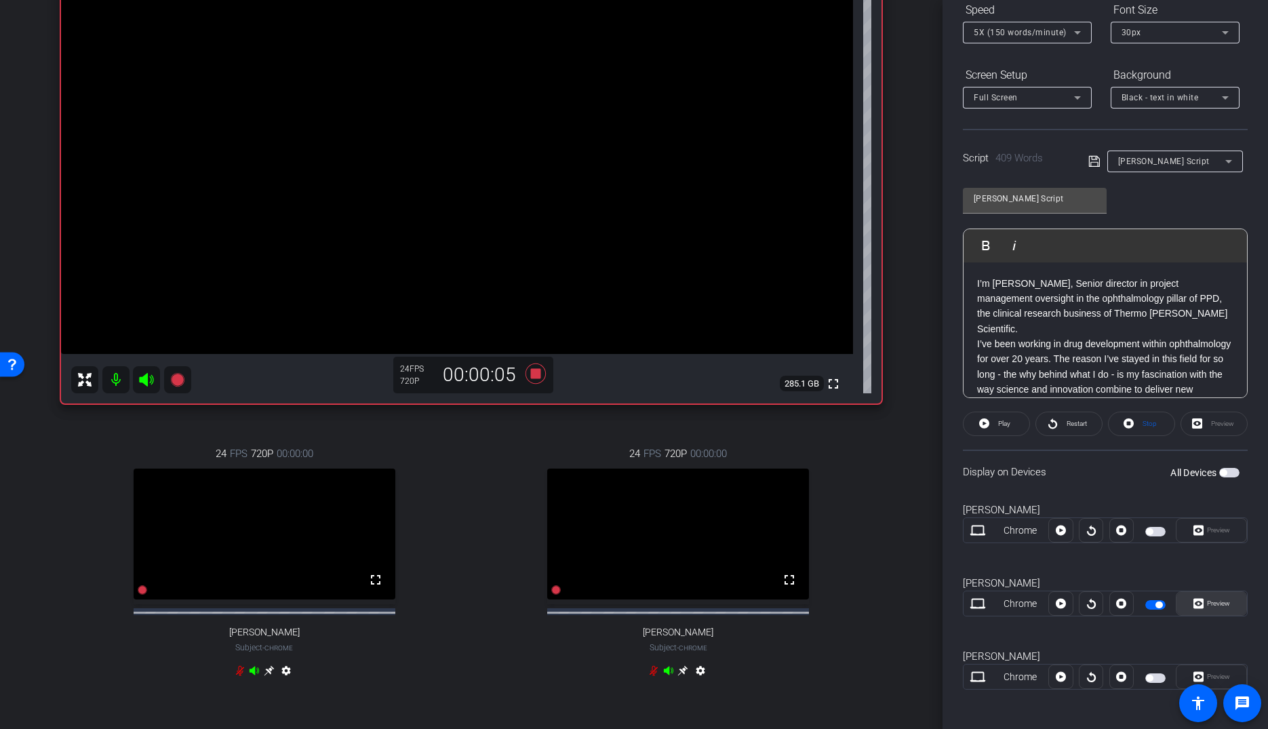
click at [1222, 602] on span "Preview" at bounding box center [1218, 603] width 23 height 7
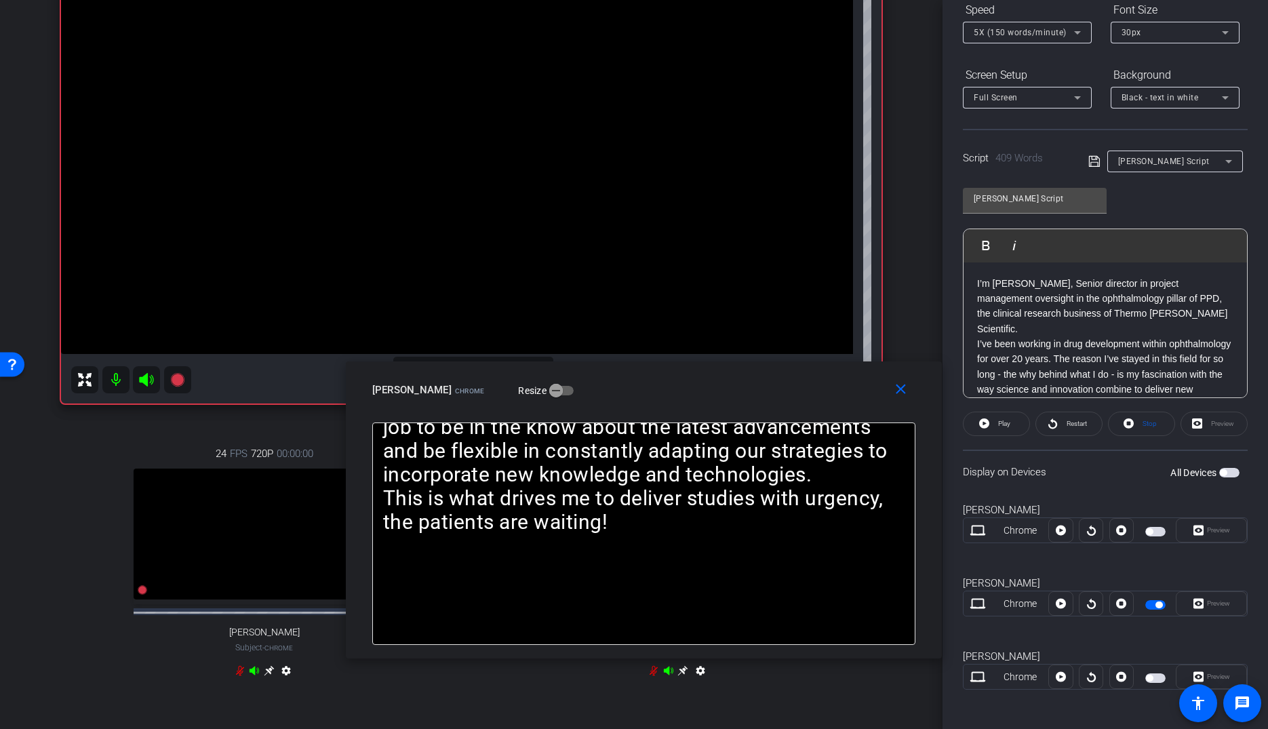
drag, startPoint x: 669, startPoint y: 246, endPoint x: 679, endPoint y: 393, distance: 147.5
click at [679, 391] on div "[PERSON_NAME] Chrome Resize" at bounding box center [648, 390] width 553 height 24
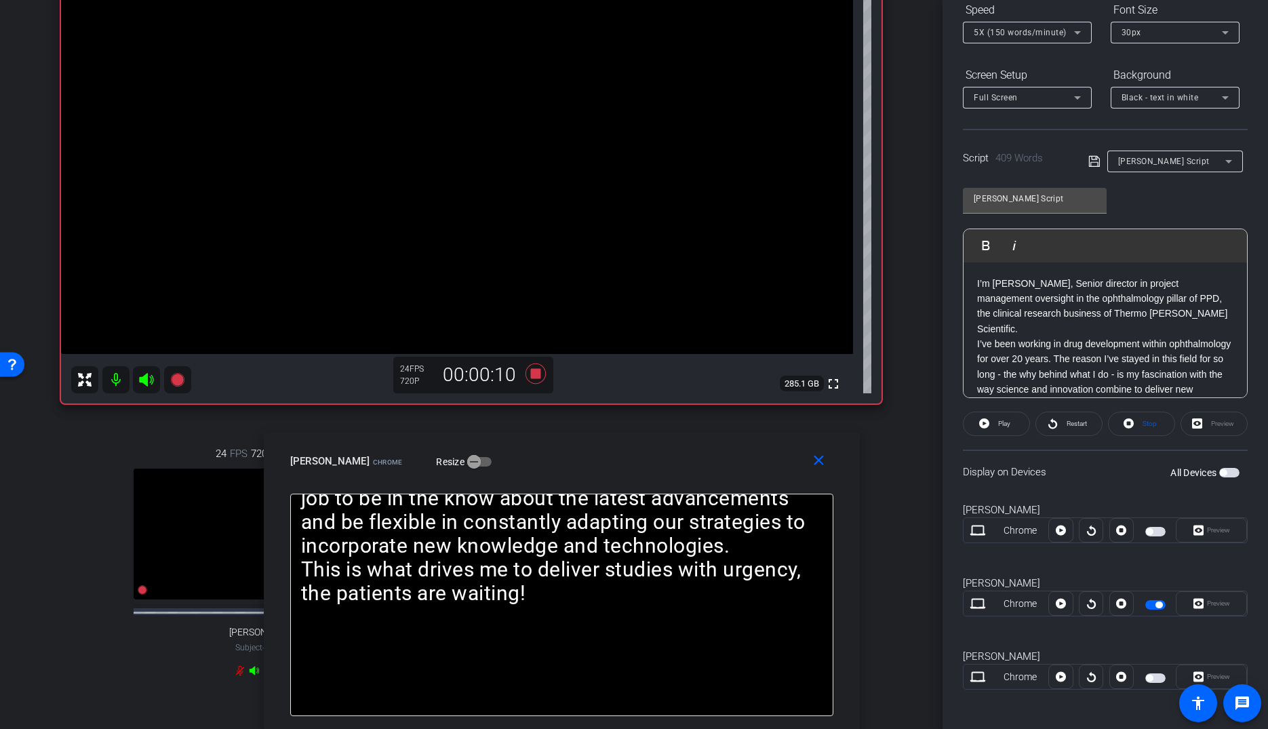
drag, startPoint x: 680, startPoint y: 425, endPoint x: 652, endPoint y: 475, distance: 57.4
click at [652, 477] on div "close [PERSON_NAME] Chrome Resize" at bounding box center [562, 463] width 596 height 61
click at [995, 423] on span "Play" at bounding box center [1003, 423] width 16 height 19
click at [827, 465] on mat-icon "close" at bounding box center [822, 460] width 17 height 17
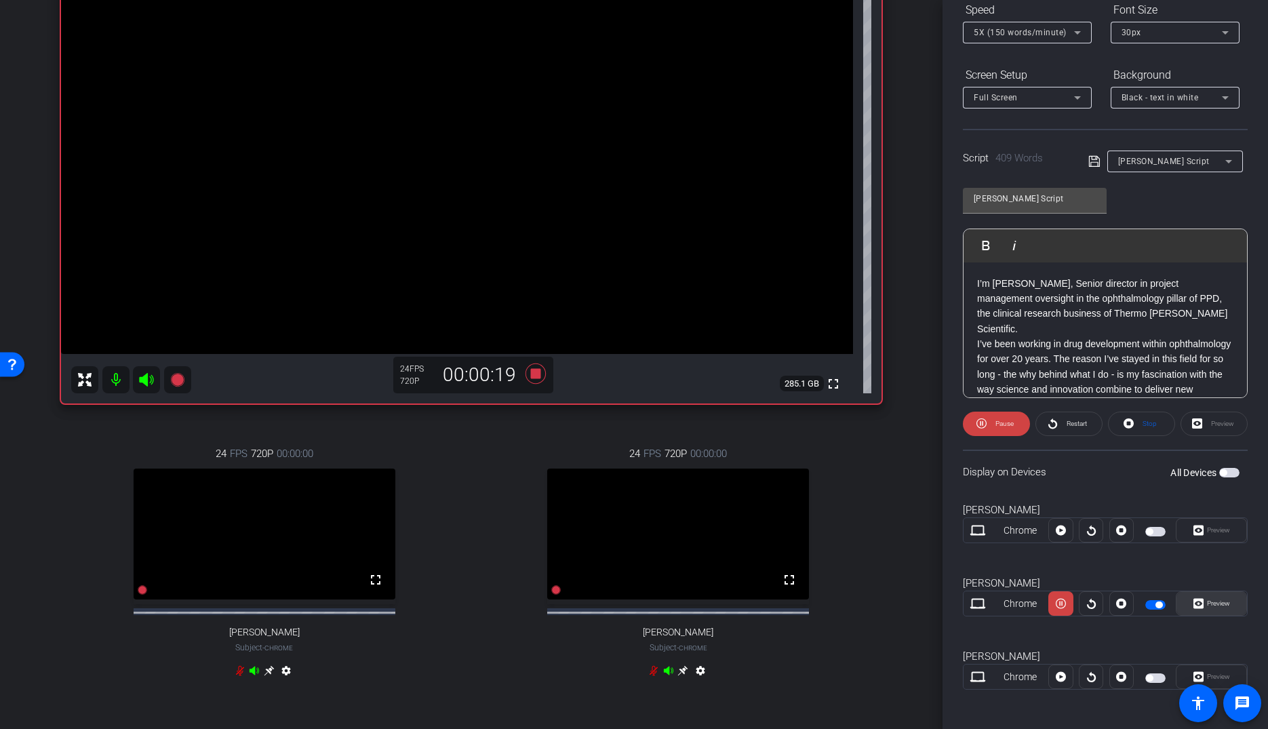
click at [1211, 605] on span "Preview" at bounding box center [1217, 603] width 26 height 19
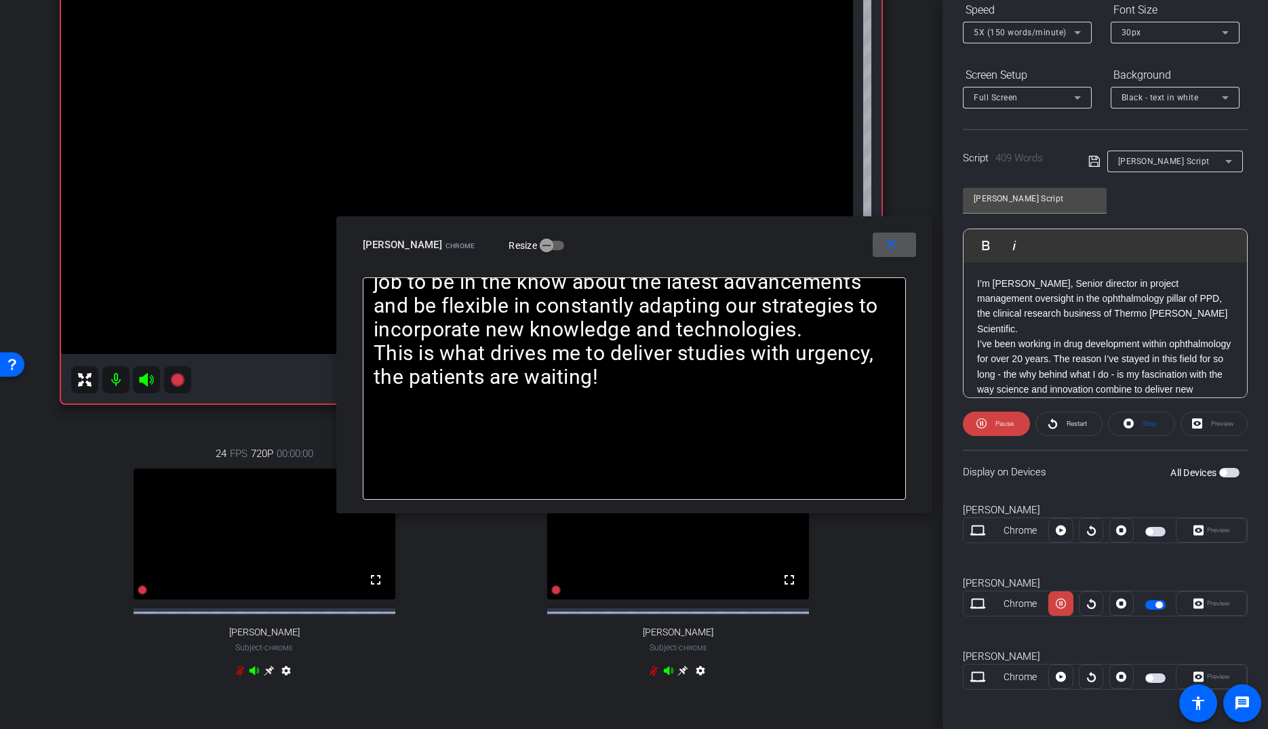
click at [1015, 39] on div "5X (150 words/minute)" at bounding box center [1024, 32] width 100 height 17
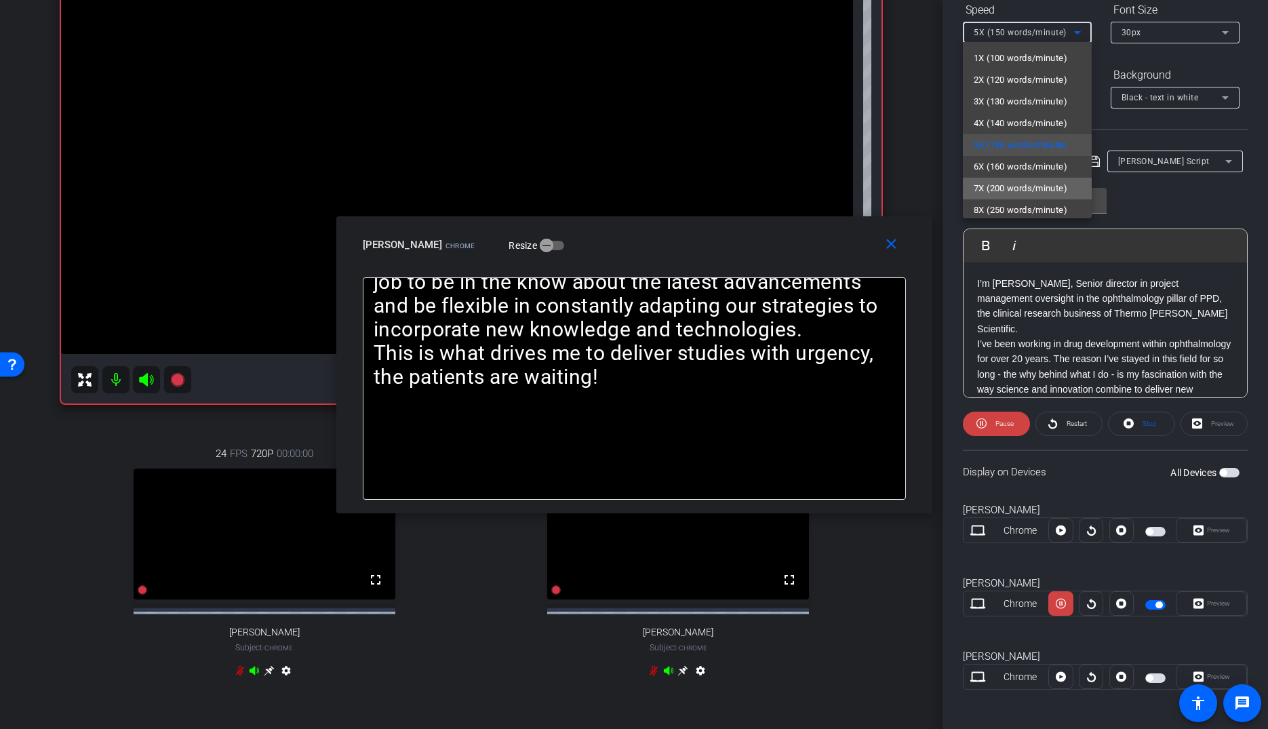
click at [1009, 186] on span "7X (200 words/minute)" at bounding box center [1021, 188] width 94 height 16
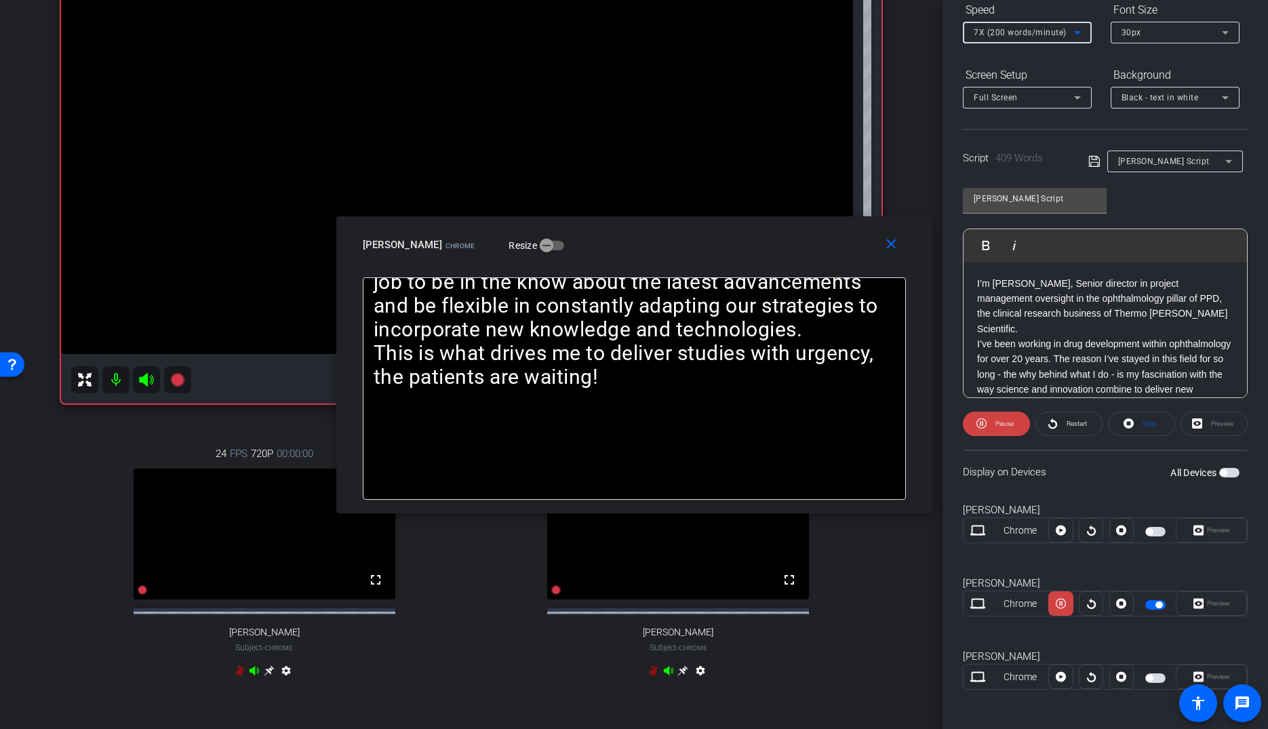
click at [1014, 33] on span "7X (200 words/minute)" at bounding box center [1020, 32] width 93 height 9
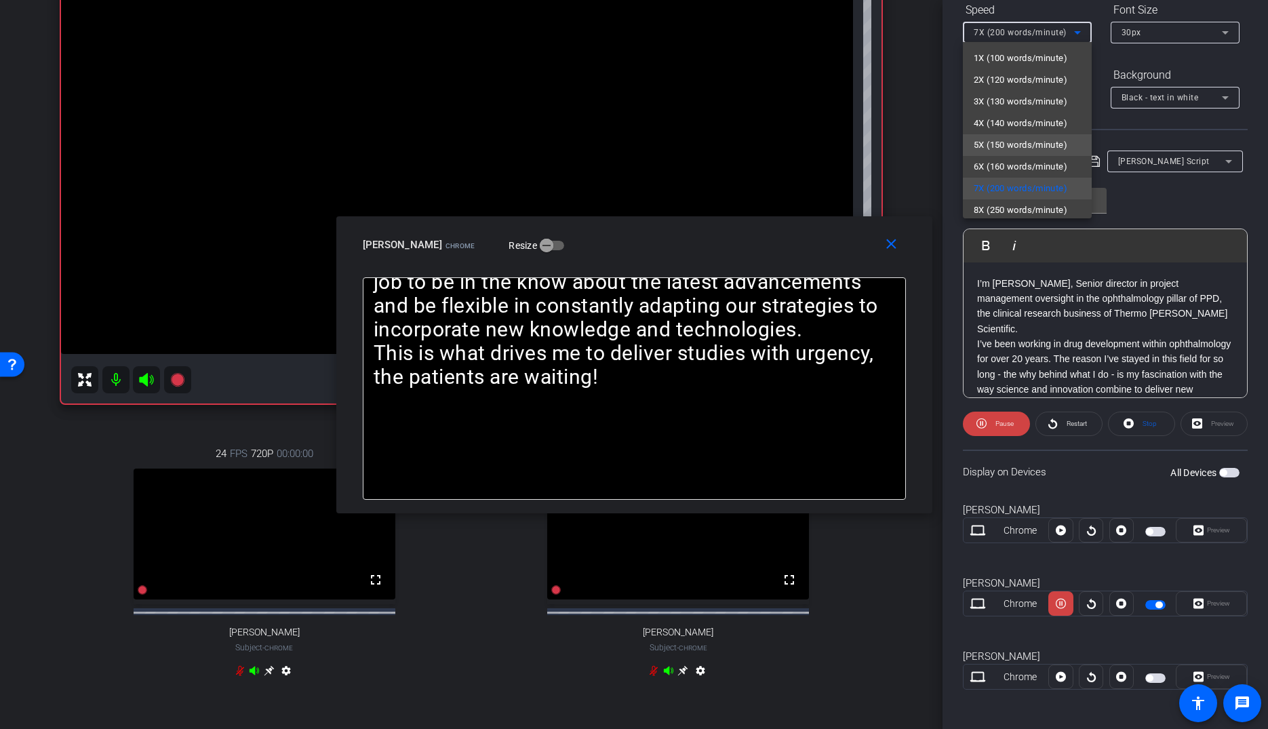
click at [1002, 148] on span "5X (150 words/minute)" at bounding box center [1021, 145] width 94 height 16
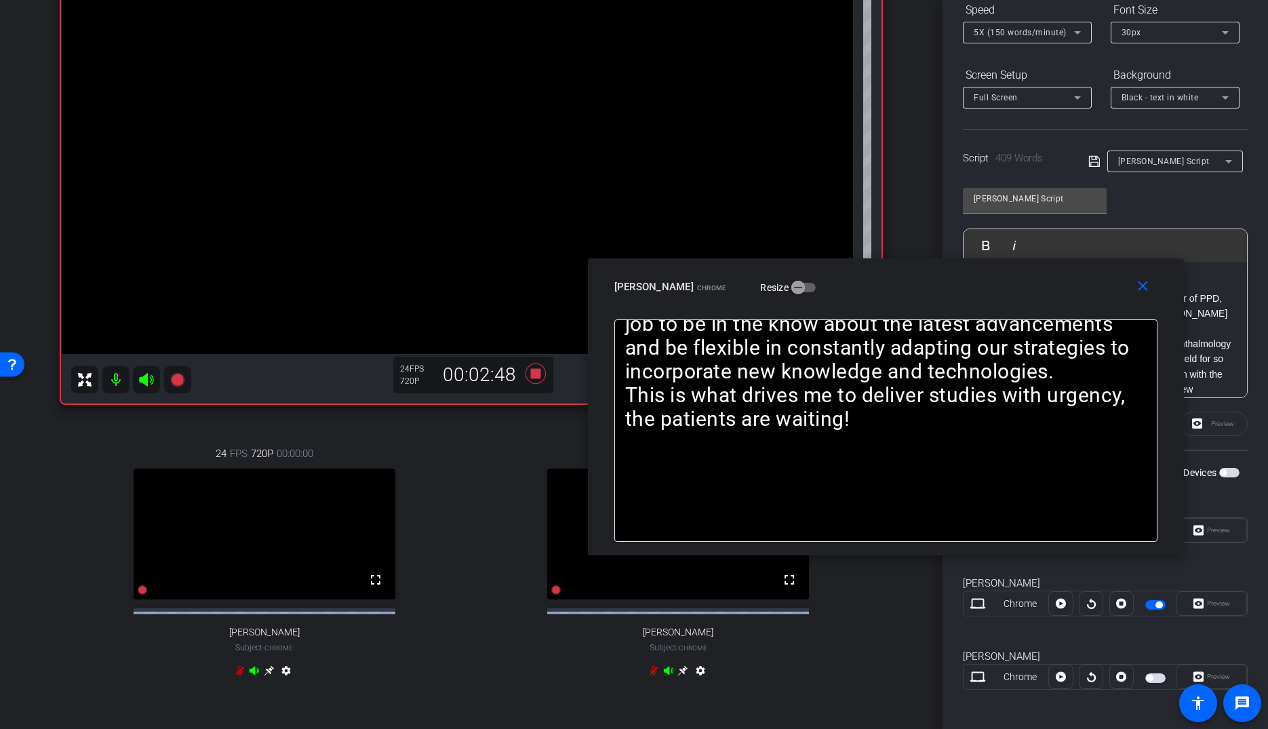
drag, startPoint x: 714, startPoint y: 237, endPoint x: 904, endPoint y: 307, distance: 202.8
click at [968, 279] on div "[PERSON_NAME] Chrome Resize" at bounding box center [890, 287] width 553 height 24
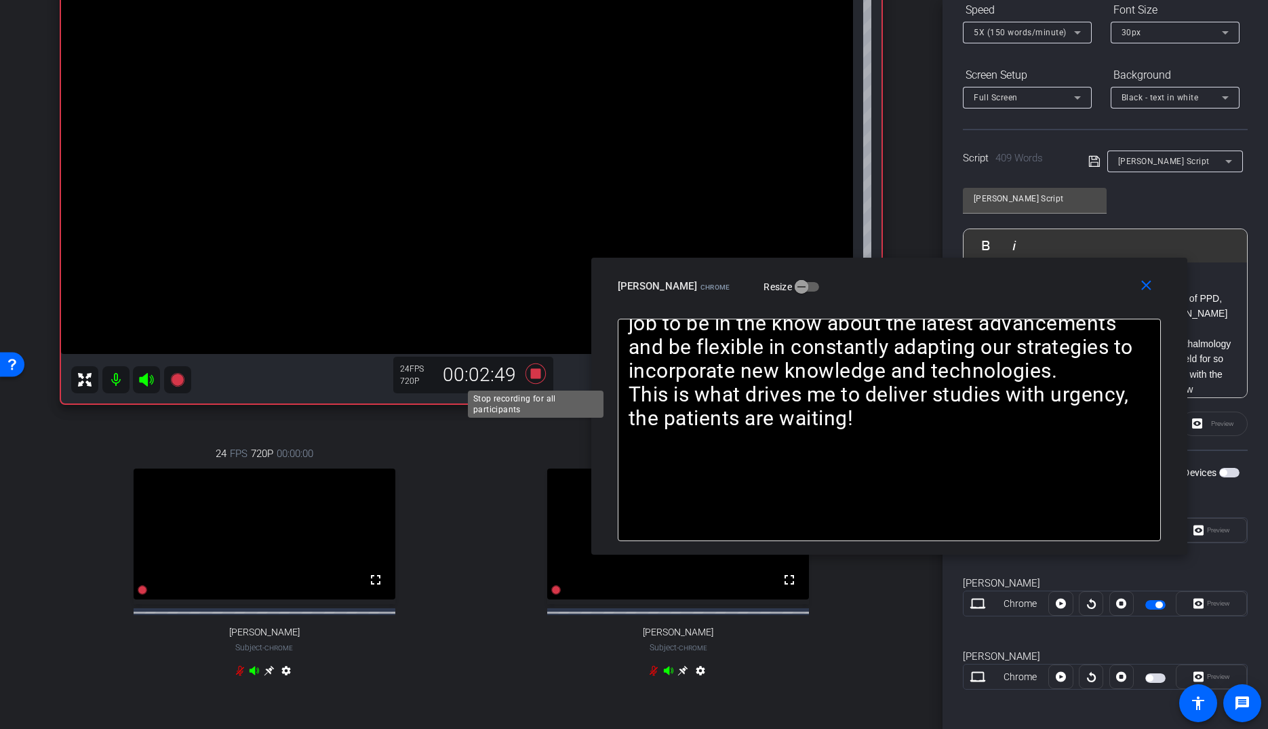
click at [536, 372] on icon at bounding box center [536, 374] width 20 height 20
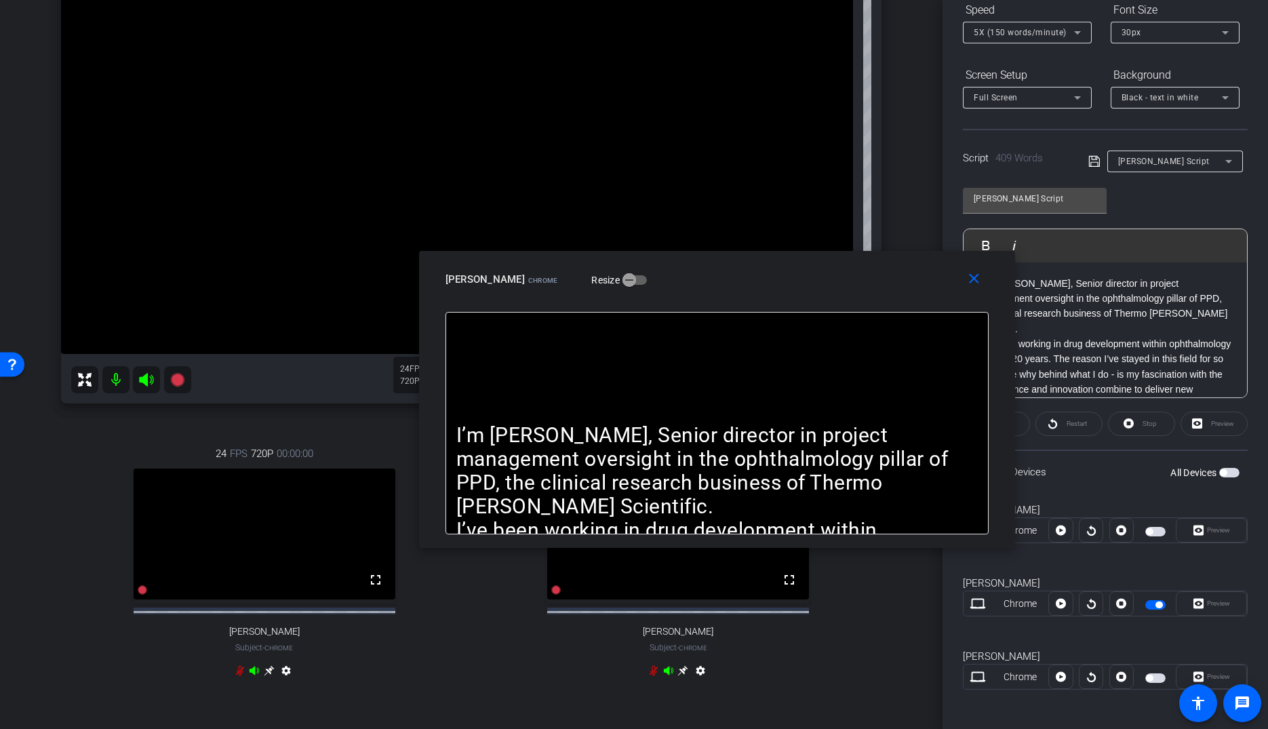
drag, startPoint x: 803, startPoint y: 286, endPoint x: 980, endPoint y: 303, distance: 177.9
click at [792, 285] on div "[PERSON_NAME] Chrome Resize" at bounding box center [722, 279] width 553 height 24
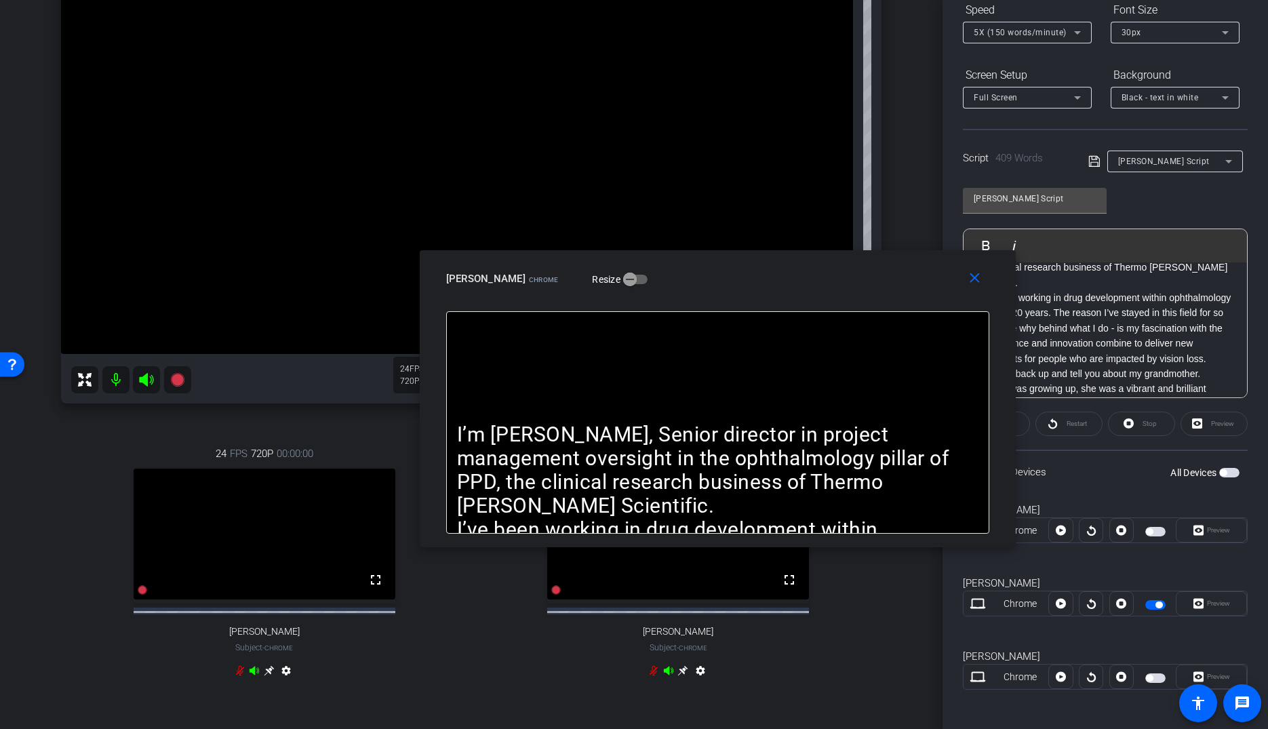
scroll to position [51, 0]
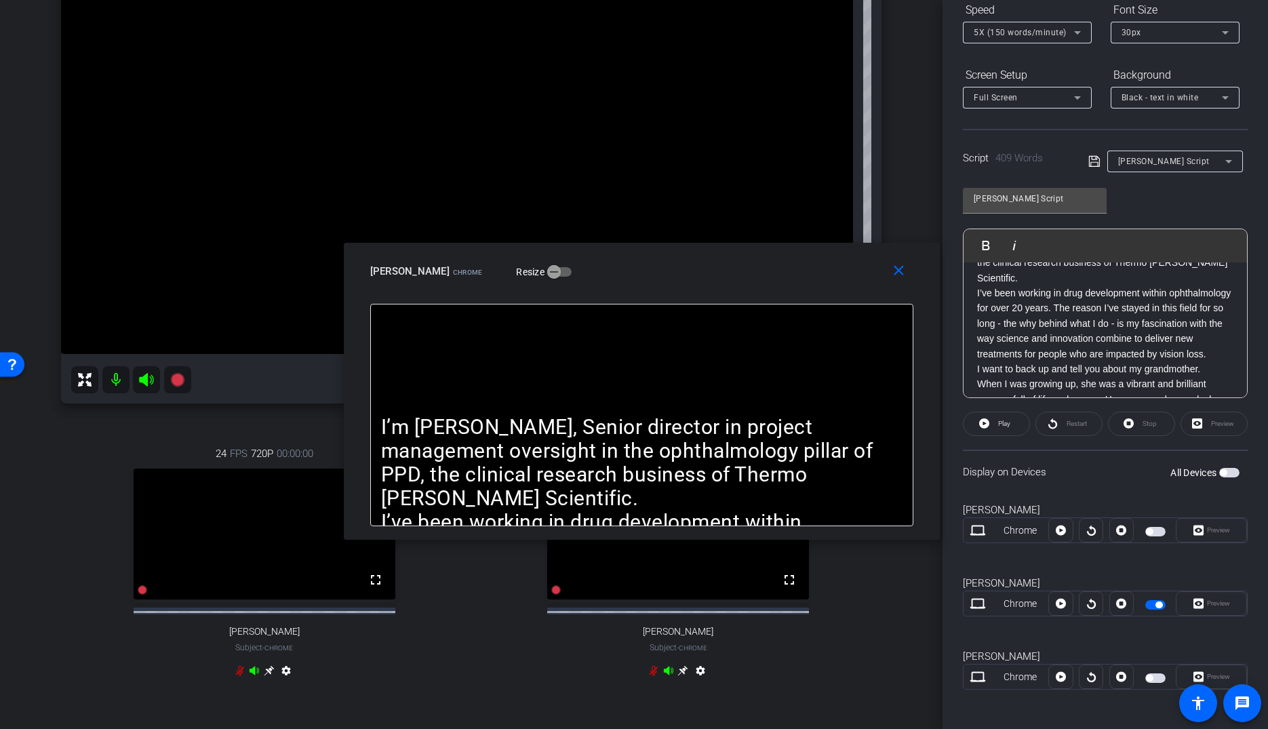
drag, startPoint x: 873, startPoint y: 281, endPoint x: 870, endPoint y: 288, distance: 7.0
click at [823, 278] on div "[PERSON_NAME] Chrome Resize" at bounding box center [646, 271] width 553 height 24
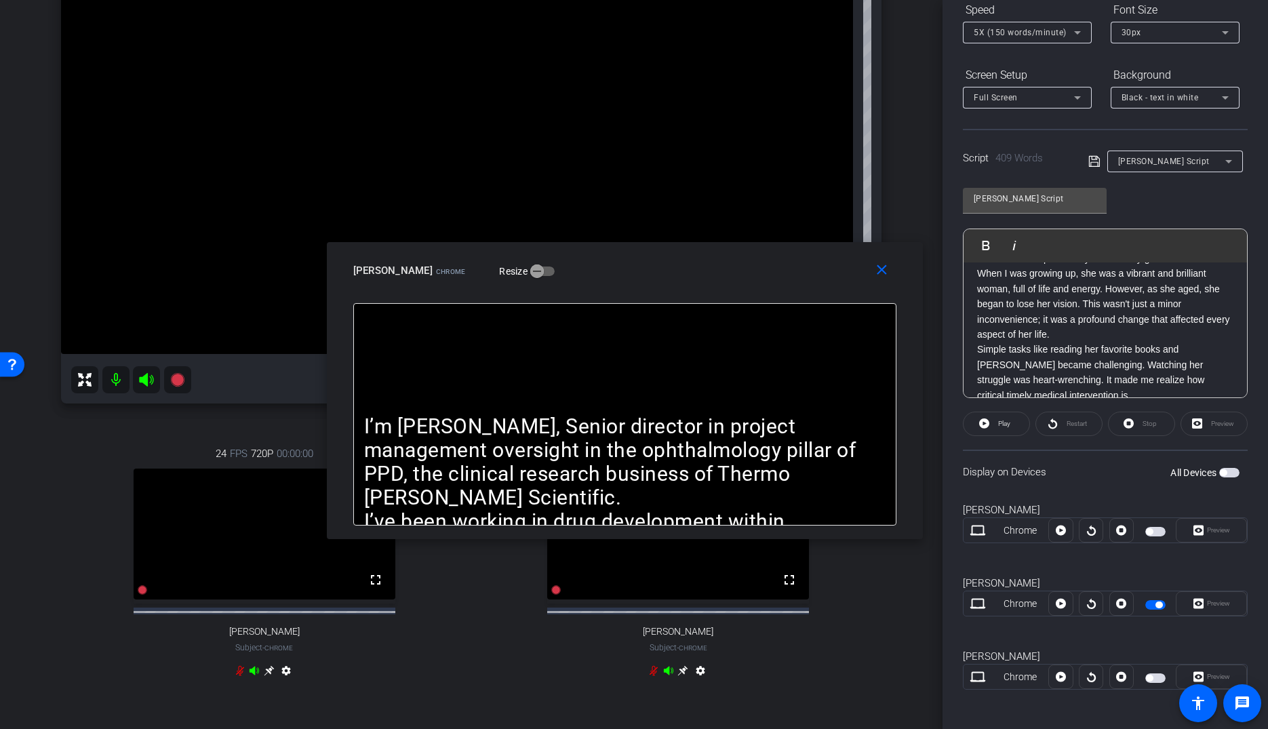
scroll to position [164, 0]
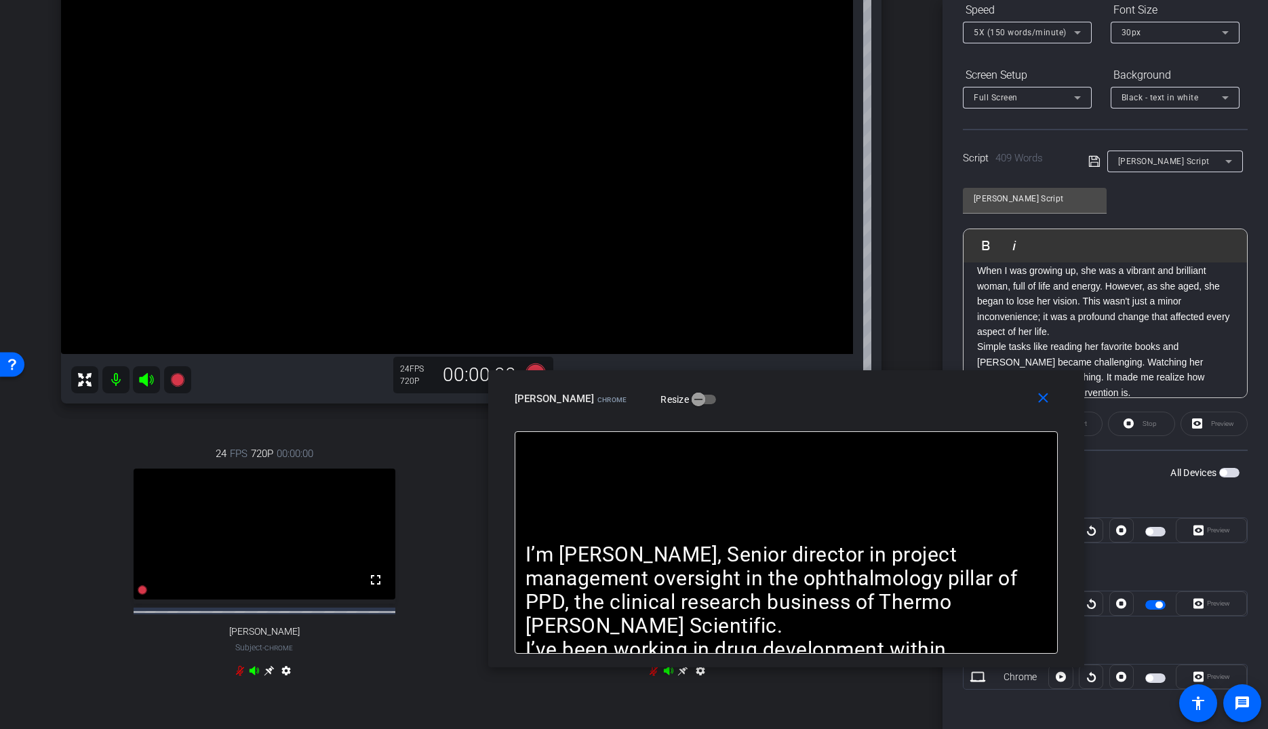
drag, startPoint x: 800, startPoint y: 275, endPoint x: 944, endPoint y: 402, distance: 191.7
click at [944, 402] on div "[PERSON_NAME] Chrome Resize" at bounding box center [791, 399] width 553 height 24
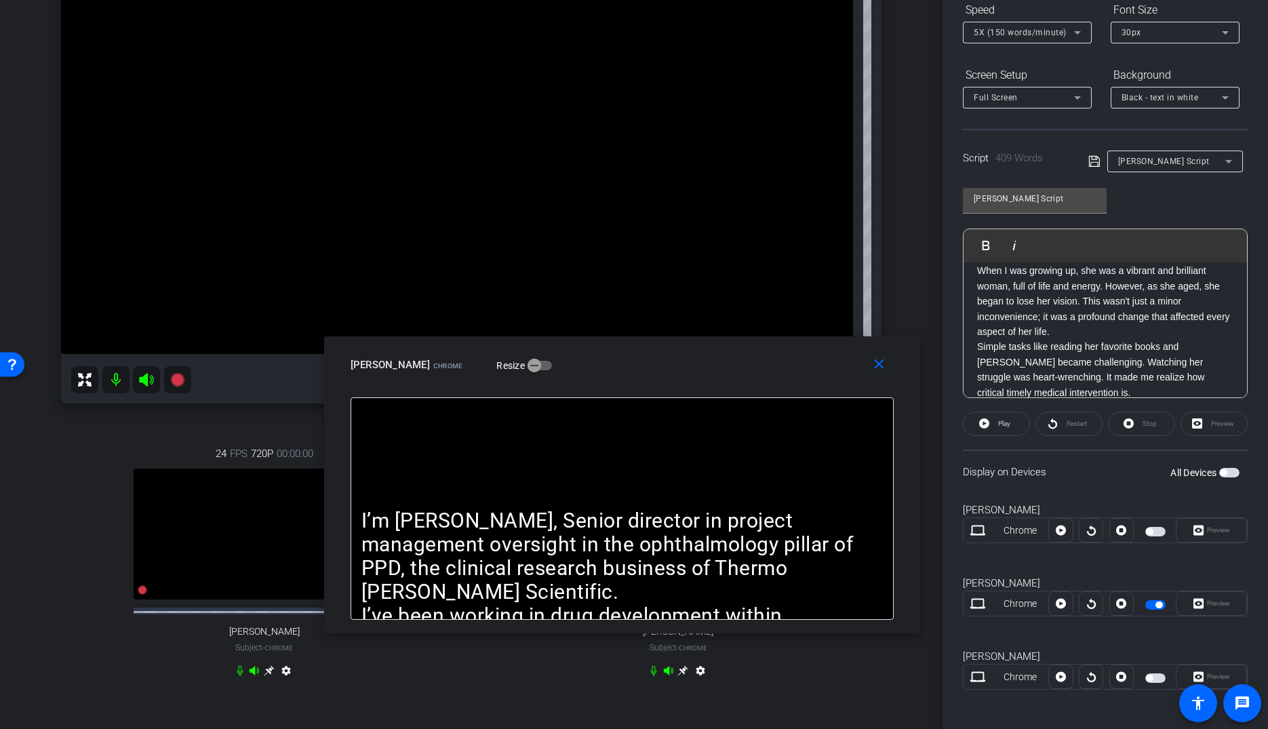
drag, startPoint x: 929, startPoint y: 401, endPoint x: 776, endPoint y: 370, distance: 155.8
click at [766, 366] on div "[PERSON_NAME] Chrome Resize" at bounding box center [627, 365] width 553 height 24
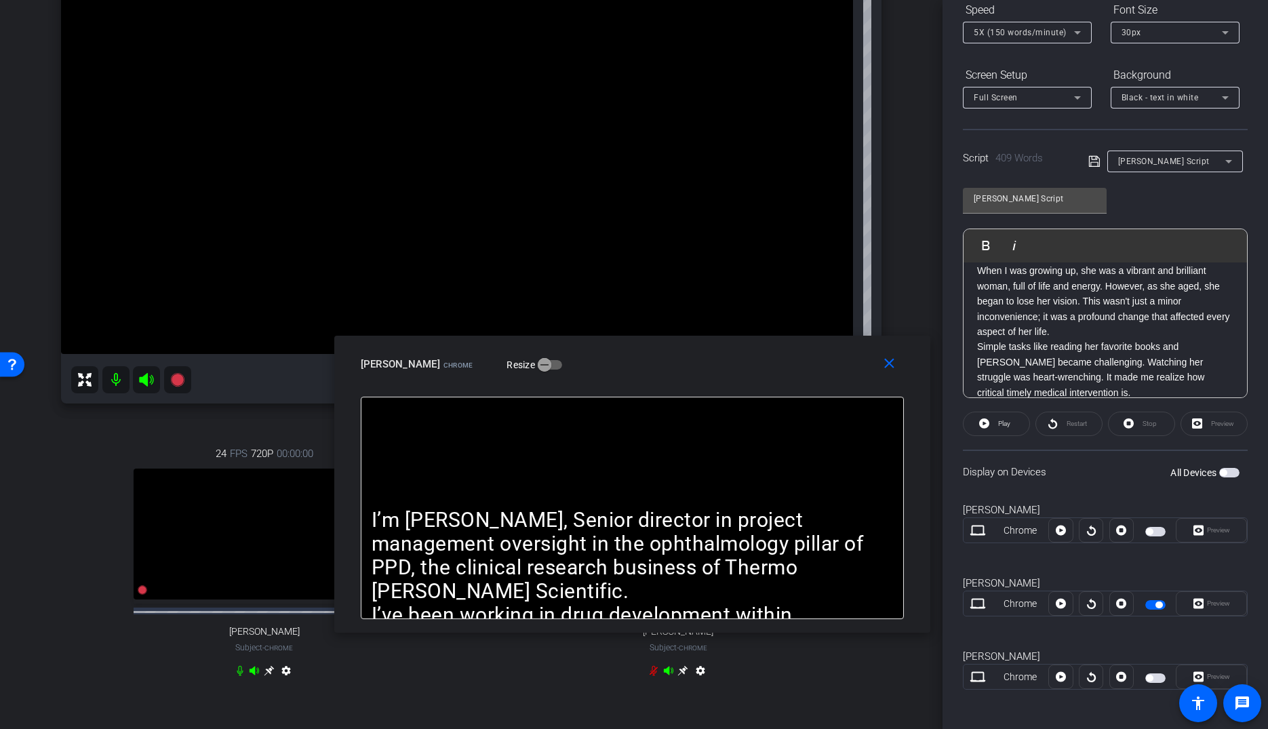
drag, startPoint x: 810, startPoint y: 370, endPoint x: 777, endPoint y: 430, distance: 68.0
click at [914, 376] on div "[PERSON_NAME] Chrome Resize" at bounding box center [637, 364] width 553 height 24
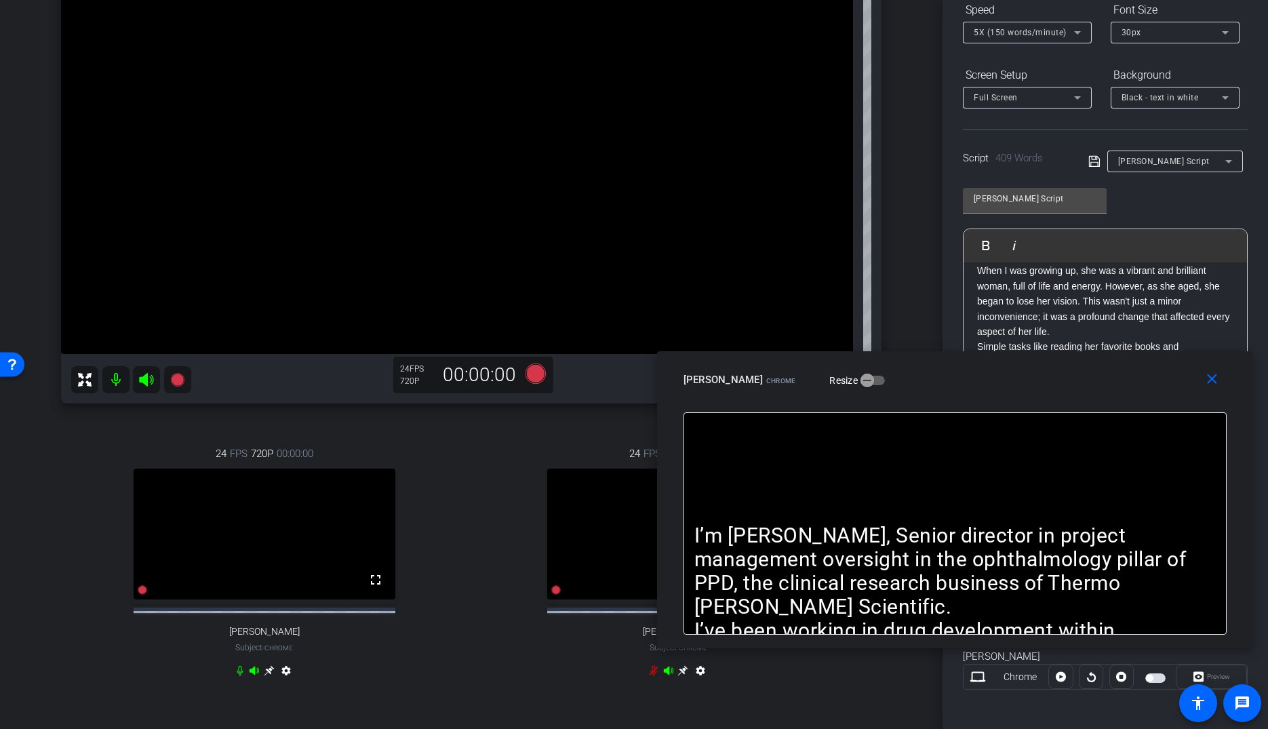
drag, startPoint x: 792, startPoint y: 375, endPoint x: 561, endPoint y: 375, distance: 230.6
click at [917, 370] on div "[PERSON_NAME] Chrome Resize" at bounding box center [960, 380] width 553 height 24
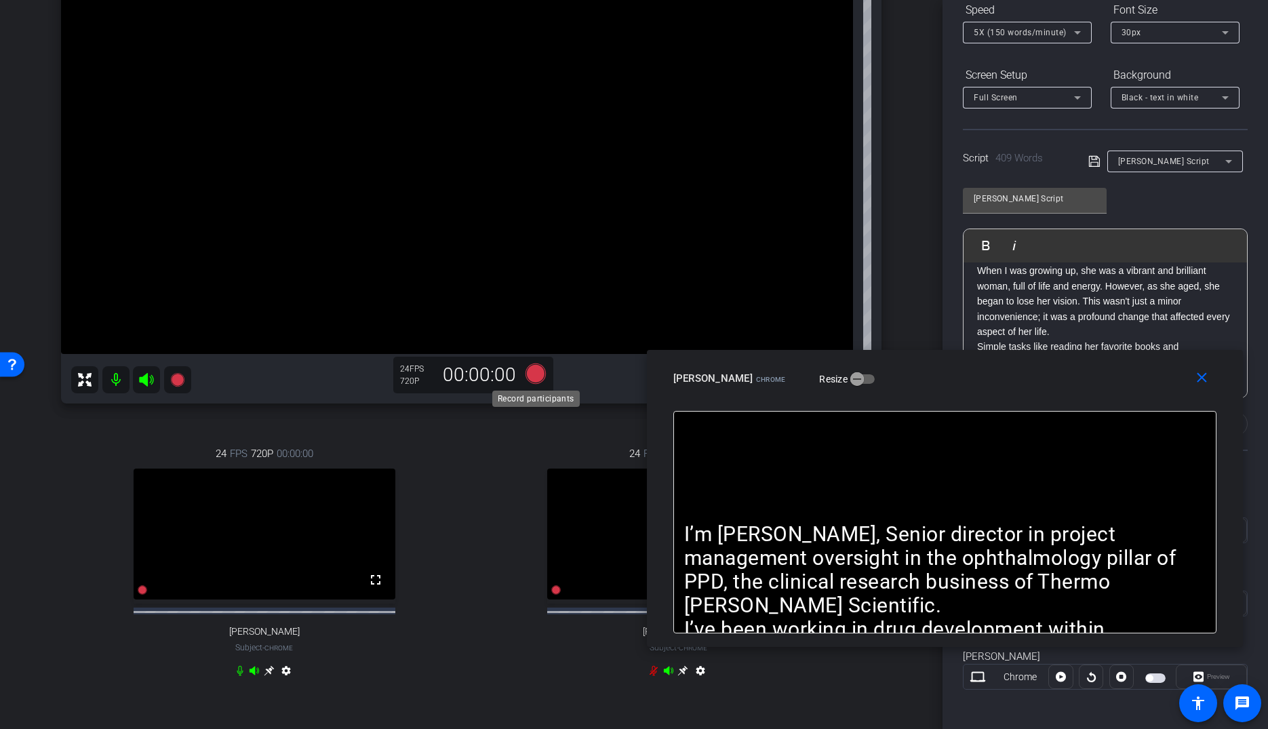
click at [541, 373] on icon at bounding box center [536, 374] width 20 height 20
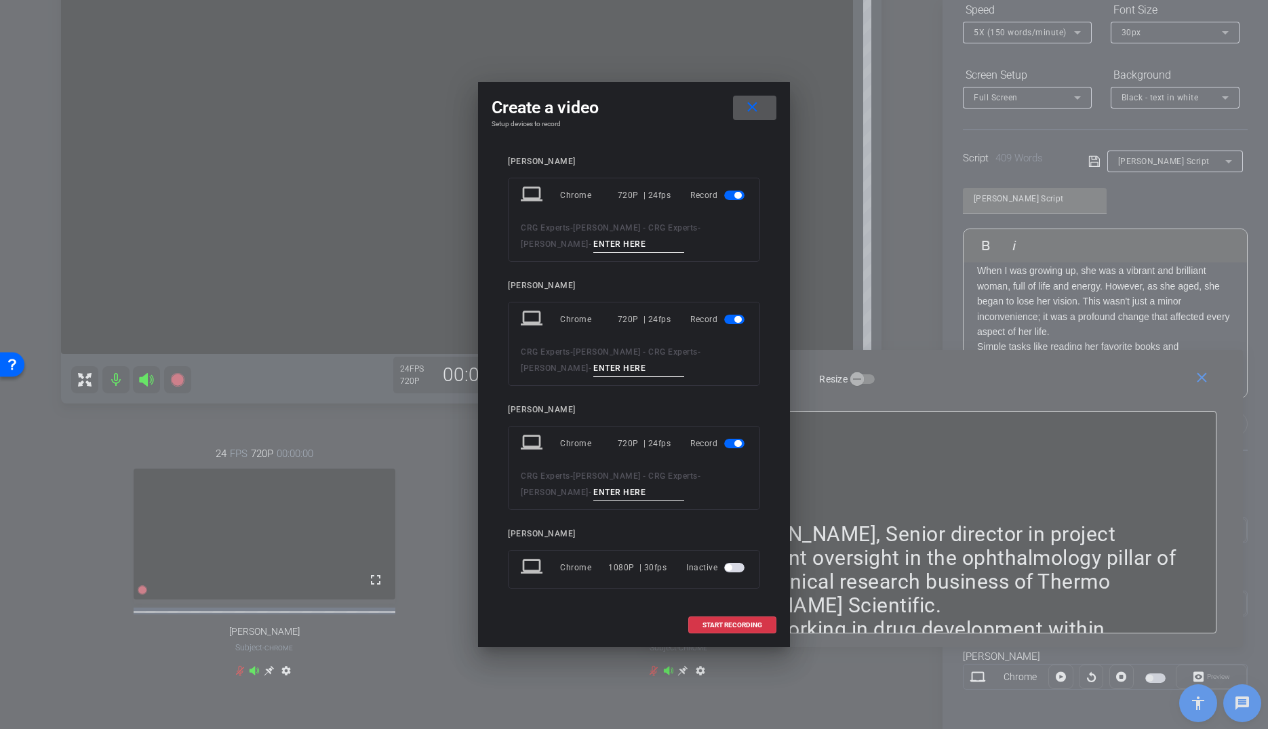
drag, startPoint x: 729, startPoint y: 443, endPoint x: 725, endPoint y: 412, distance: 30.8
click at [729, 443] on span "button" at bounding box center [734, 443] width 20 height 9
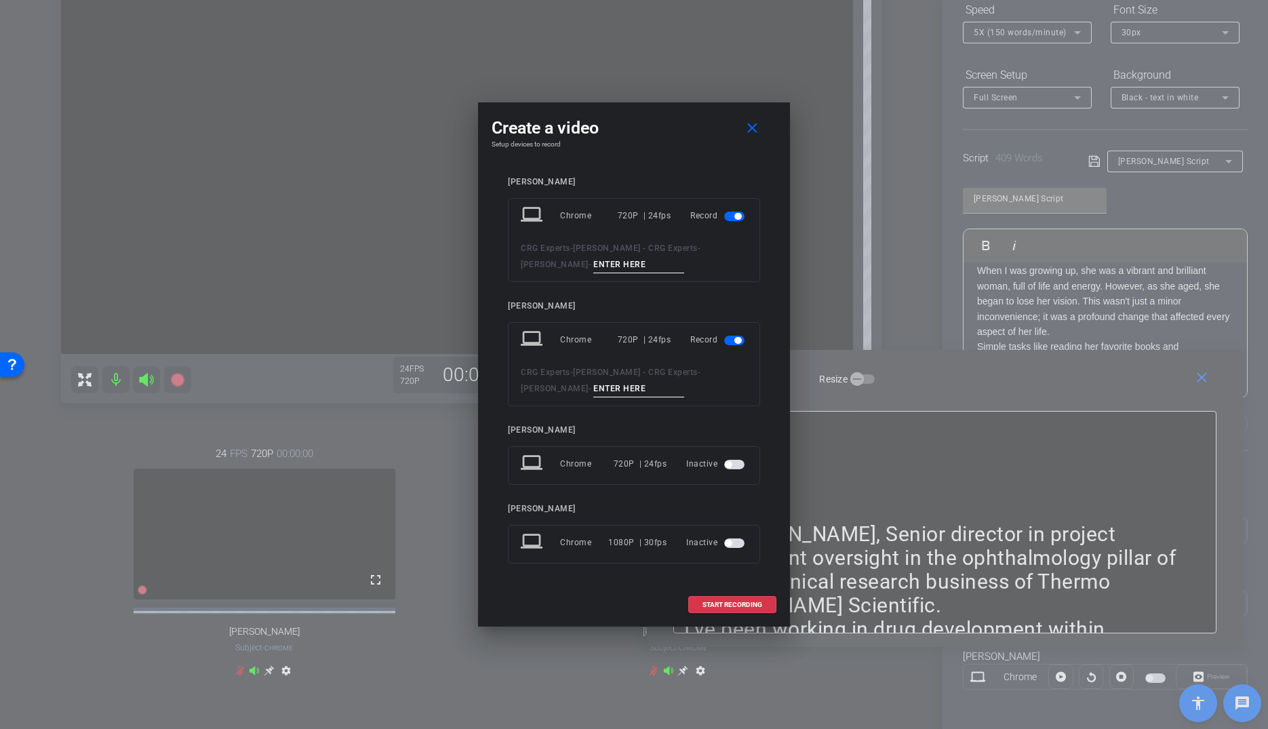
click at [730, 221] on span "button" at bounding box center [734, 216] width 20 height 9
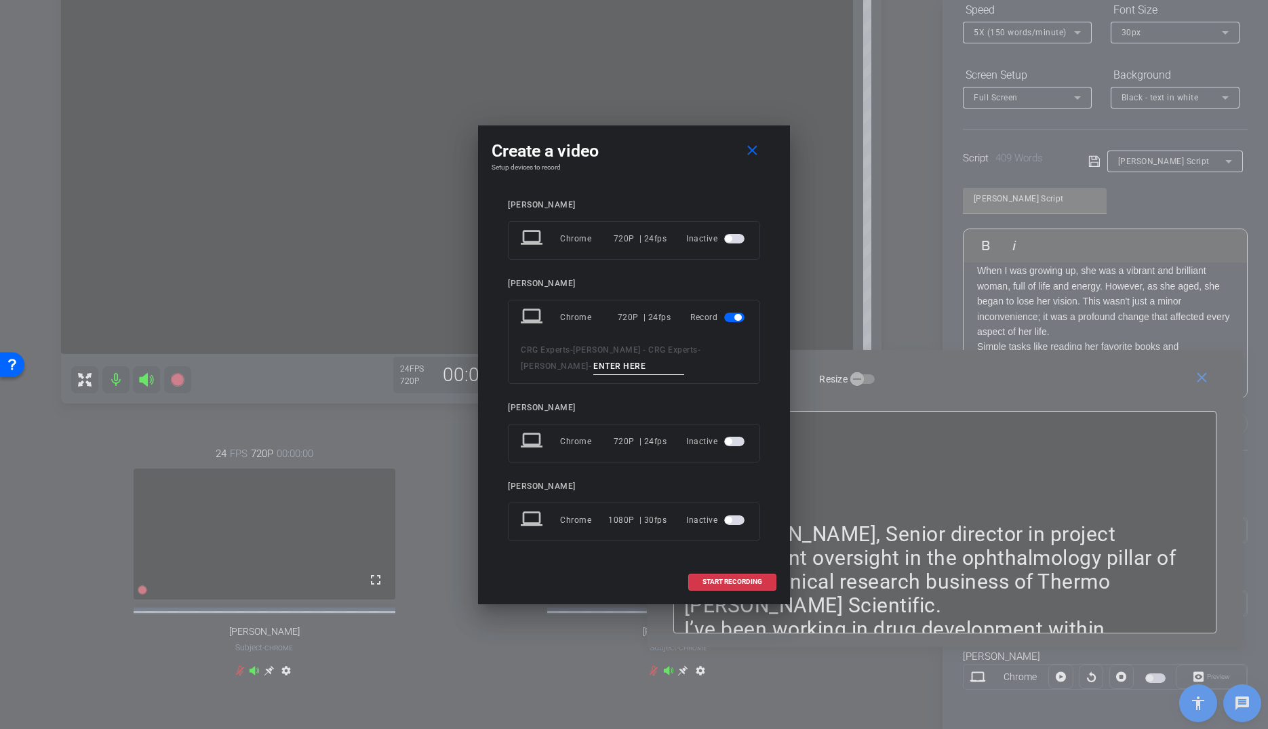
click at [620, 359] on input at bounding box center [638, 366] width 91 height 17
type input "Pickup"
click at [739, 579] on span "START RECORDING" at bounding box center [733, 582] width 60 height 7
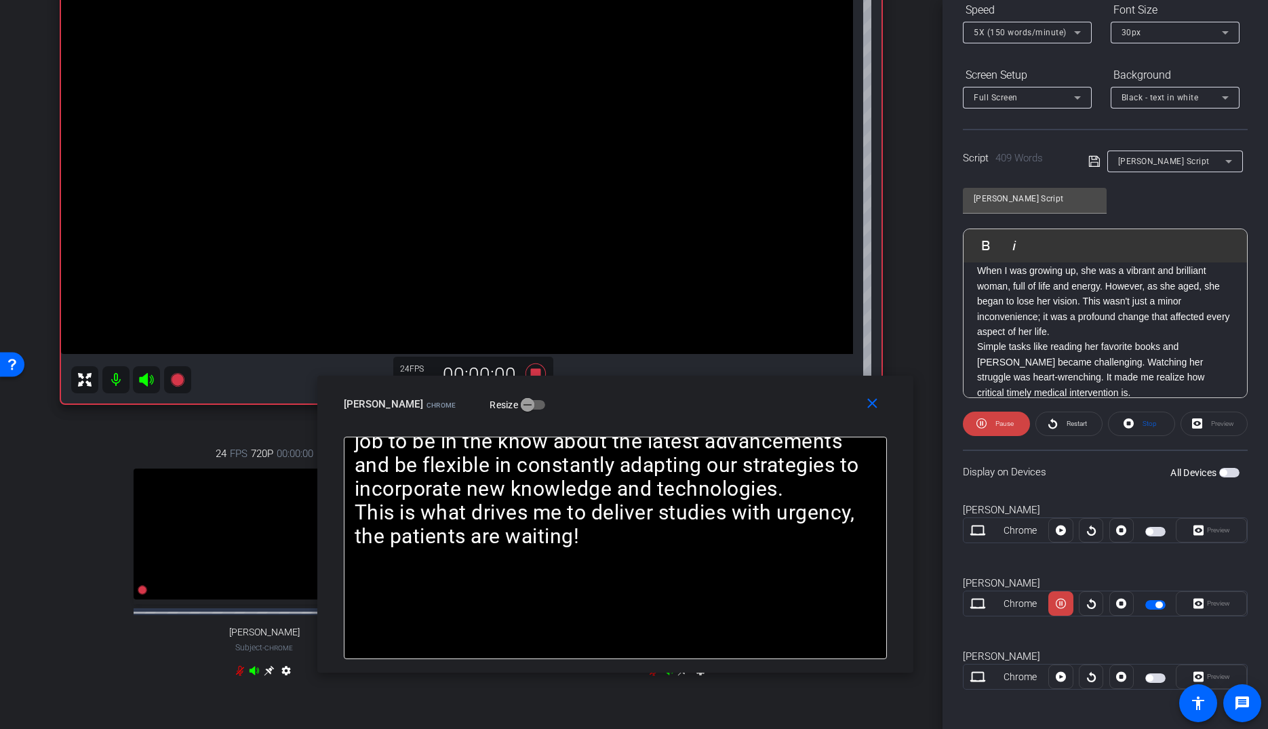
drag, startPoint x: 931, startPoint y: 369, endPoint x: 629, endPoint y: 395, distance: 302.2
click at [629, 395] on div "[PERSON_NAME] Chrome Resize" at bounding box center [620, 404] width 553 height 24
click at [1000, 430] on span "Pause" at bounding box center [1003, 423] width 22 height 19
click at [998, 423] on span "Play" at bounding box center [1004, 423] width 12 height 7
click at [1023, 36] on span "5X (150 words/minute)" at bounding box center [1020, 32] width 93 height 9
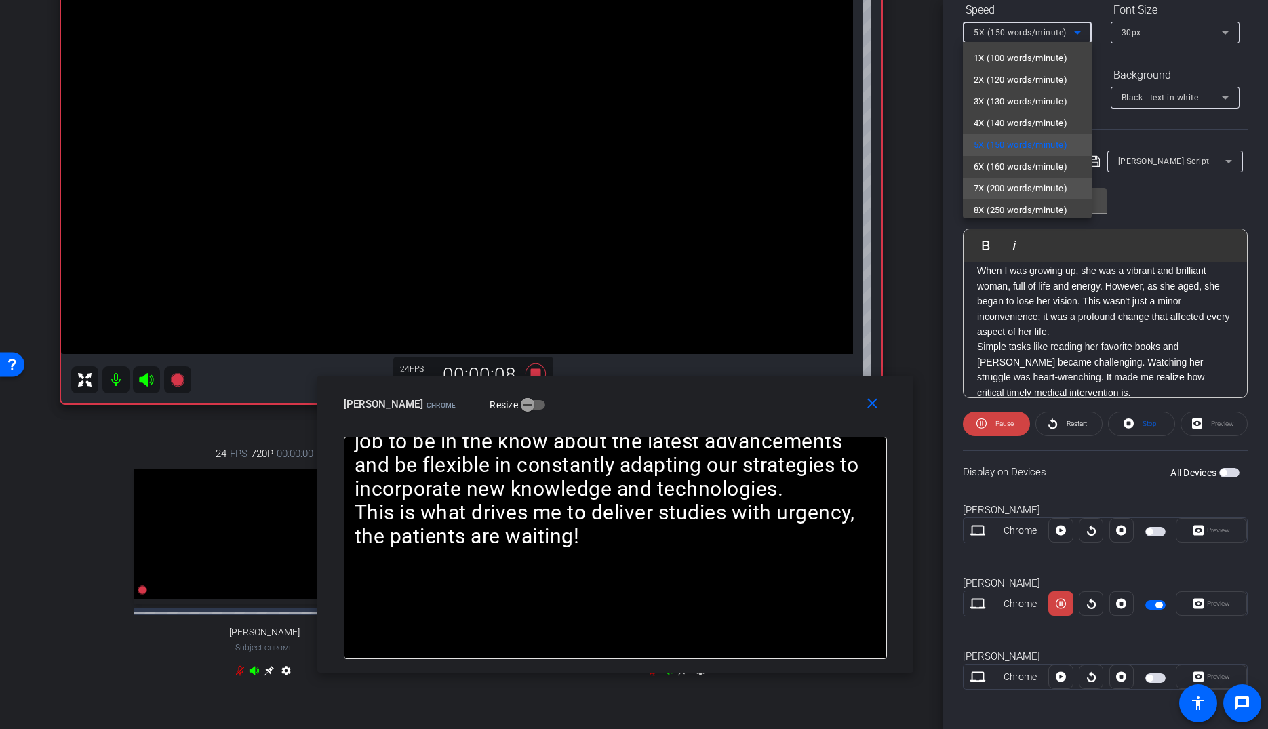
click at [1011, 190] on span "7X (200 words/minute)" at bounding box center [1021, 188] width 94 height 16
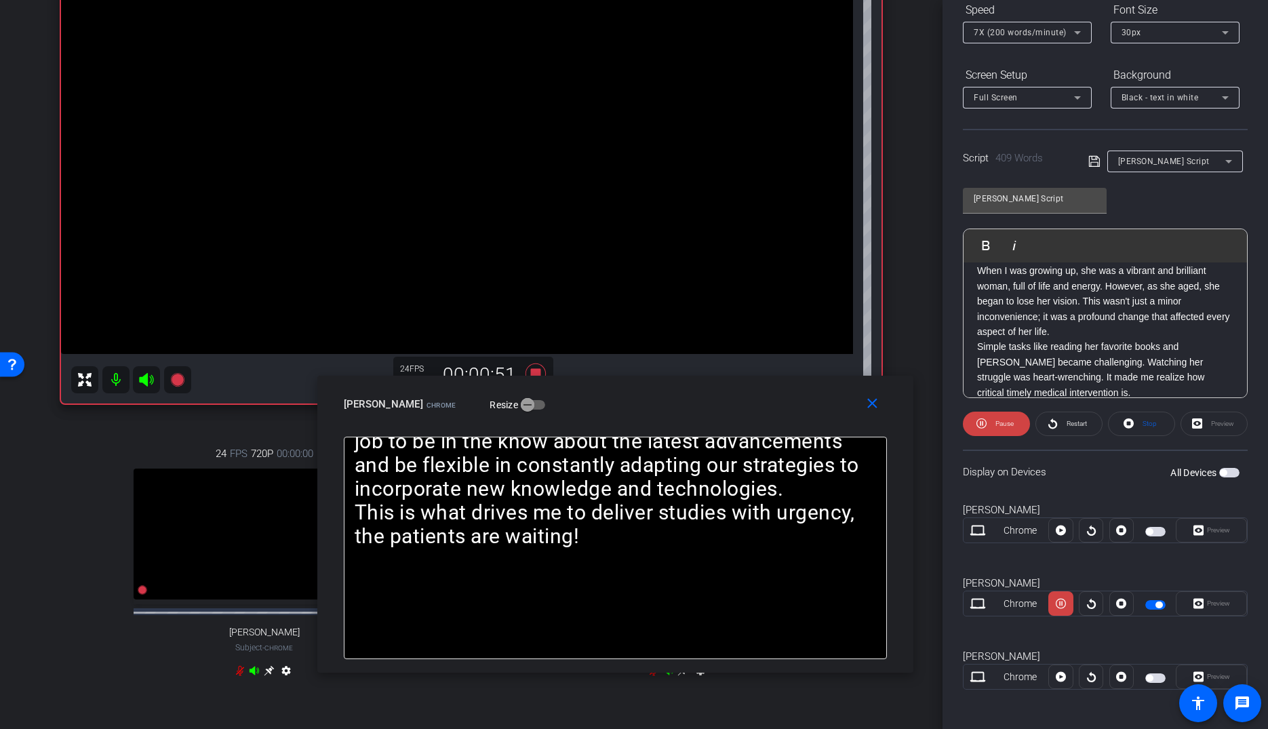
click at [995, 41] on div "7X (200 words/minute)" at bounding box center [1027, 33] width 107 height 22
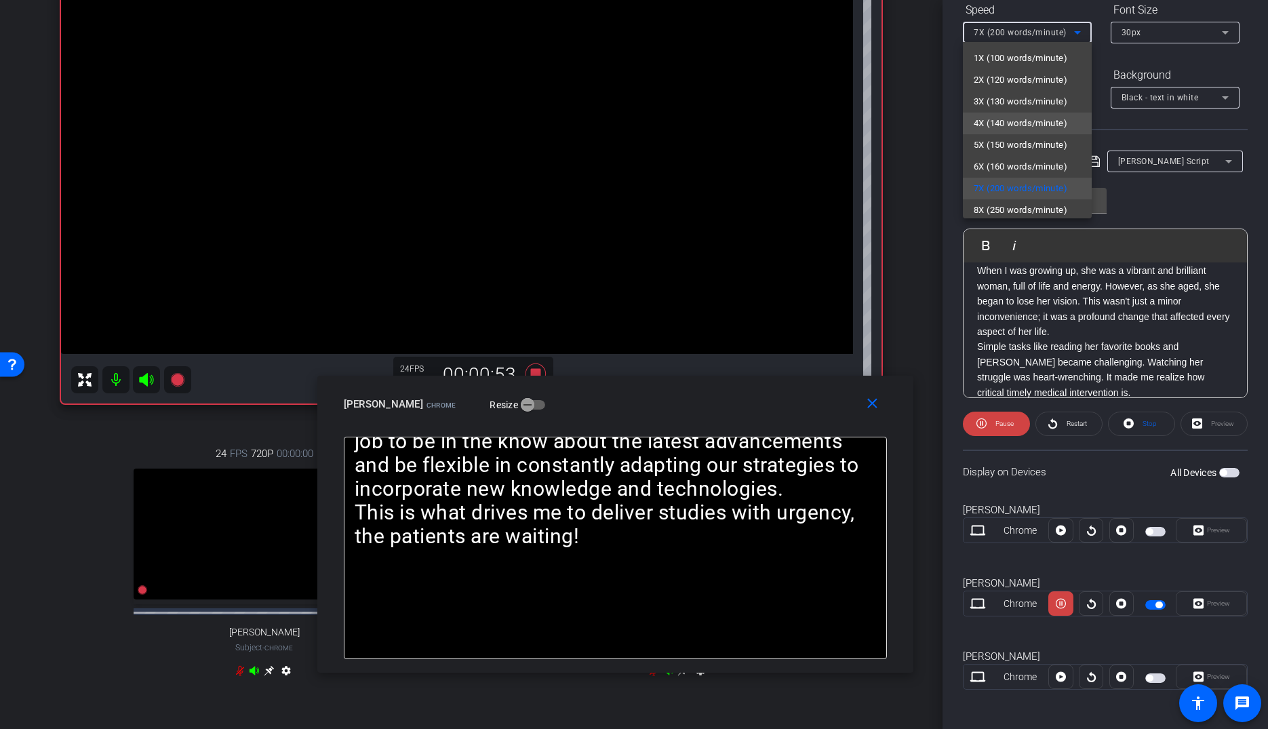
click at [1001, 124] on span "4X (140 words/minute)" at bounding box center [1021, 123] width 94 height 16
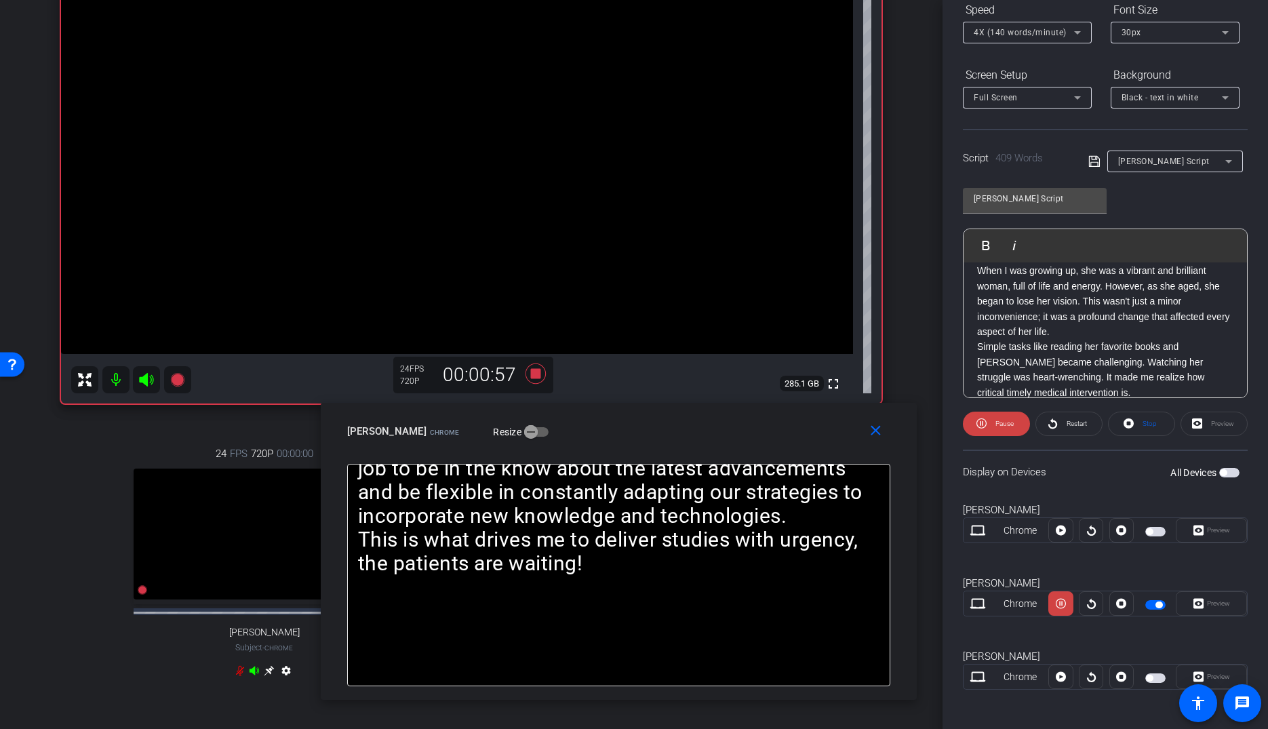
drag, startPoint x: 677, startPoint y: 414, endPoint x: 680, endPoint y: 440, distance: 25.9
click at [680, 440] on div "[PERSON_NAME] Chrome Resize" at bounding box center [623, 431] width 553 height 24
click at [536, 374] on icon at bounding box center [536, 374] width 20 height 20
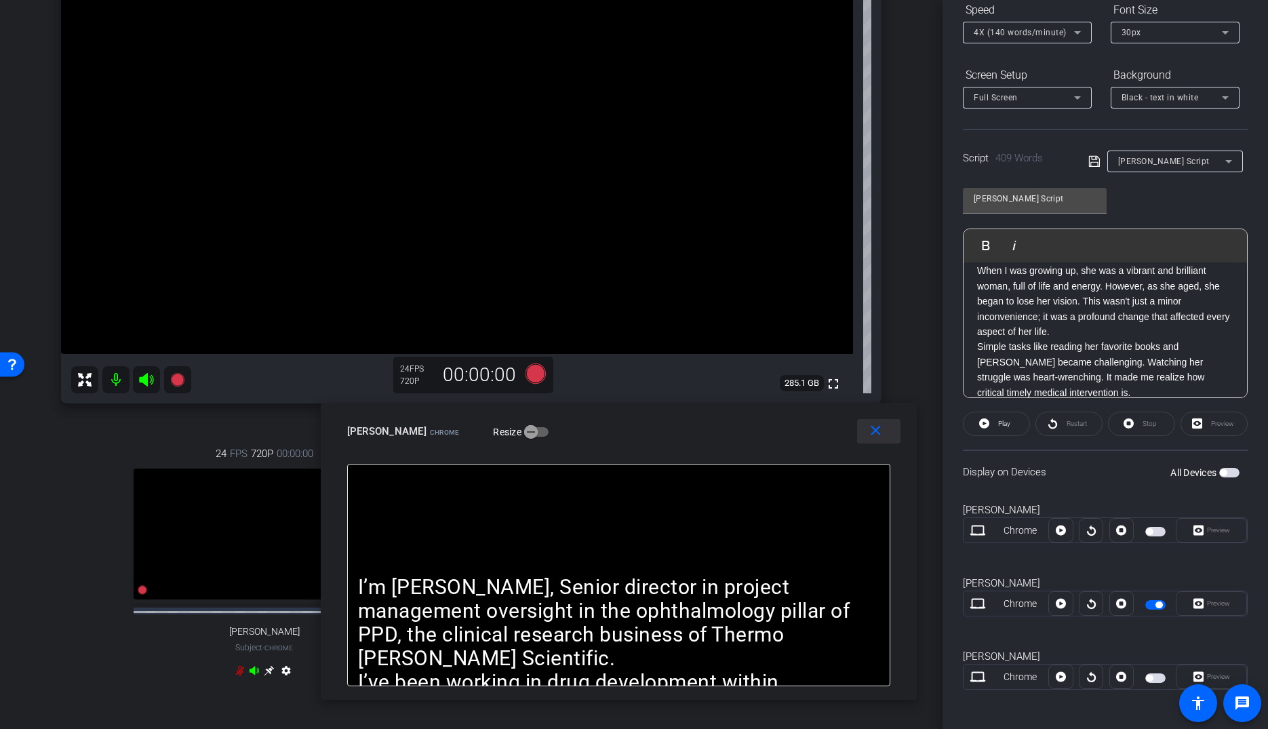
click at [880, 436] on mat-icon "close" at bounding box center [875, 431] width 17 height 17
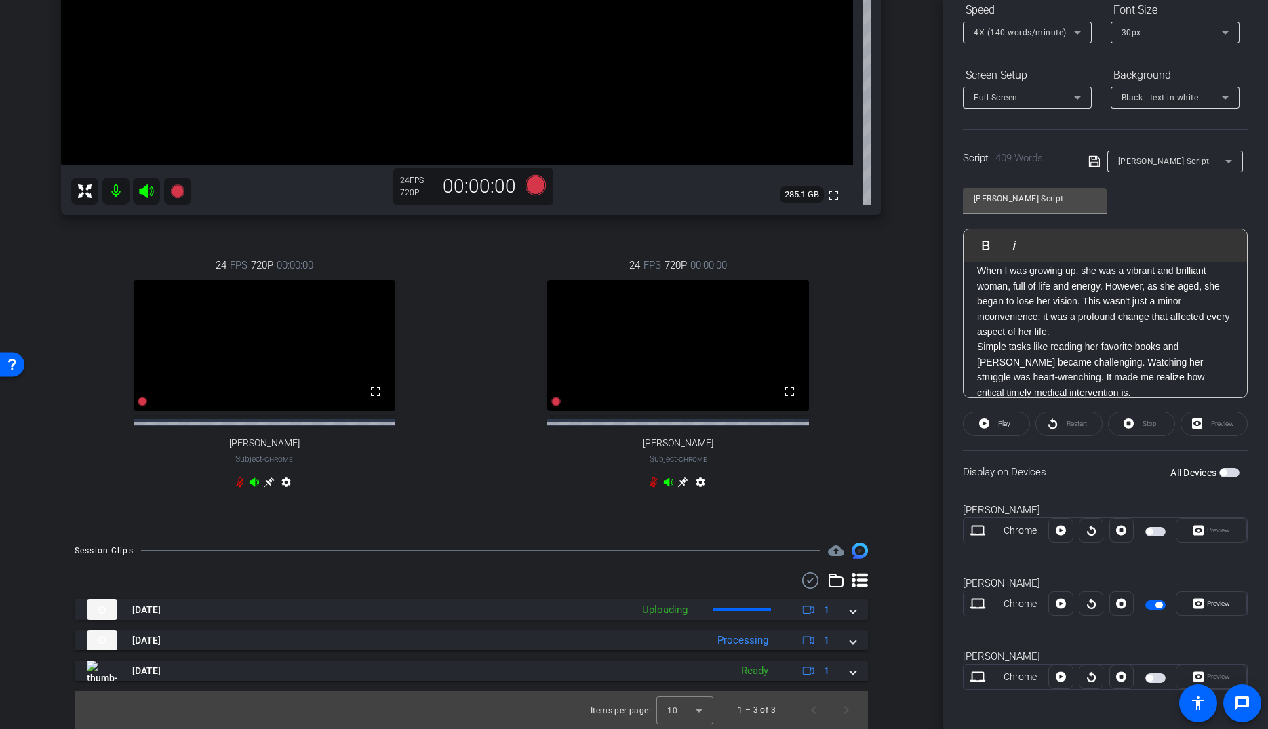
scroll to position [346, 0]
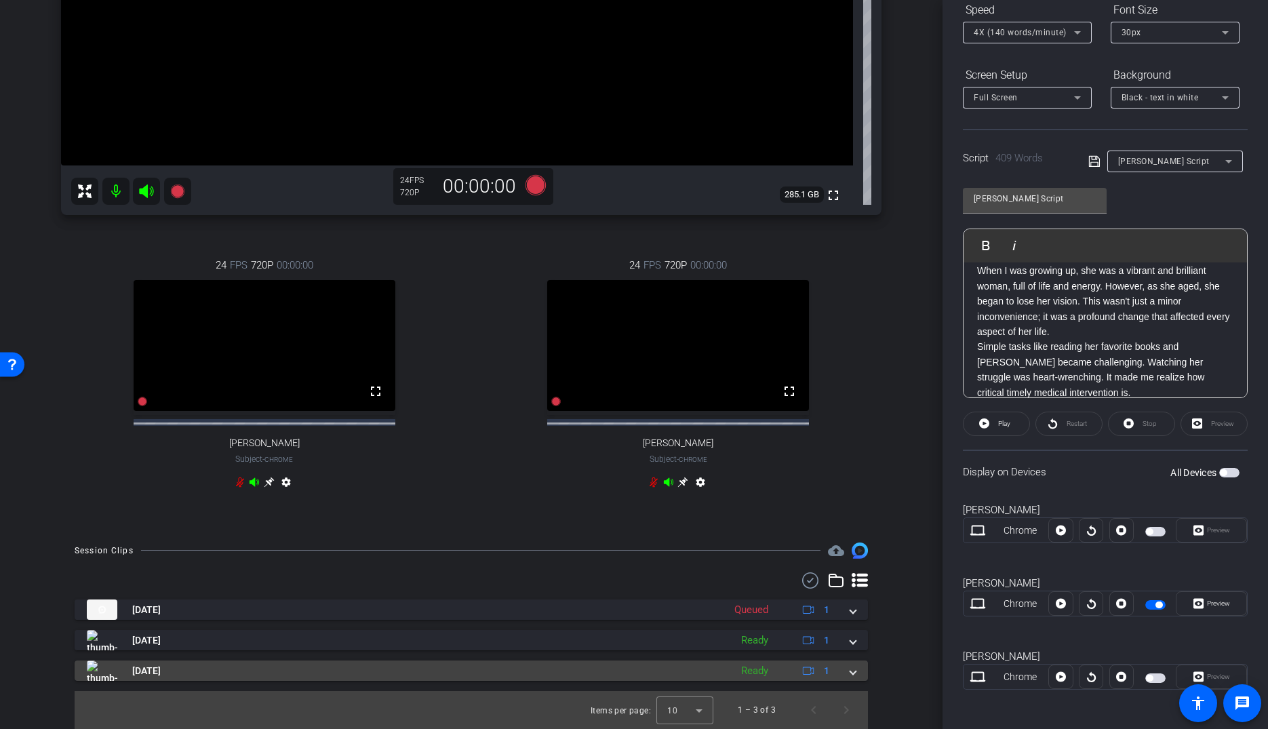
click at [856, 674] on mat-expansion-panel-header "[DATE] Ready 1" at bounding box center [472, 671] width 794 height 20
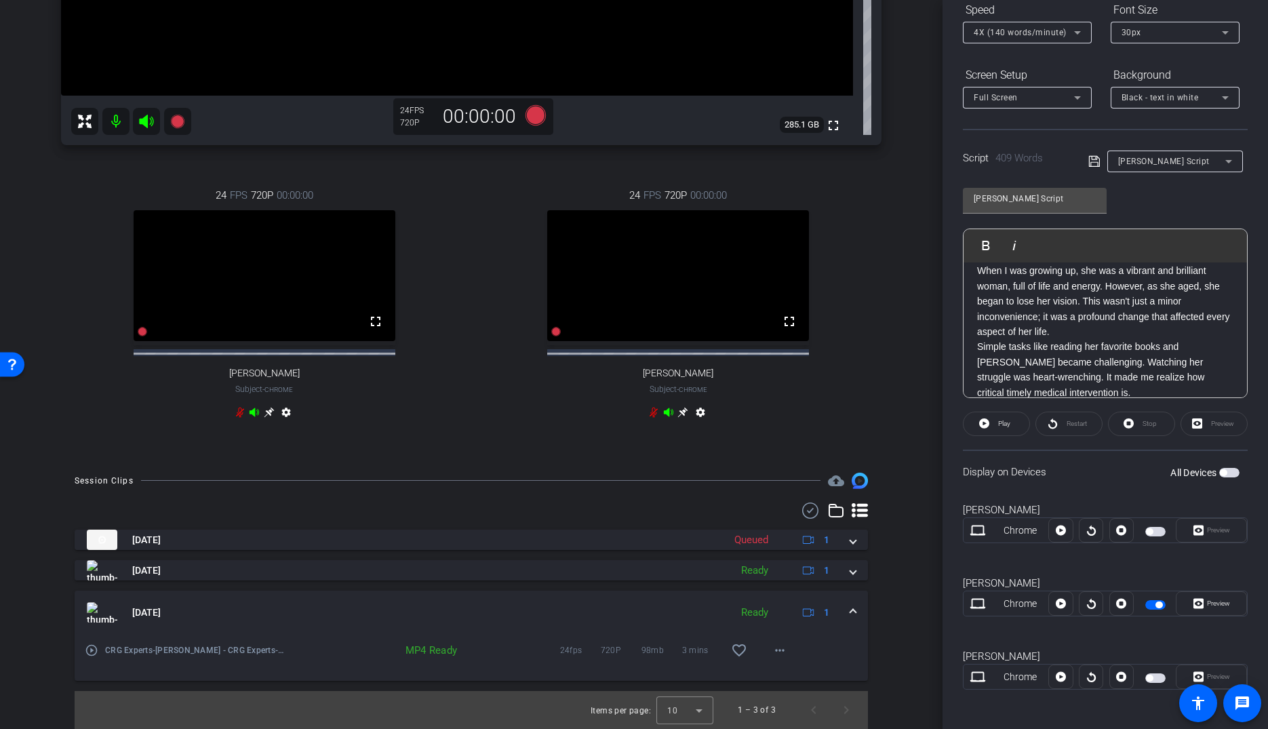
scroll to position [416, 0]
click at [94, 652] on mat-icon "play_circle_outline" at bounding box center [92, 651] width 14 height 14
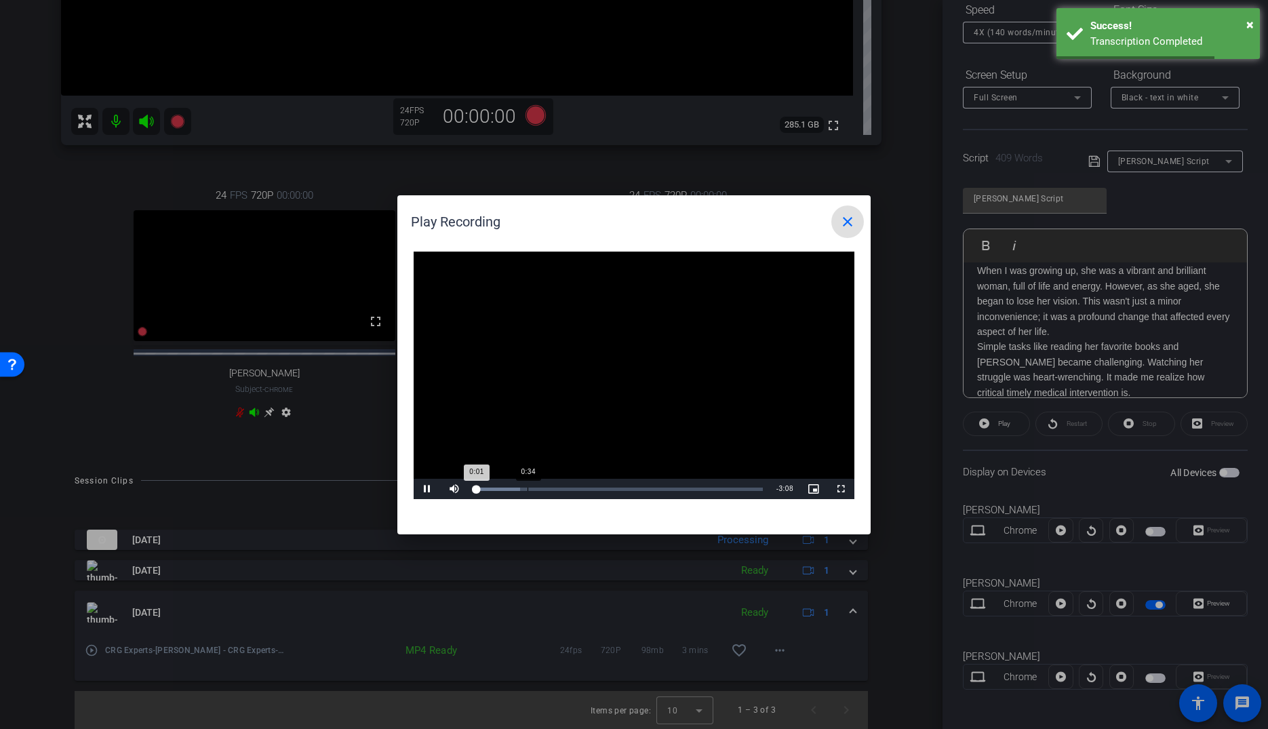
click at [528, 493] on div "Loaded : 15.82% 0:34 0:01" at bounding box center [619, 489] width 302 height 20
drag, startPoint x: 425, startPoint y: 488, endPoint x: 509, endPoint y: 418, distance: 108.8
click at [425, 489] on span "Video Player" at bounding box center [427, 489] width 27 height 0
click at [843, 219] on mat-icon "close" at bounding box center [848, 222] width 16 height 16
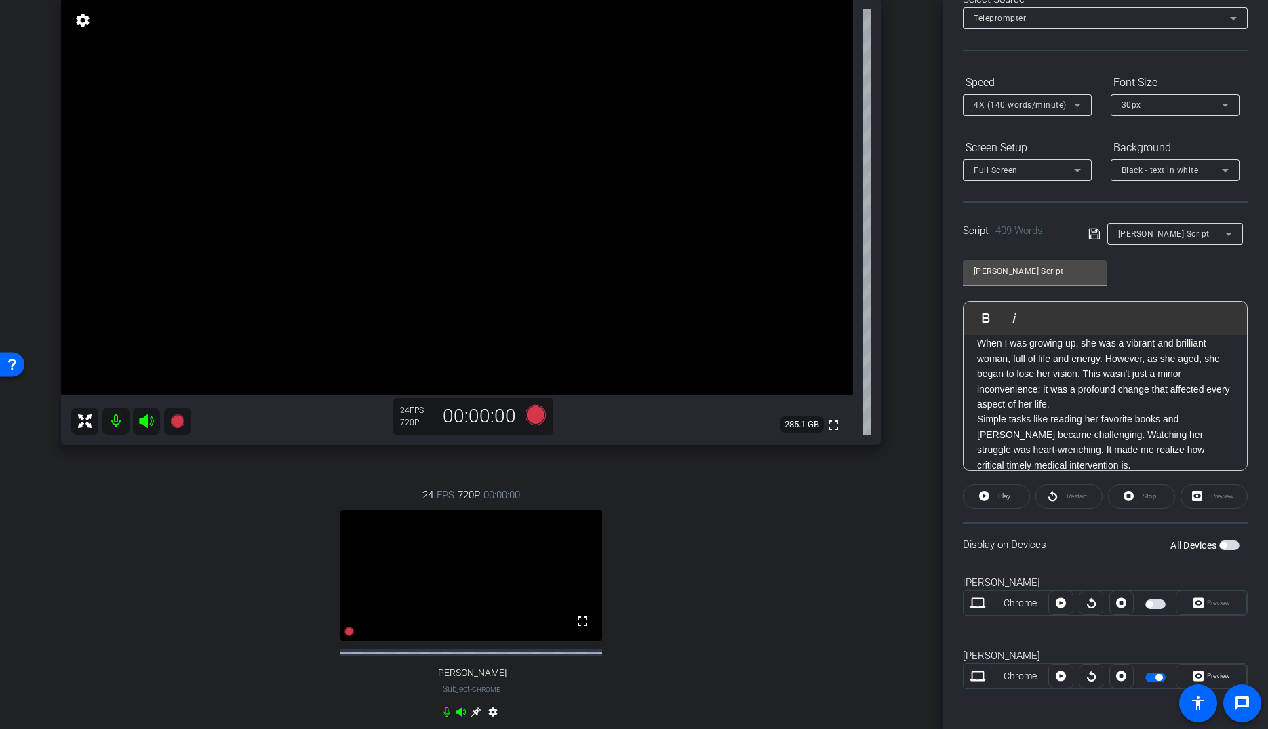
scroll to position [0, 0]
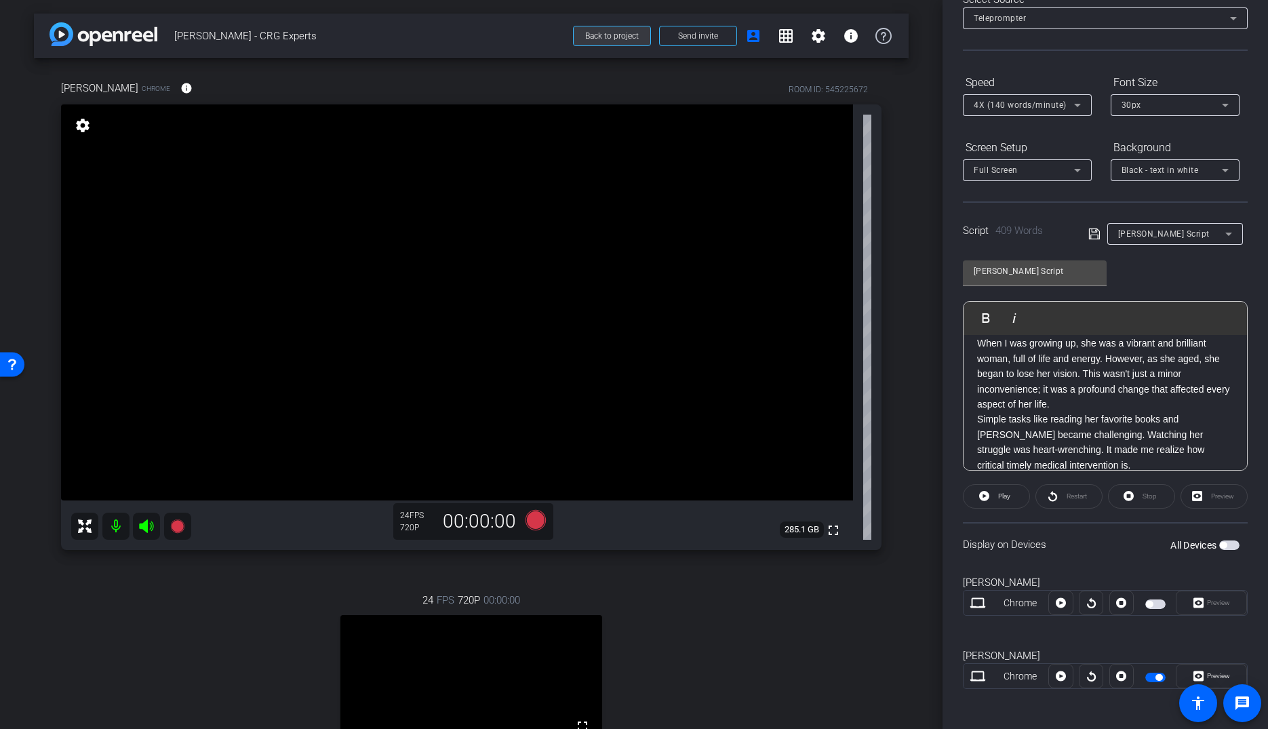
click at [602, 41] on span at bounding box center [612, 36] width 77 height 33
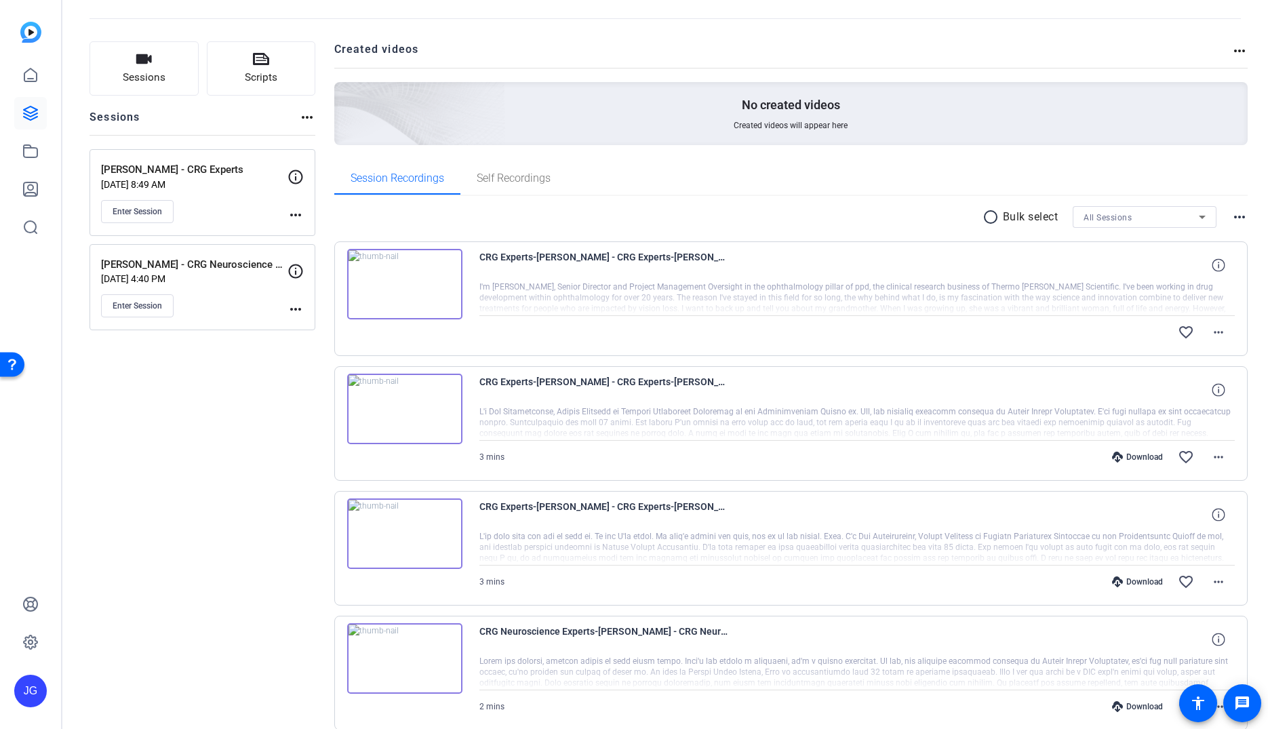
scroll to position [61, 0]
